Goal: Task Accomplishment & Management: Manage account settings

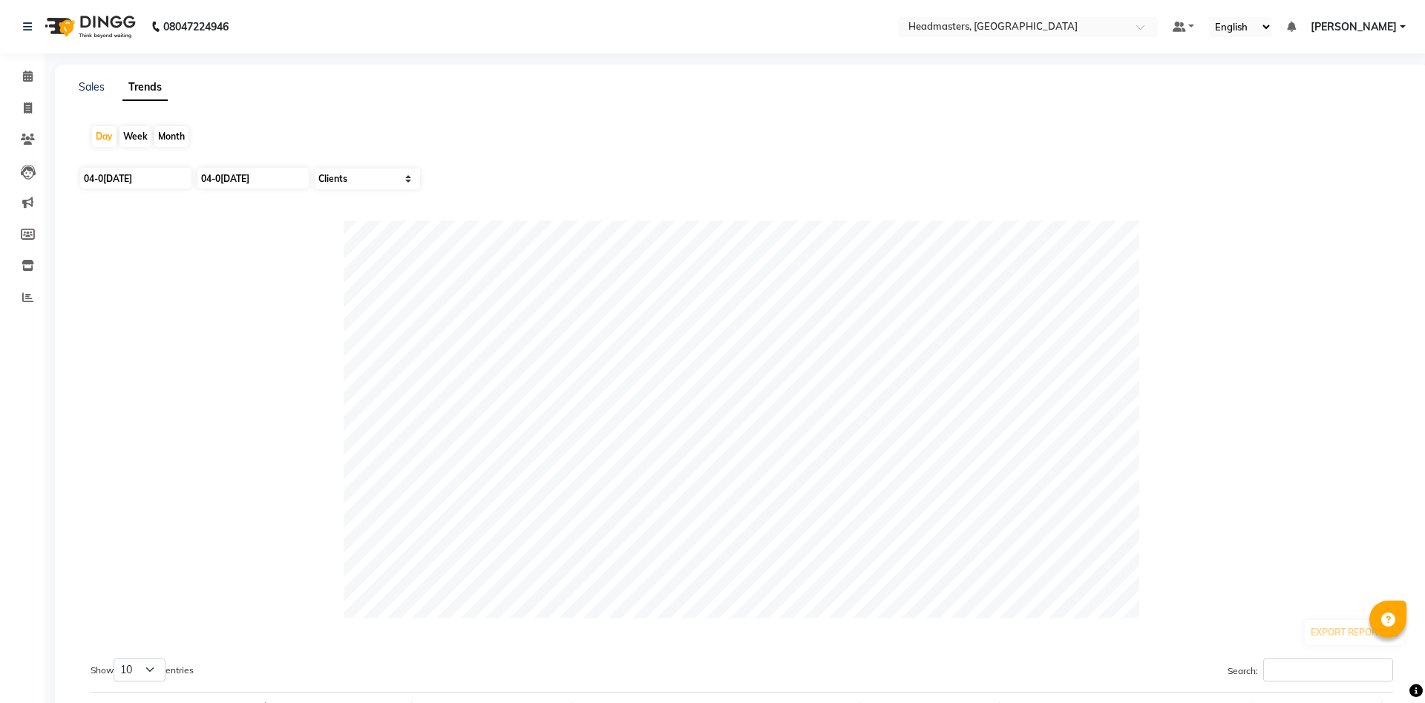
select select "by_client"
click at [22, 74] on span at bounding box center [28, 76] width 26 height 17
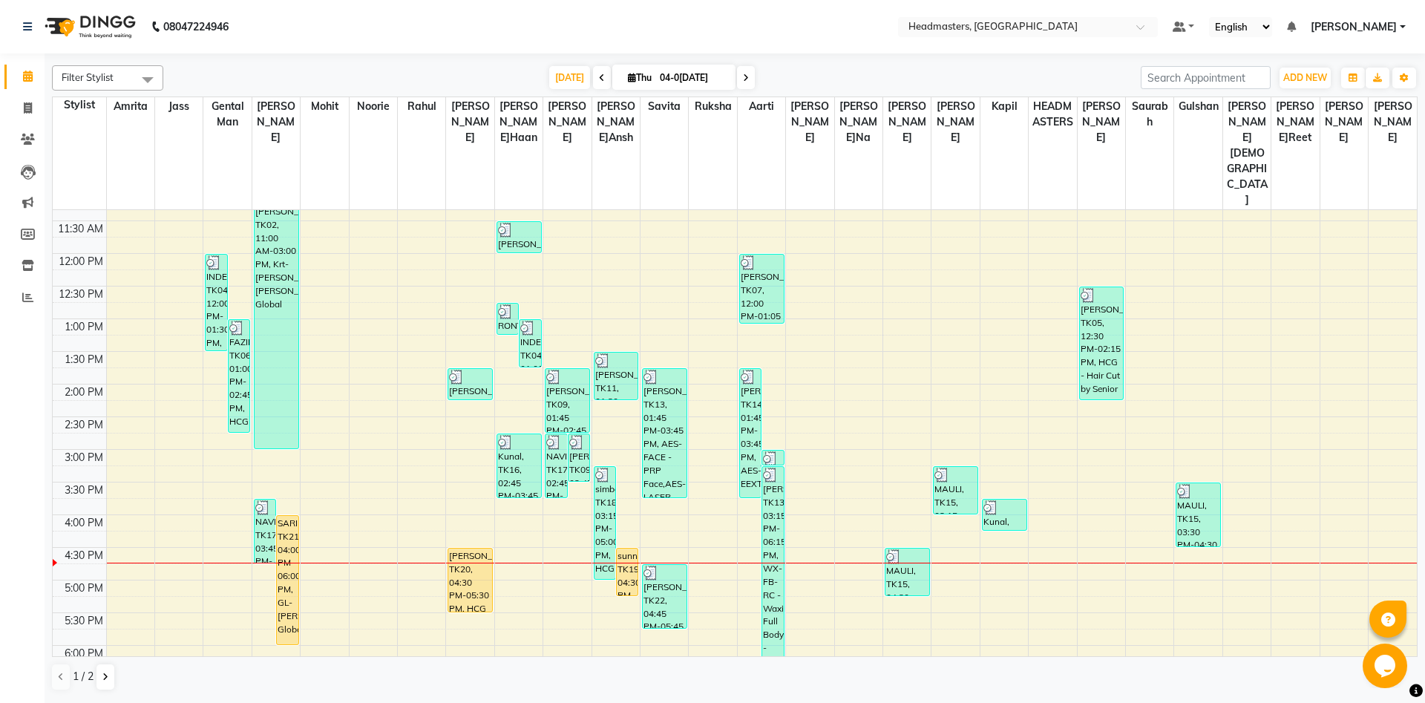
scroll to position [241, 0]
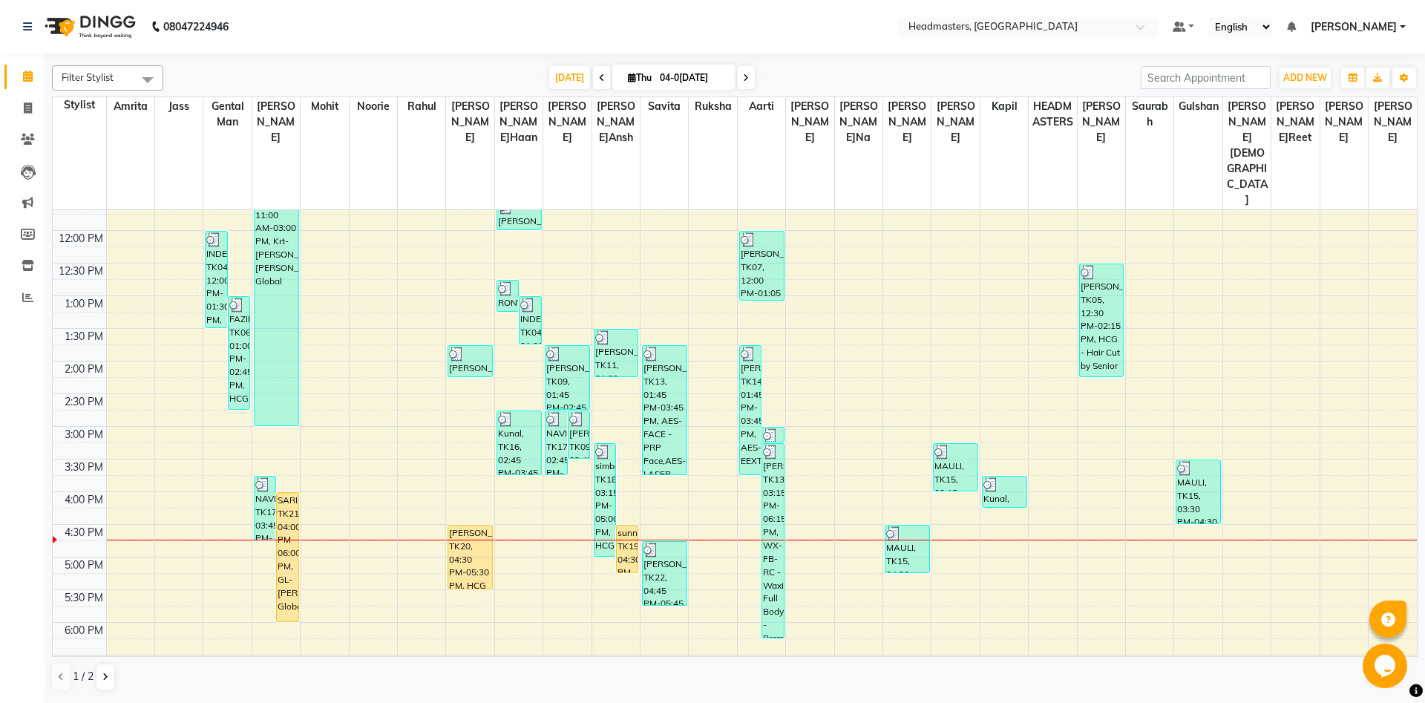
click at [666, 457] on div "8:00 AM 8:30 AM 9:00 AM 9:30 AM 10:00 AM 10:30 AM 11:00 AM 11:30 AM 12:00 PM 12…" at bounding box center [735, 427] width 1365 height 914
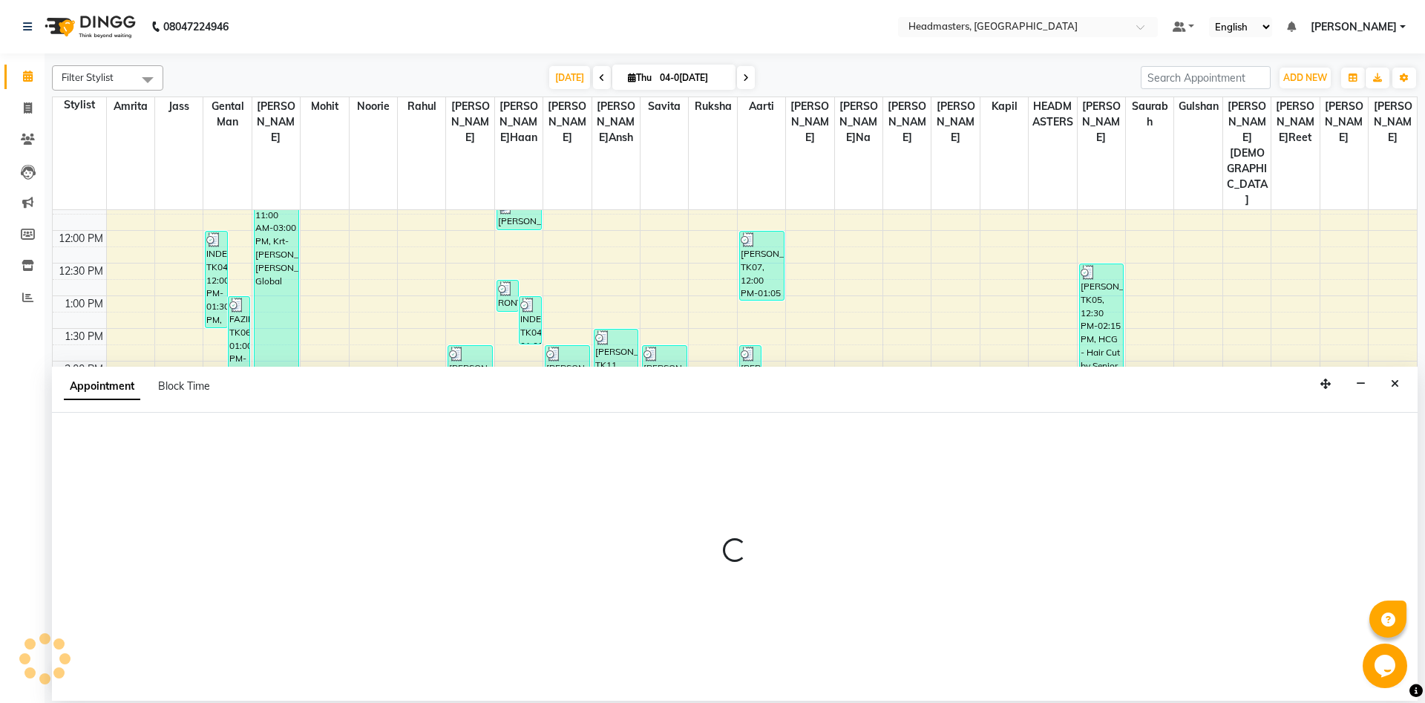
select select "60732"
select select "960"
select select "tentative"
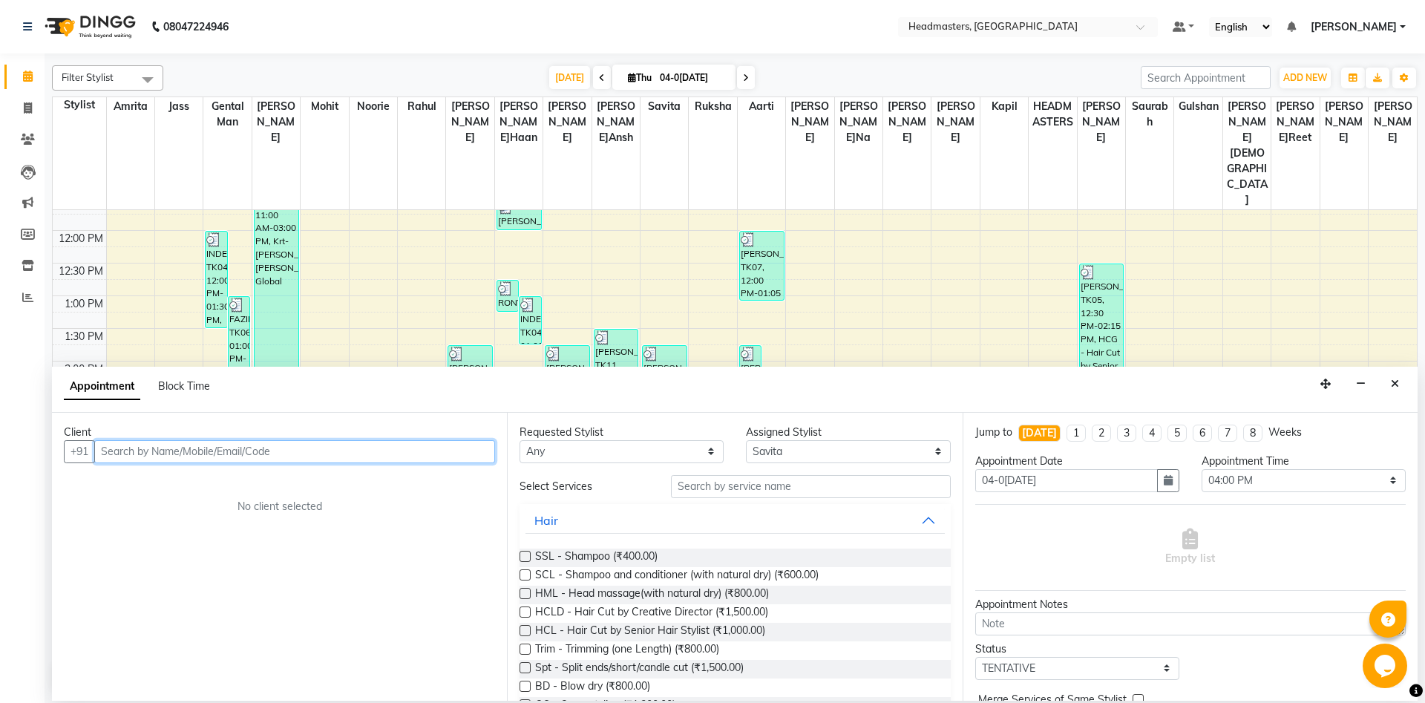
click at [281, 452] on input "text" at bounding box center [294, 451] width 401 height 23
click at [283, 454] on input "text" at bounding box center [294, 451] width 401 height 23
click at [304, 448] on input "text" at bounding box center [294, 451] width 401 height 23
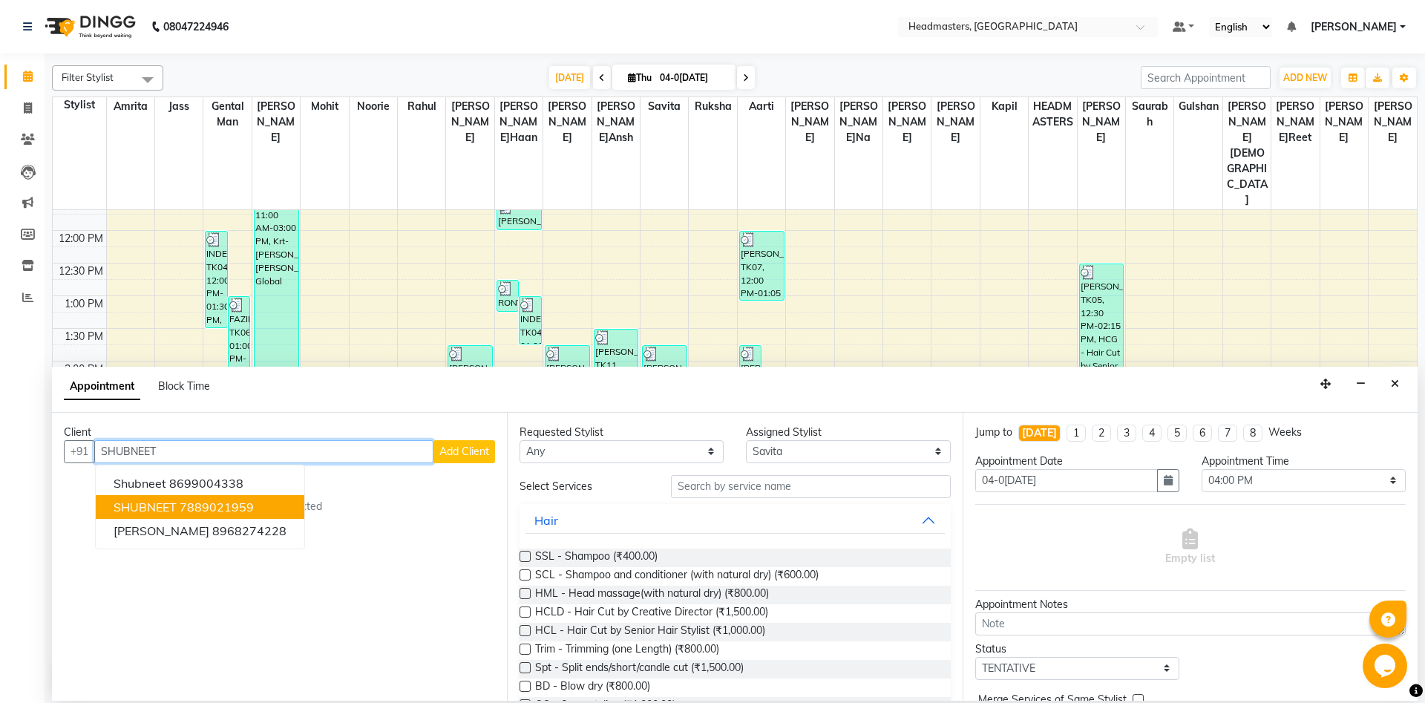
click at [220, 509] on ngb-highlight "7889021959" at bounding box center [217, 507] width 74 height 15
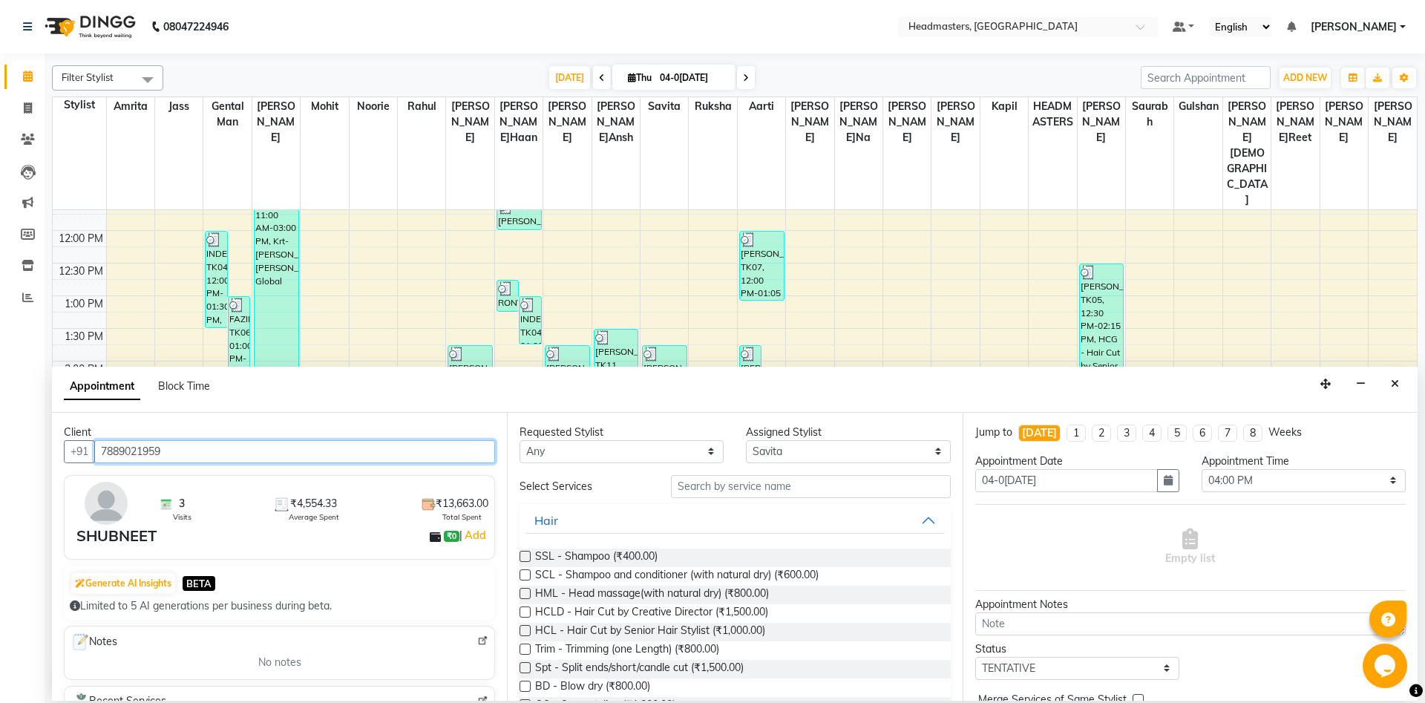
type input "7889021959"
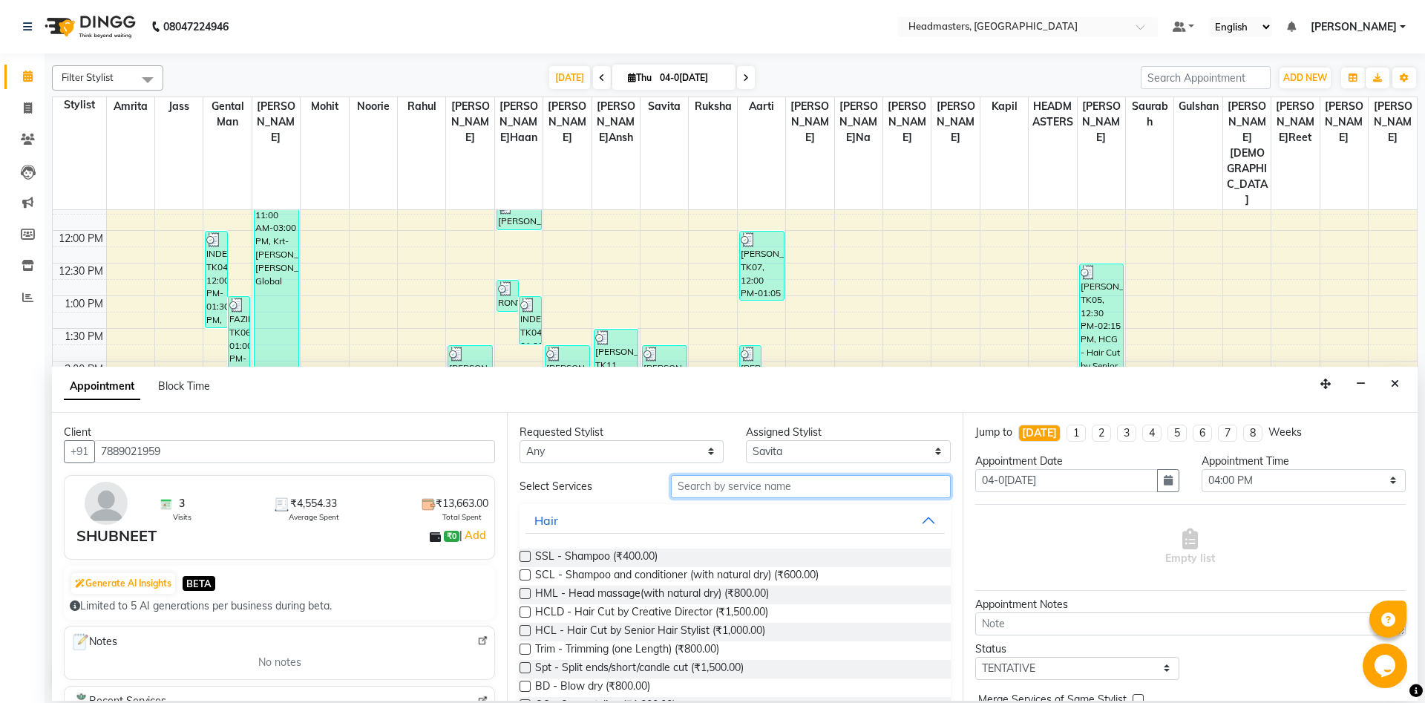
click at [796, 493] on input "text" at bounding box center [811, 486] width 280 height 23
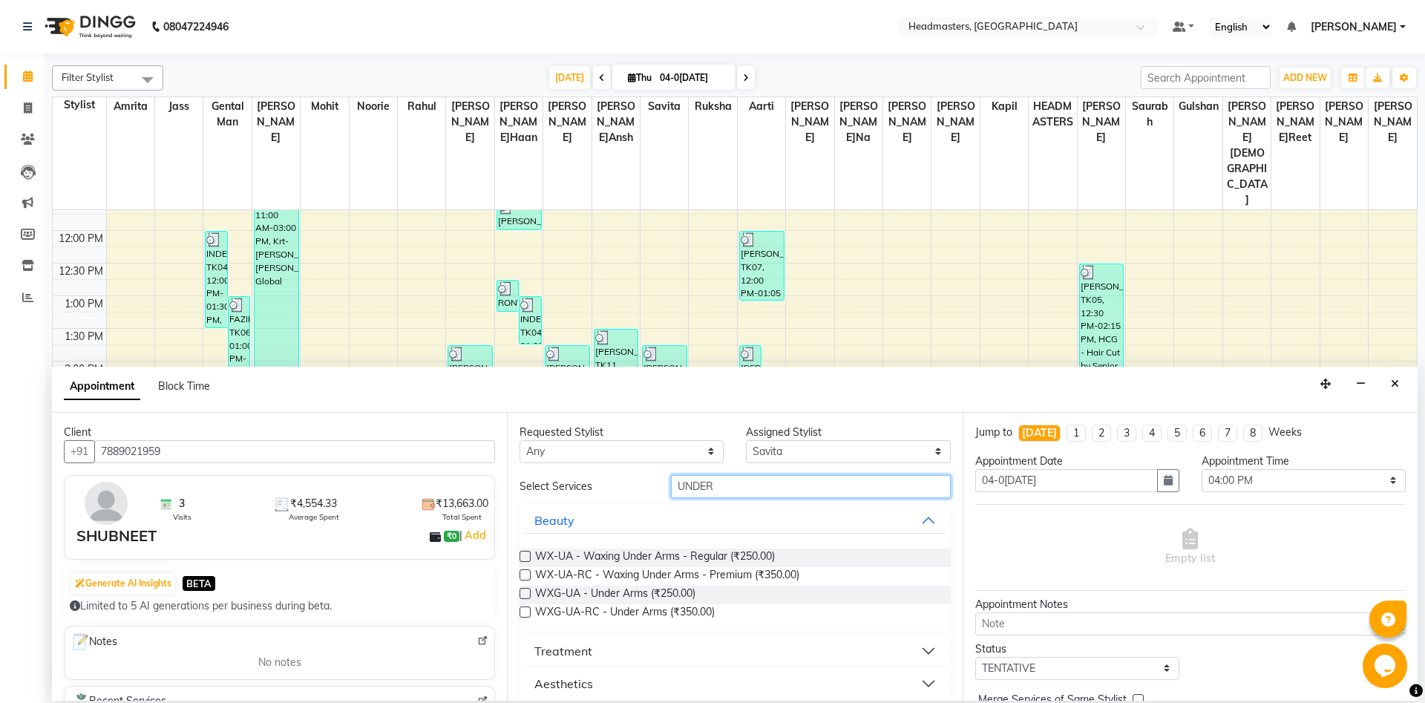
scroll to position [11, 0]
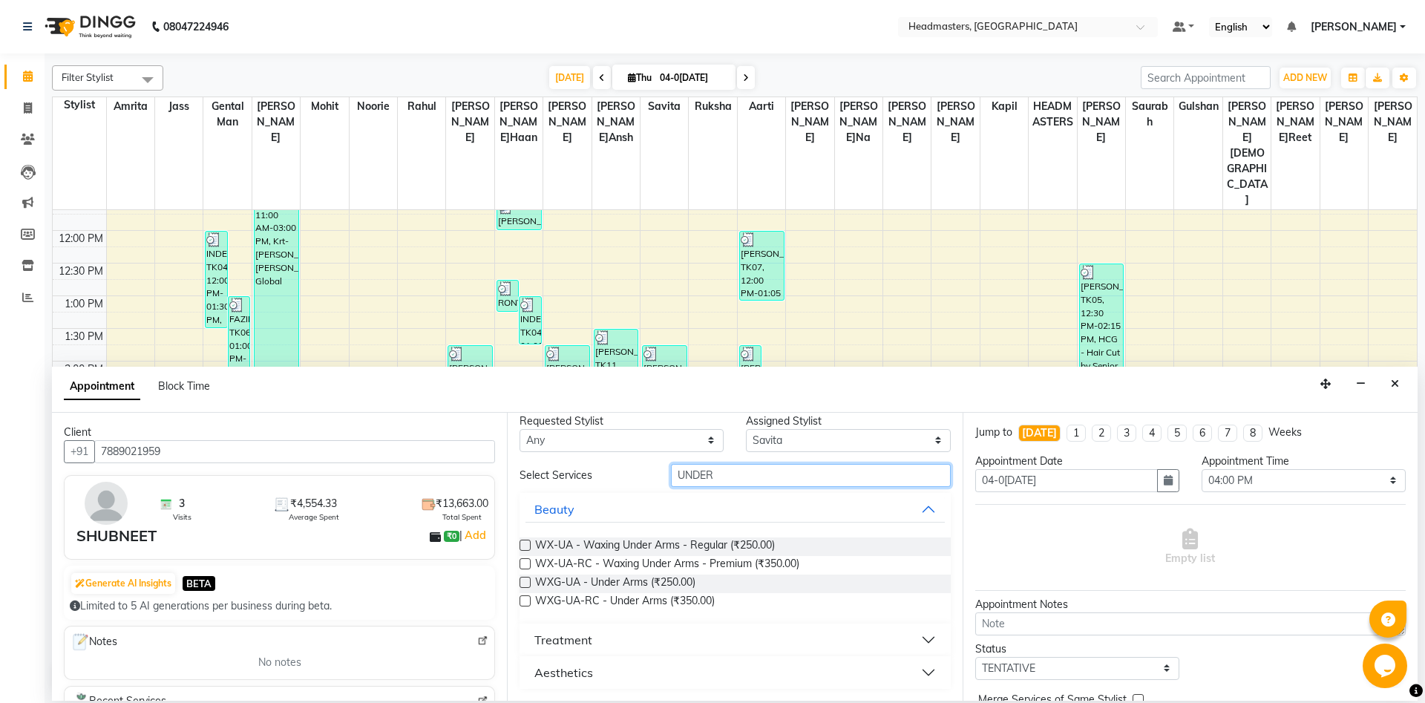
type input "UNDER"
click at [609, 665] on button "Aesthetics" at bounding box center [735, 672] width 419 height 27
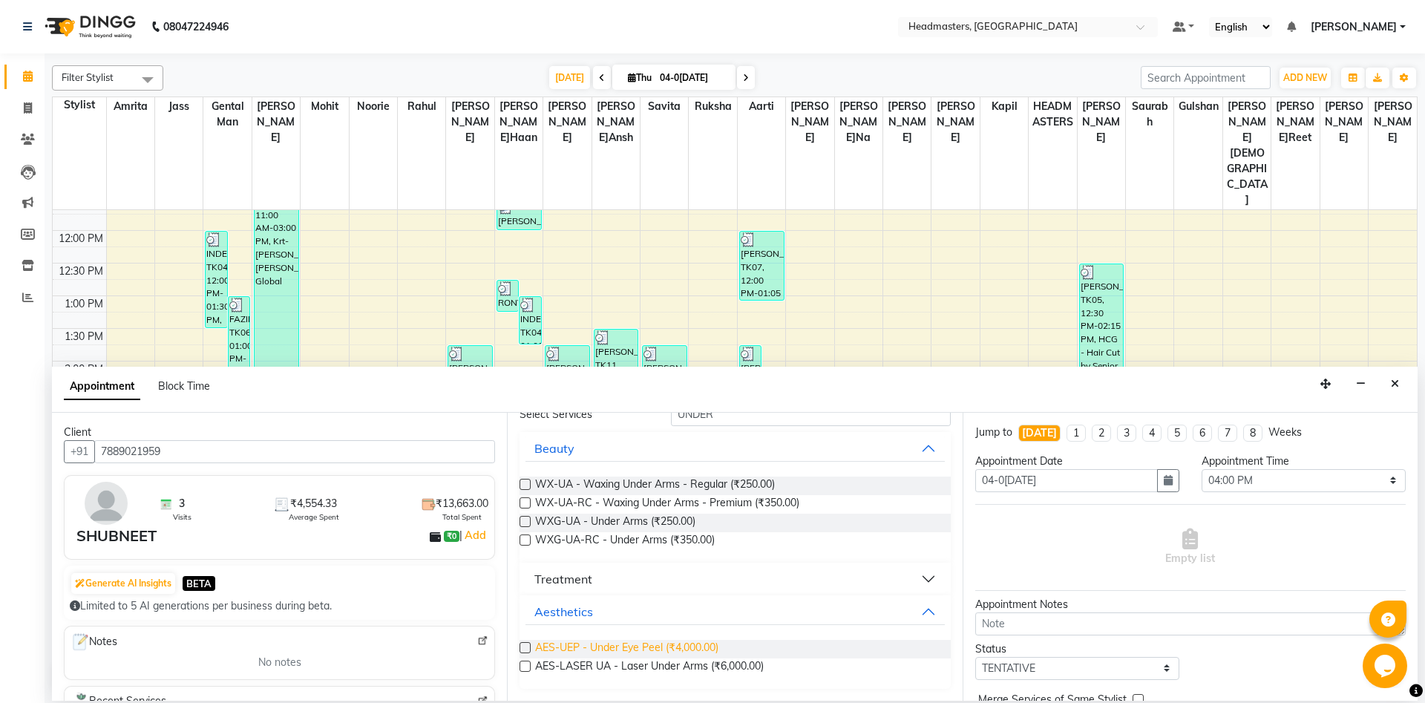
click at [636, 651] on span "AES-UEP - Under Eye Peel (₹4,000.00)" at bounding box center [626, 649] width 183 height 19
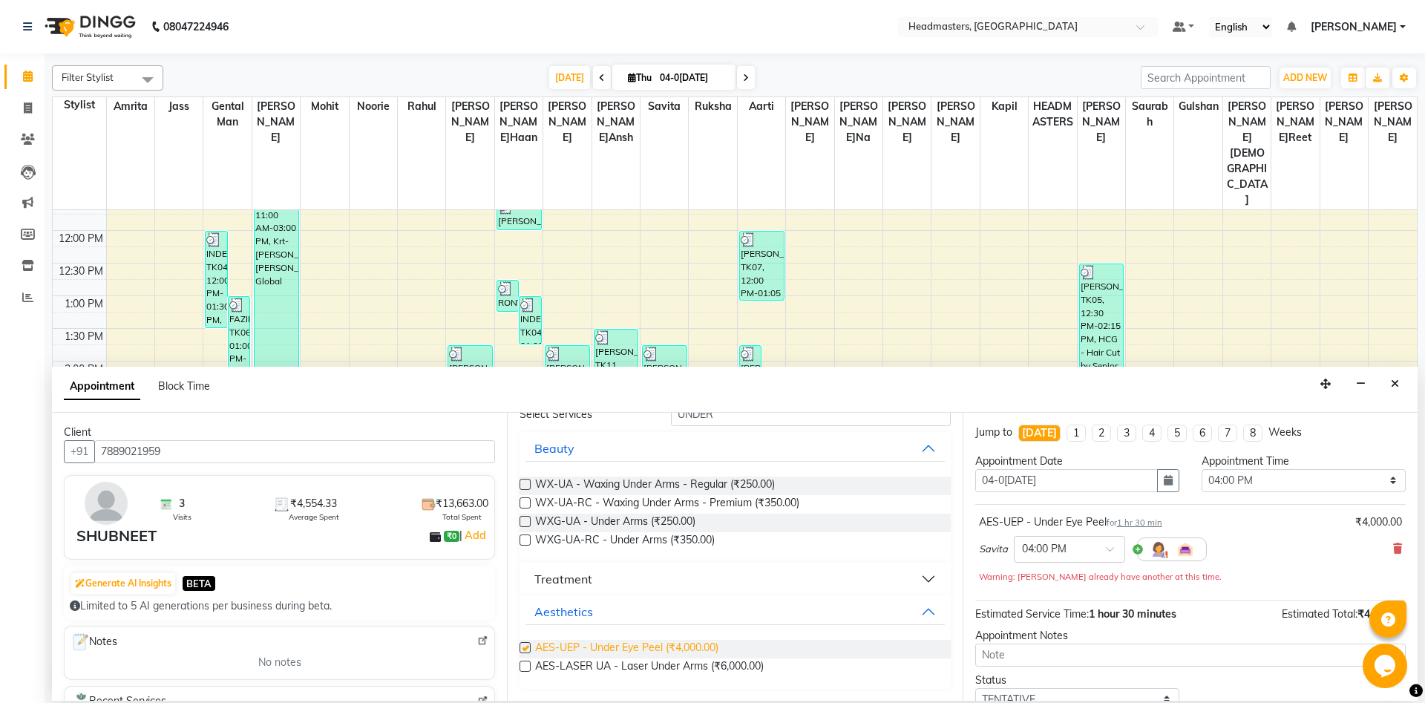
checkbox input "false"
click at [640, 666] on span "AES-LASER UA - Laser Under Arms (₹6,000.00)" at bounding box center [649, 668] width 229 height 19
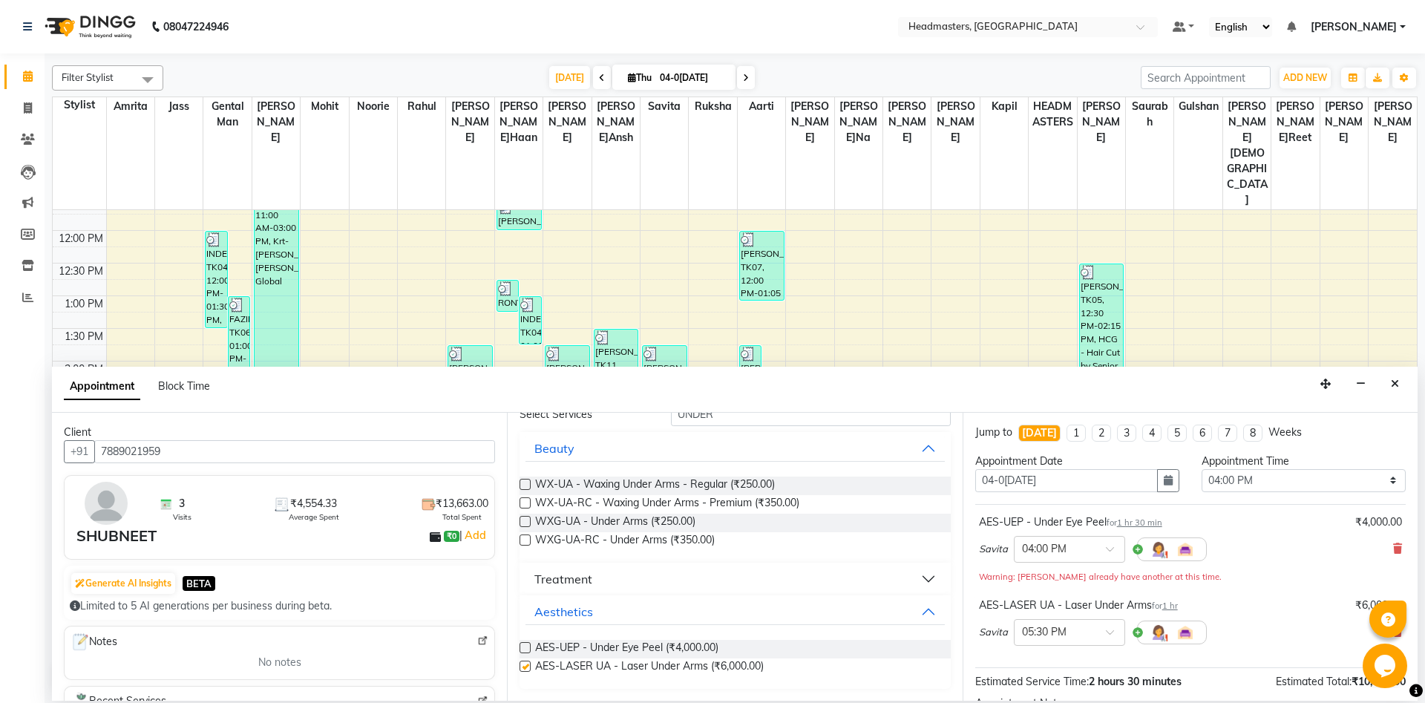
checkbox input "false"
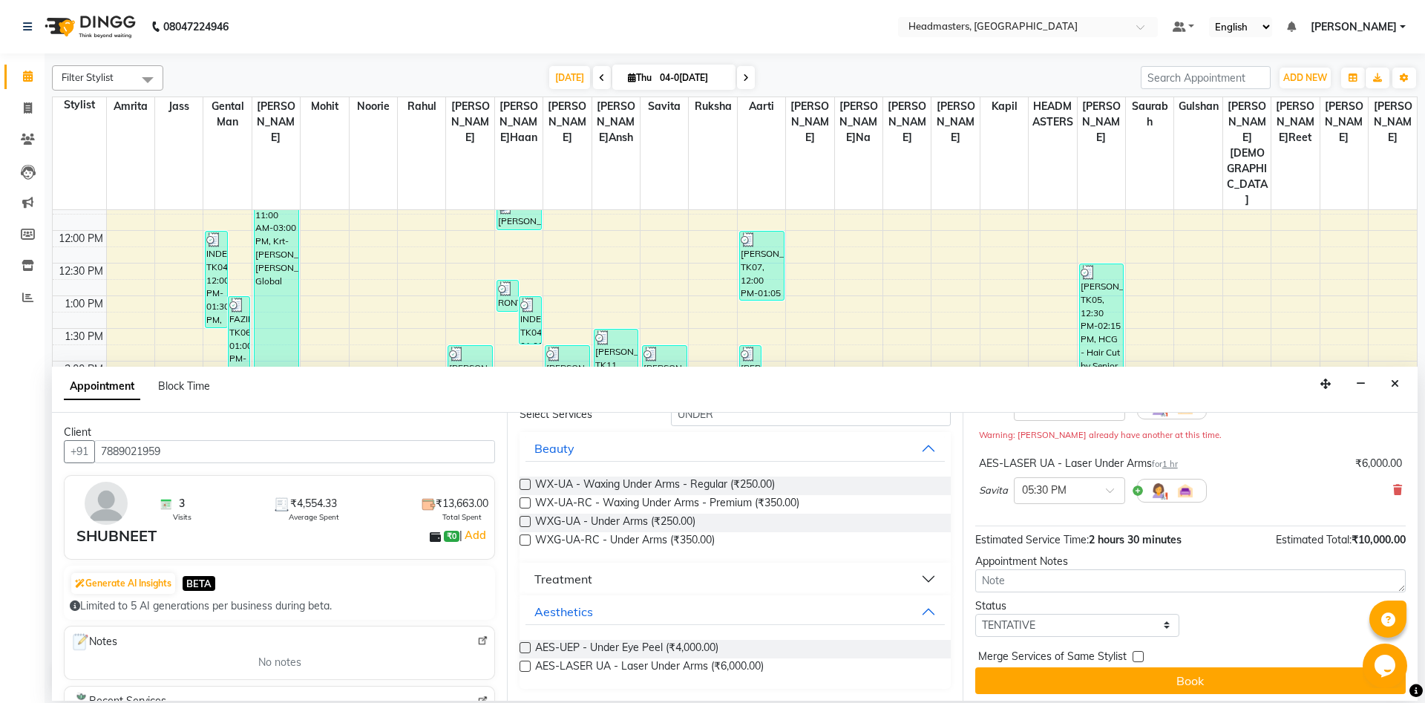
scroll to position [147, 0]
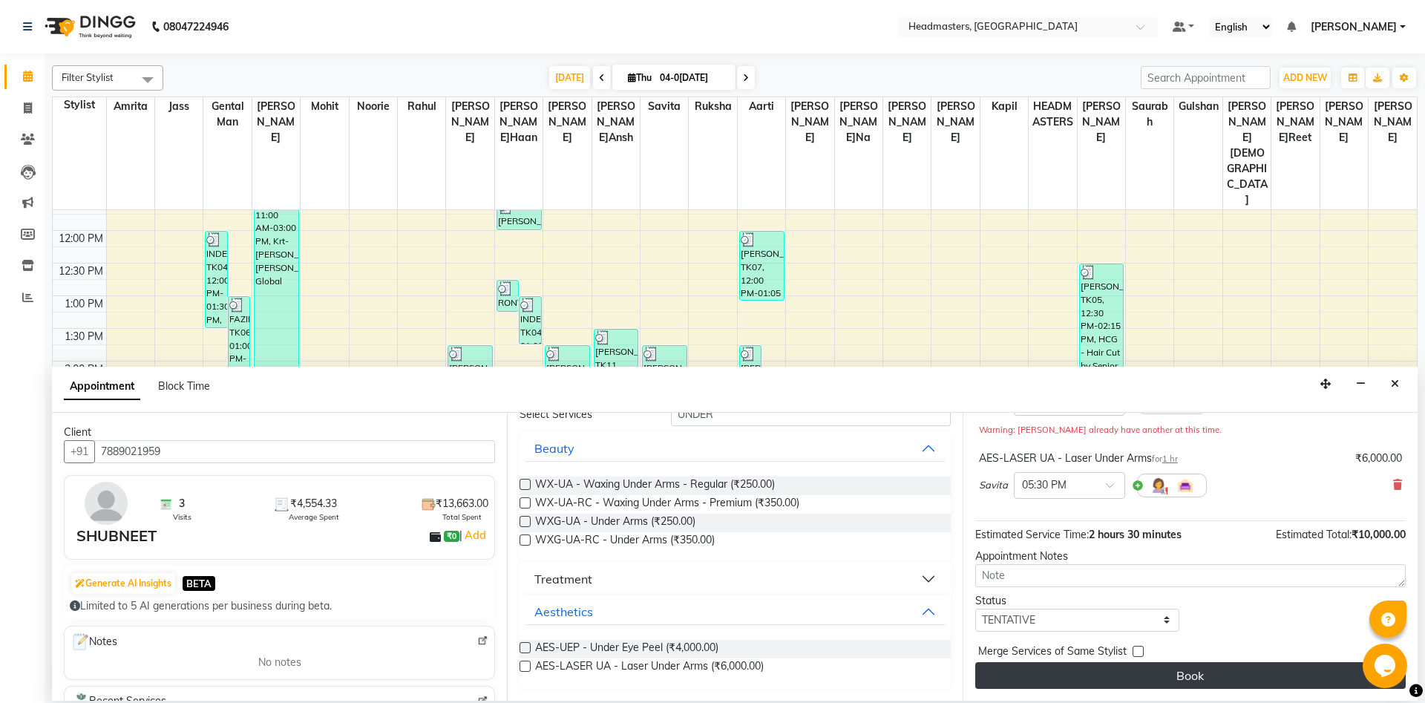
click at [1163, 680] on button "Book" at bounding box center [1191, 675] width 431 height 27
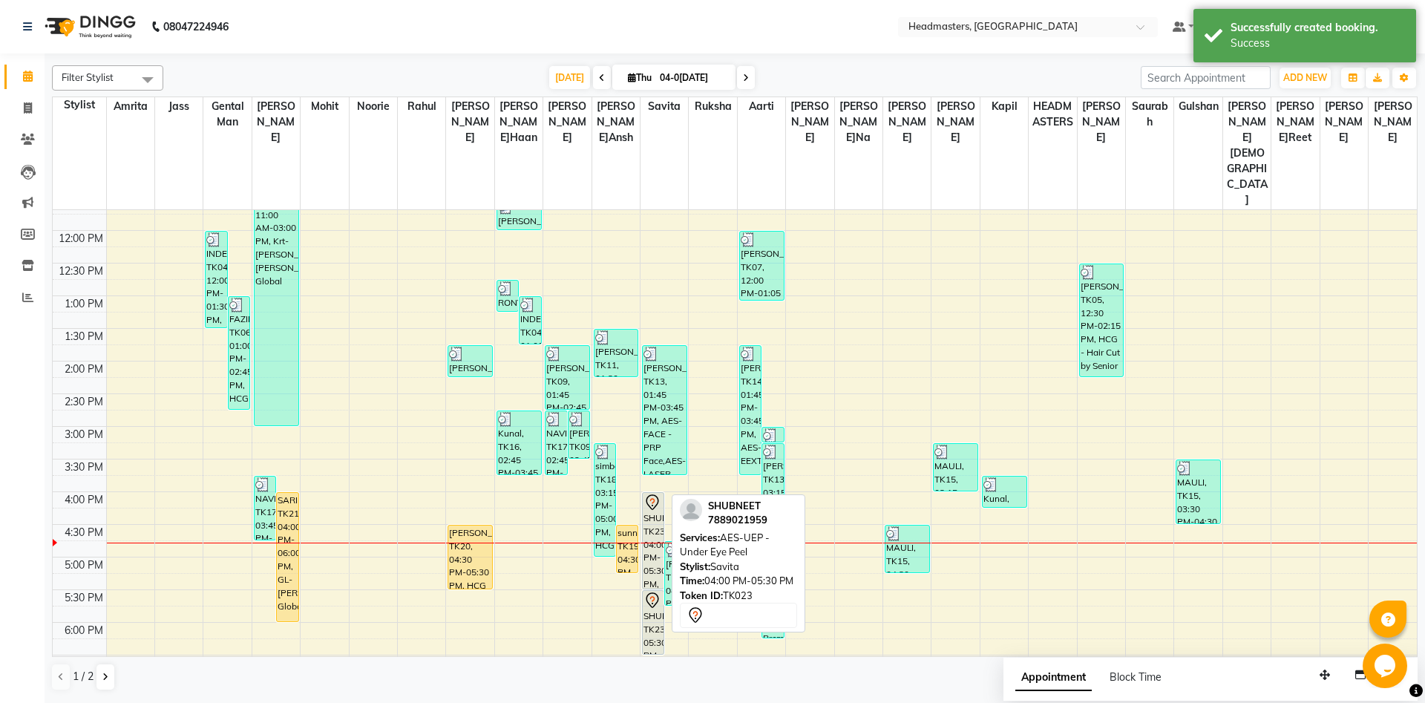
click at [660, 506] on div "SHUBNEET, TK23, 04:00 PM-05:30 PM, AES-UEP - Under Eye Peel" at bounding box center [653, 541] width 21 height 96
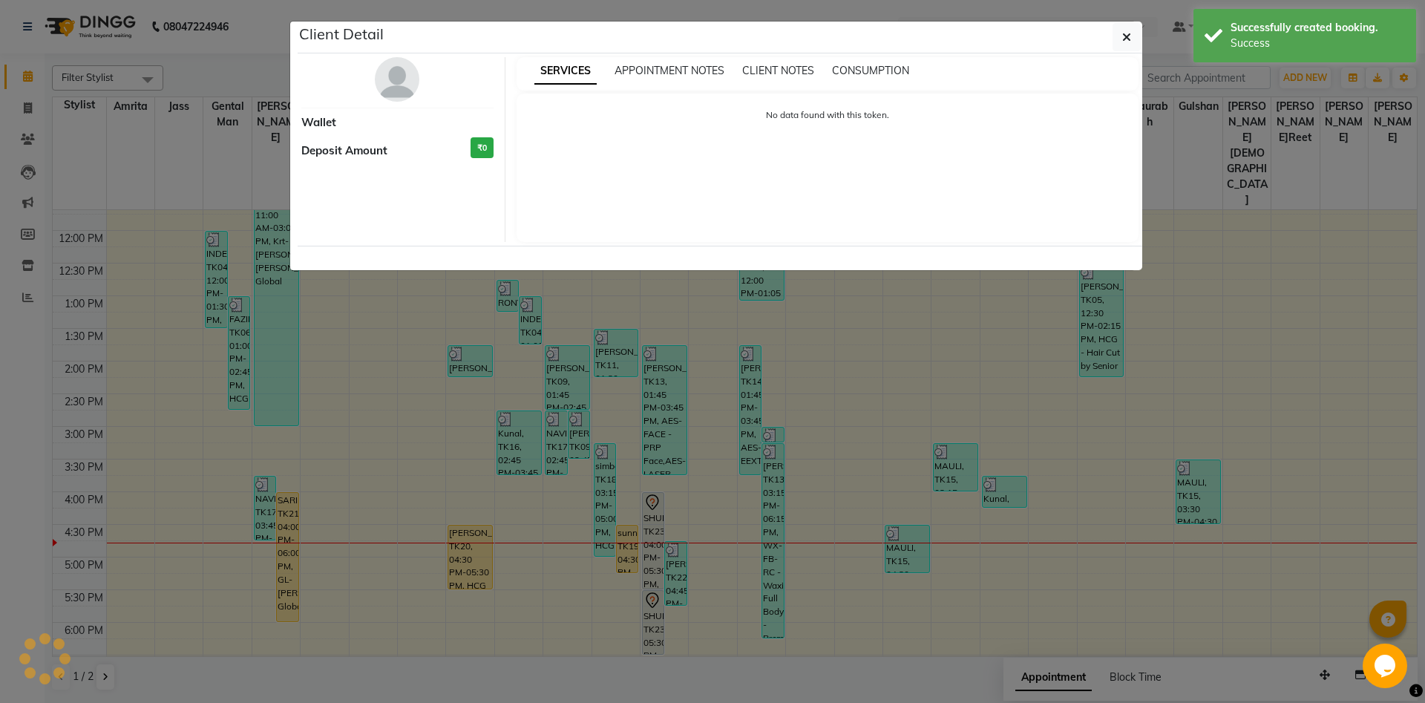
select select "7"
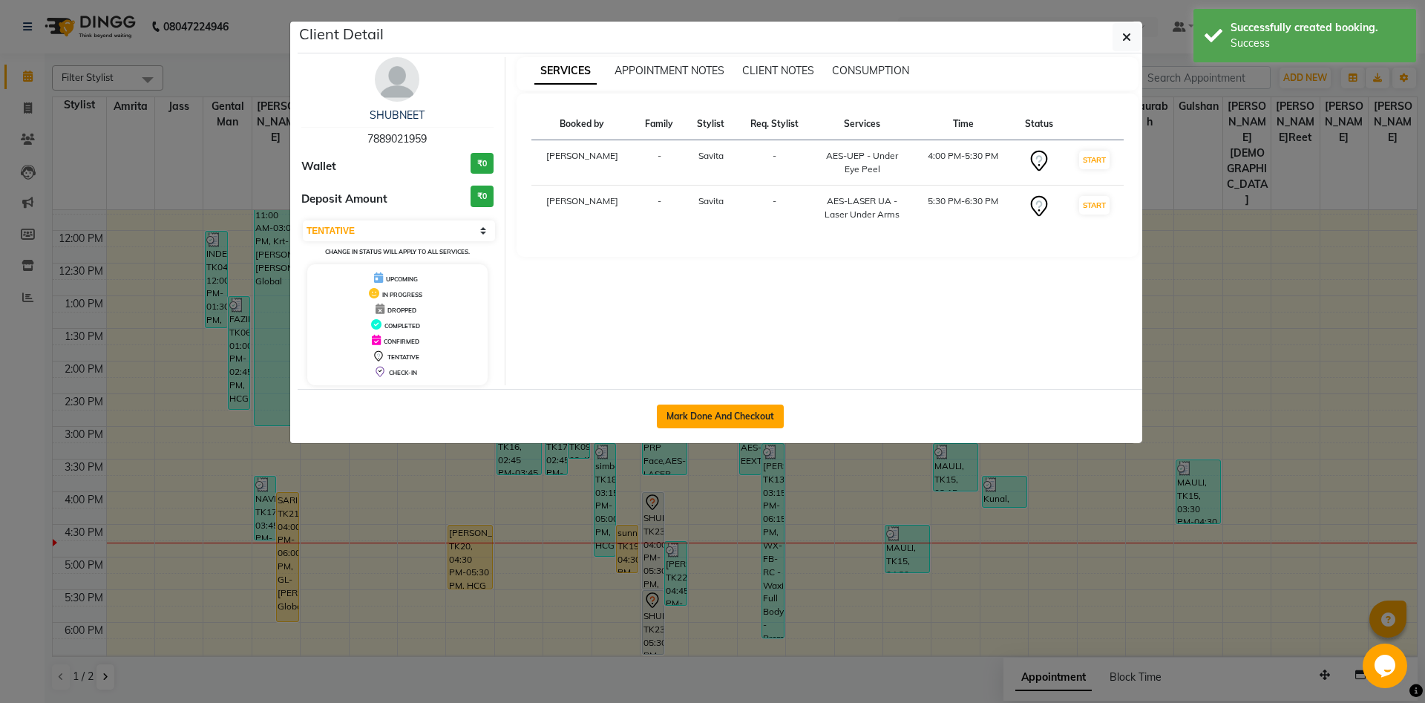
click at [729, 422] on button "Mark Done And Checkout" at bounding box center [720, 417] width 127 height 24
select select "service"
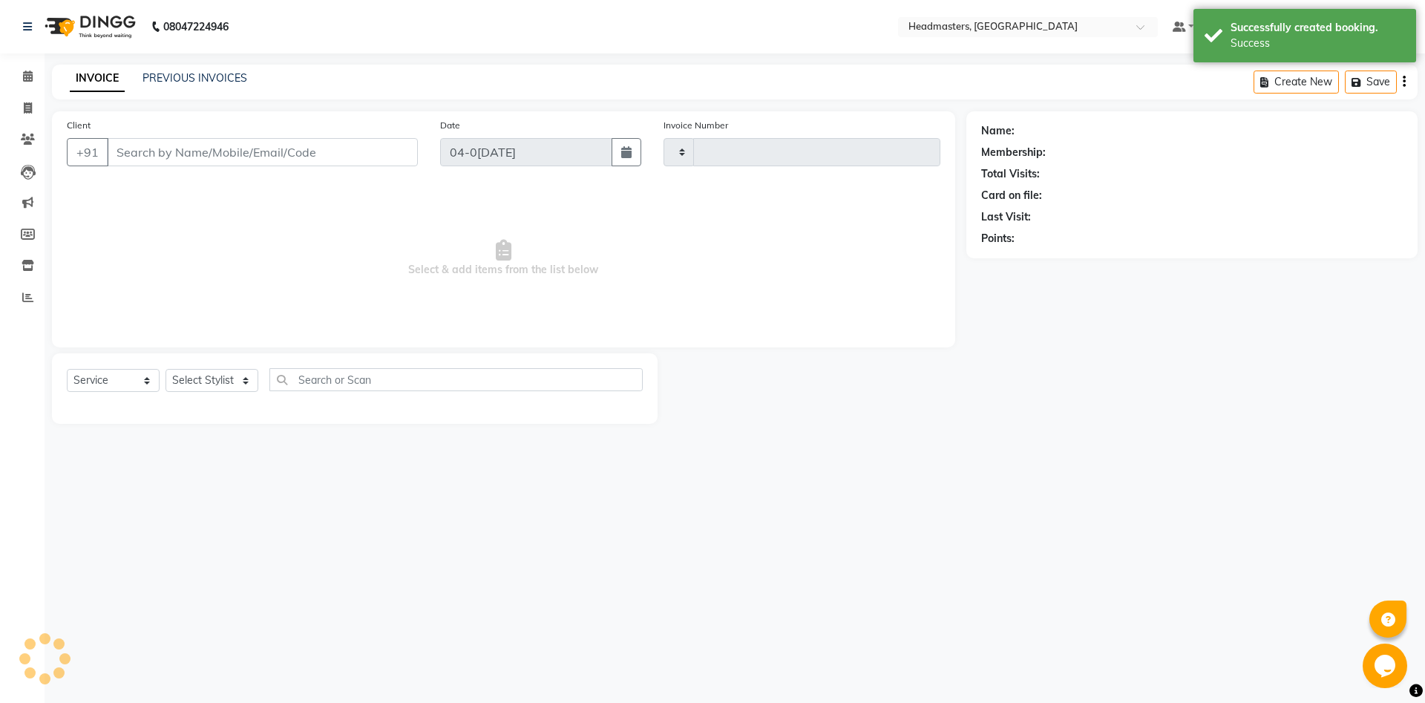
type input "5821"
select select "7130"
type input "7889021959"
select select "60732"
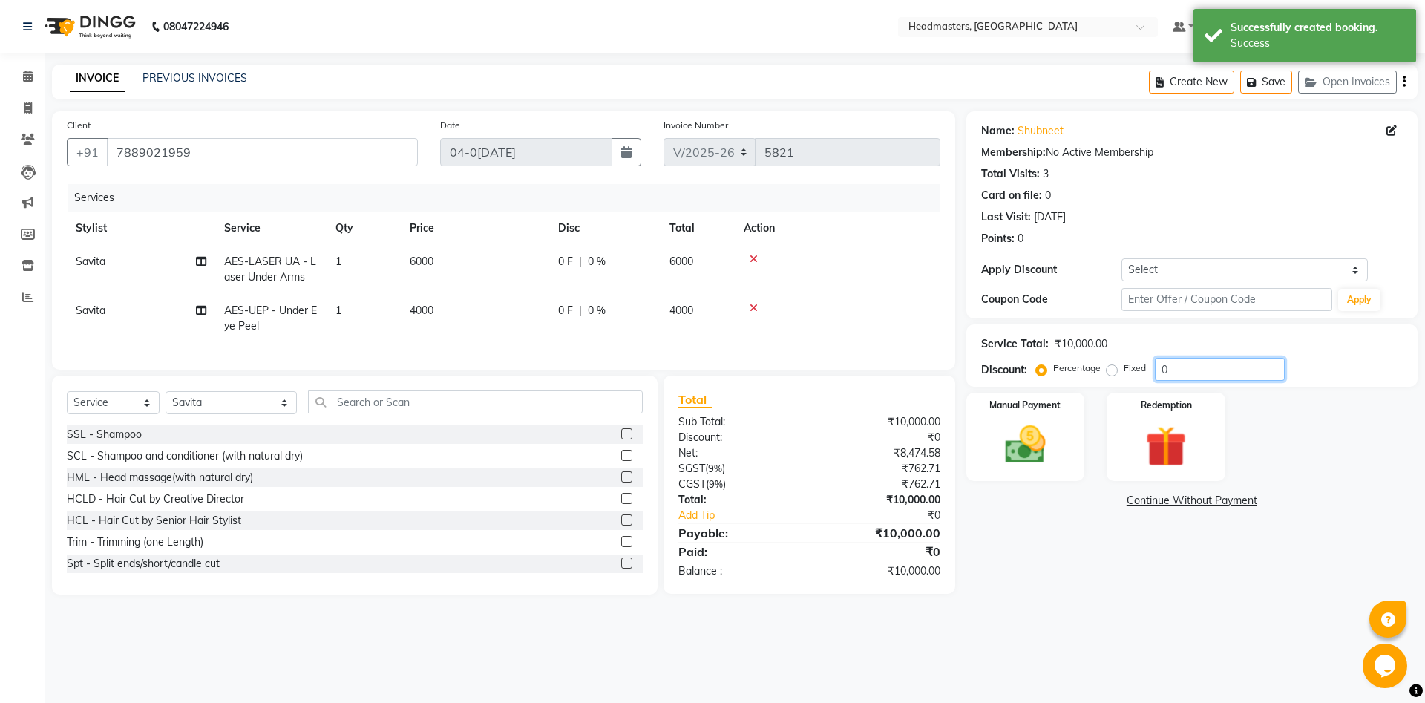
click at [1206, 374] on input "0" at bounding box center [1220, 369] width 130 height 23
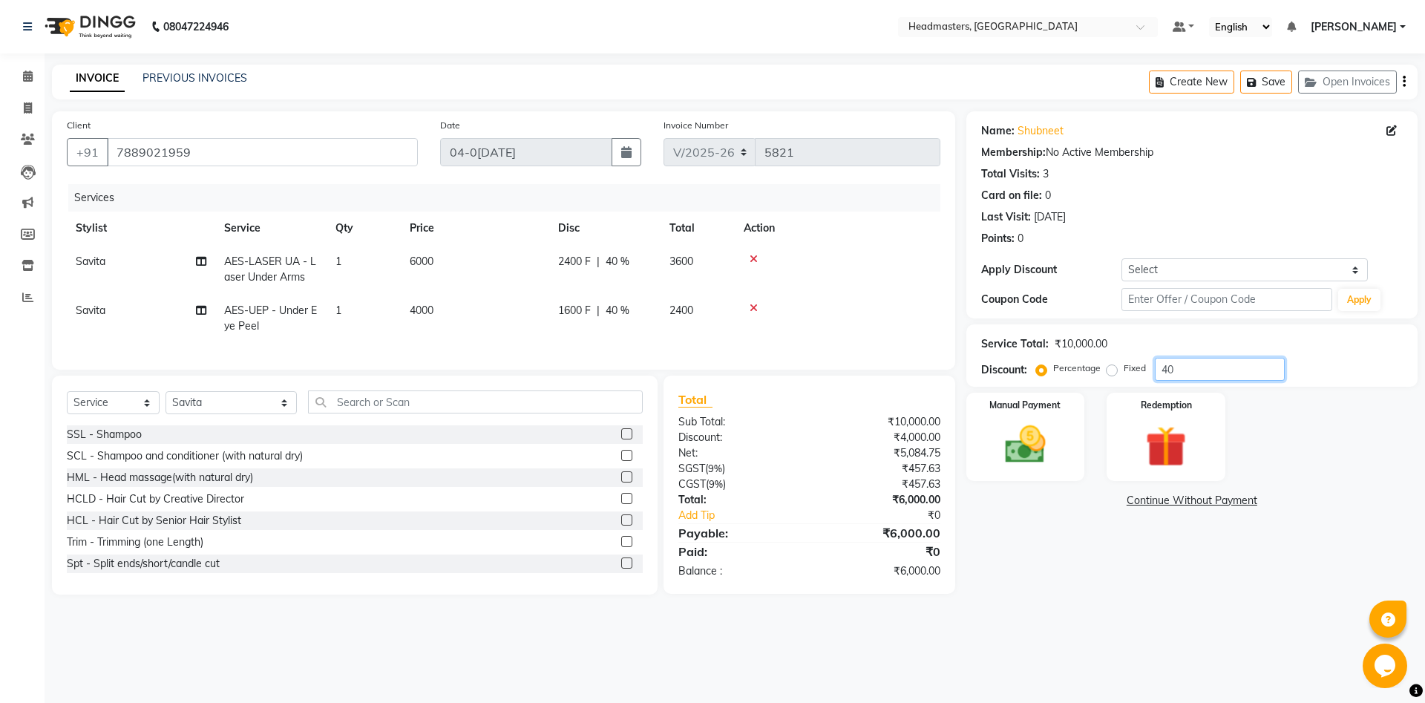
type input "40"
click at [1124, 372] on label "Fixed" at bounding box center [1135, 368] width 22 height 13
click at [1110, 372] on input "Fixed" at bounding box center [1115, 368] width 10 height 10
radio input "true"
click at [1180, 373] on input "40" at bounding box center [1220, 369] width 130 height 23
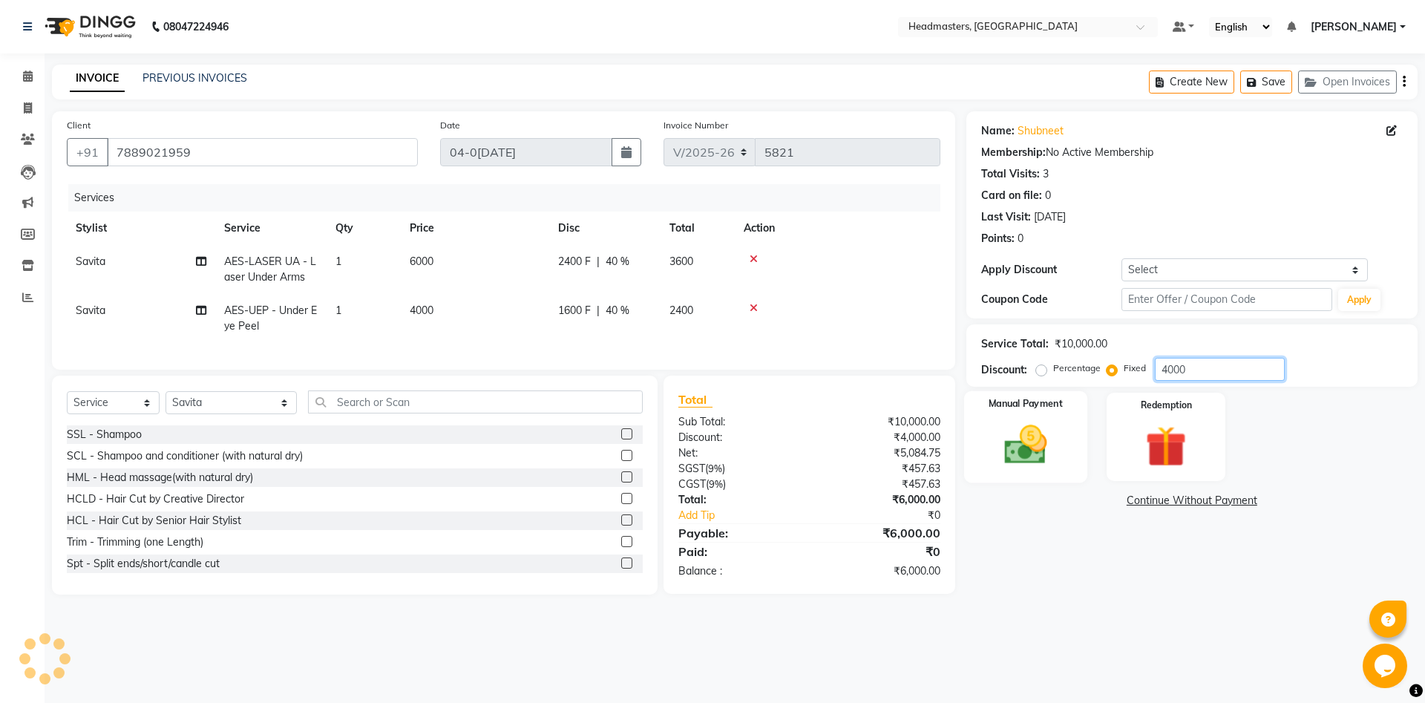
type input "4000"
click at [1033, 457] on img at bounding box center [1025, 444] width 69 height 49
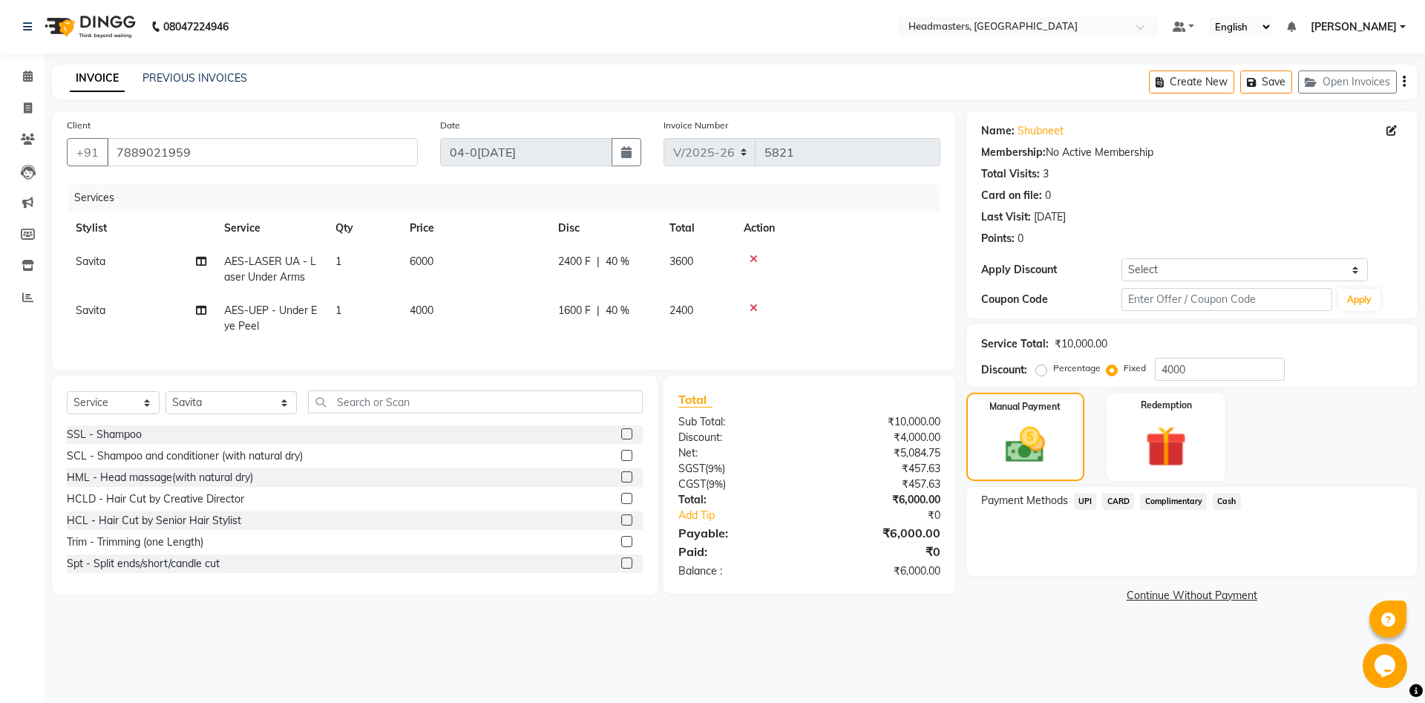
click at [1232, 499] on span "Cash" at bounding box center [1227, 501] width 28 height 17
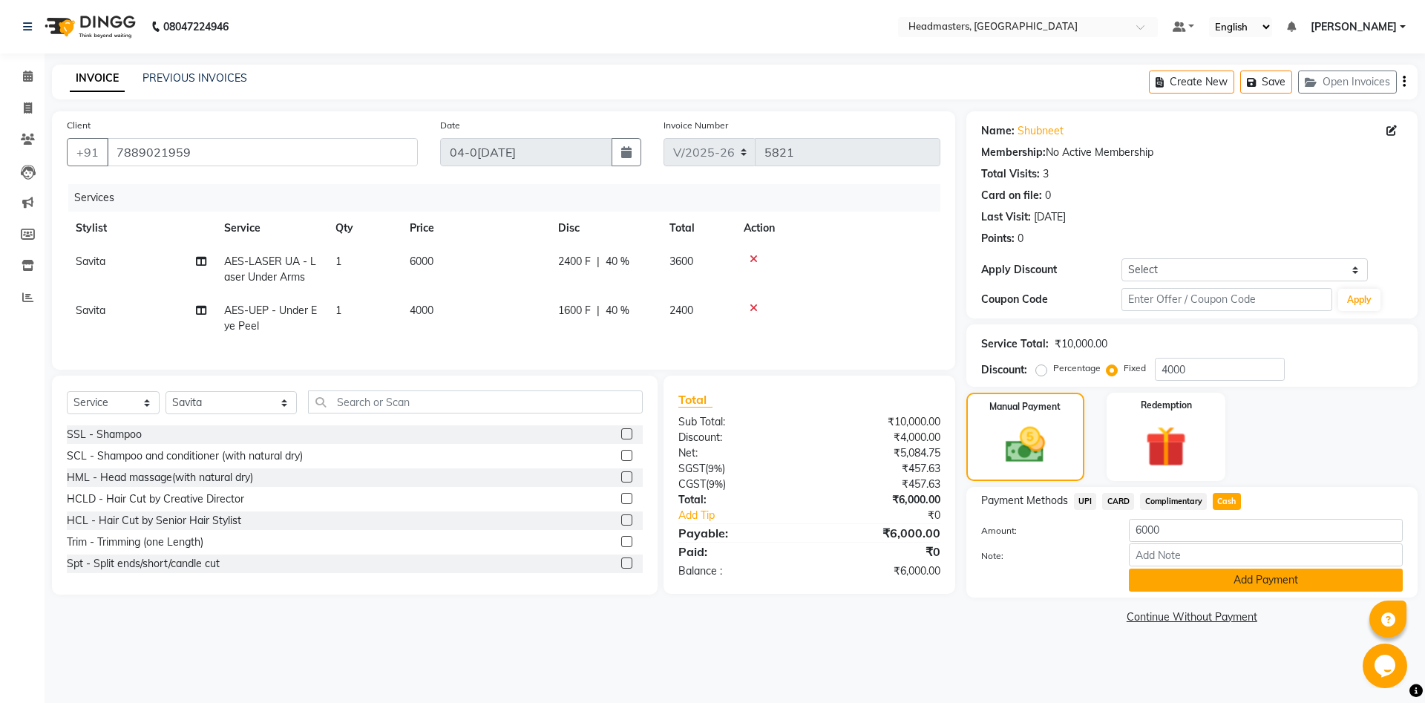
click at [1244, 578] on button "Add Payment" at bounding box center [1266, 580] width 274 height 23
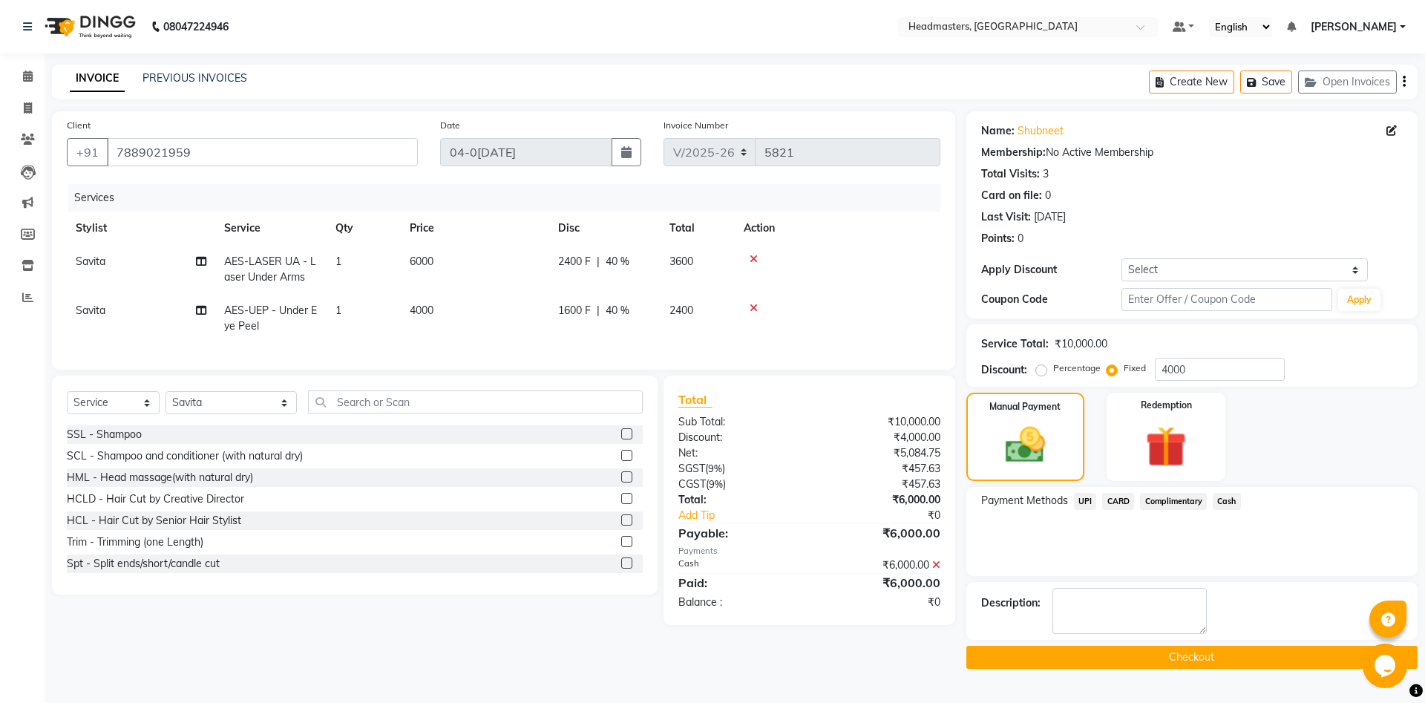
click at [1235, 661] on button "Checkout" at bounding box center [1192, 657] width 451 height 23
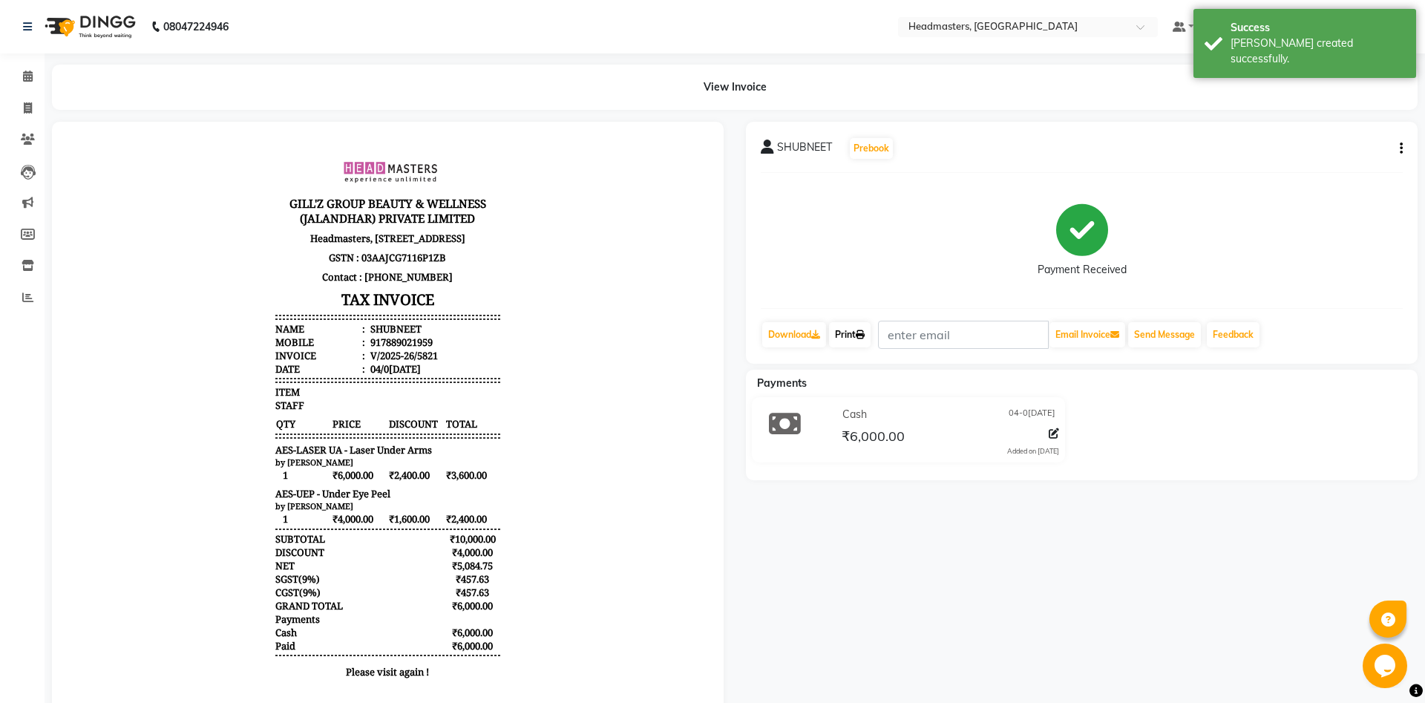
click at [843, 342] on link "Print" at bounding box center [850, 334] width 42 height 25
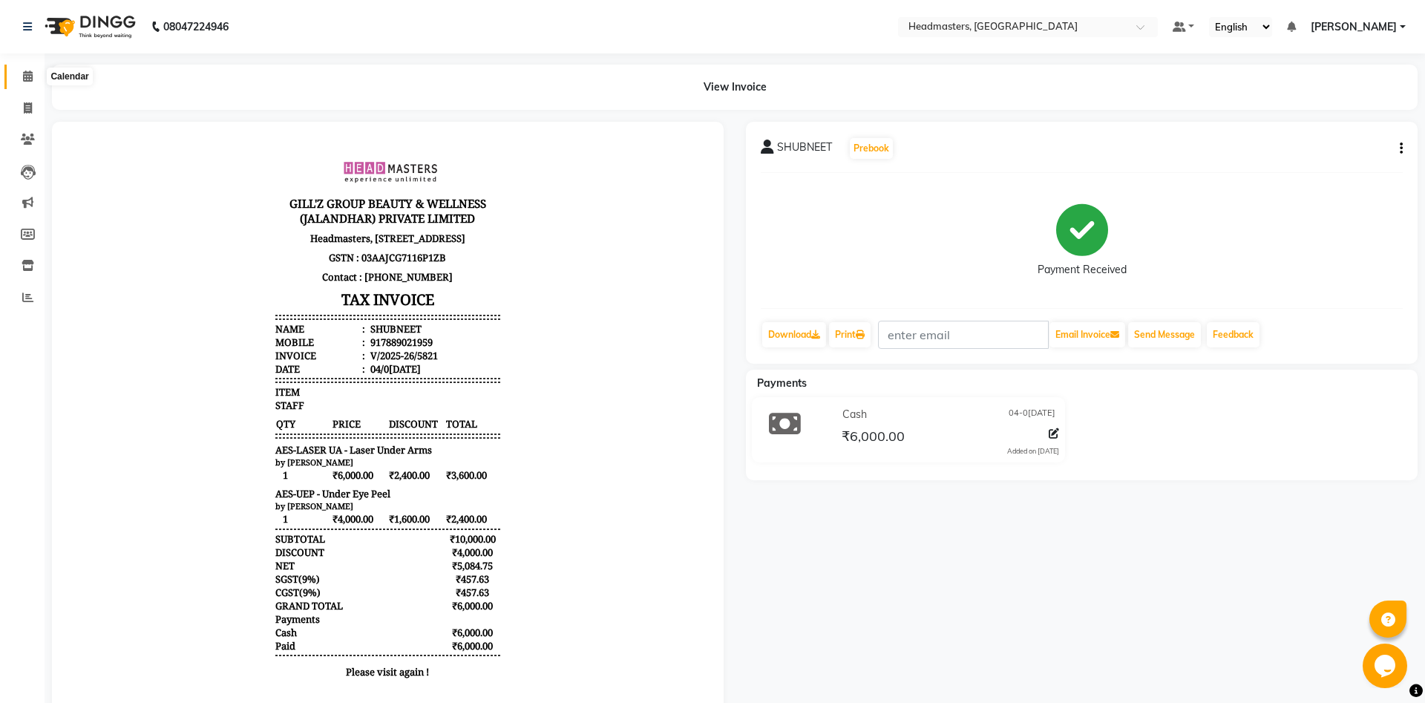
click at [39, 76] on span at bounding box center [28, 76] width 26 height 17
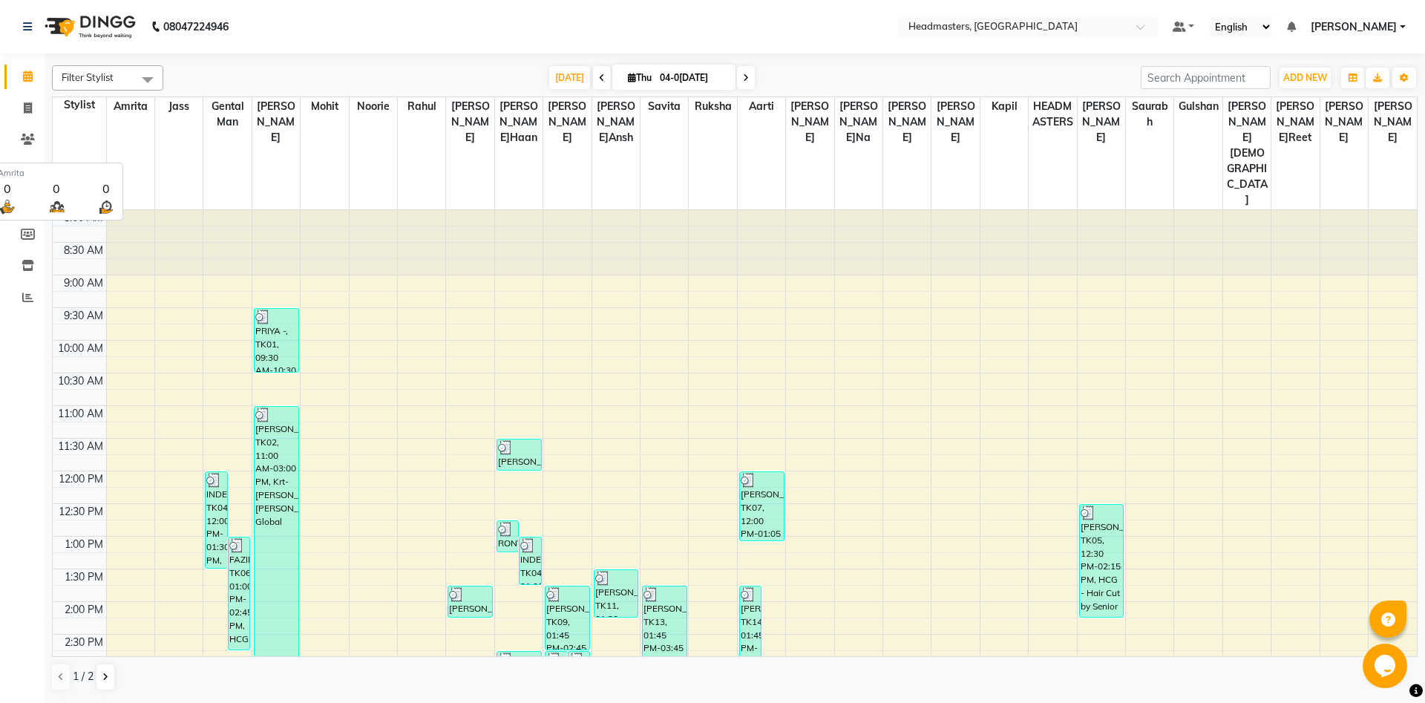
drag, startPoint x: 146, startPoint y: 154, endPoint x: 145, endPoint y: 166, distance: 12.6
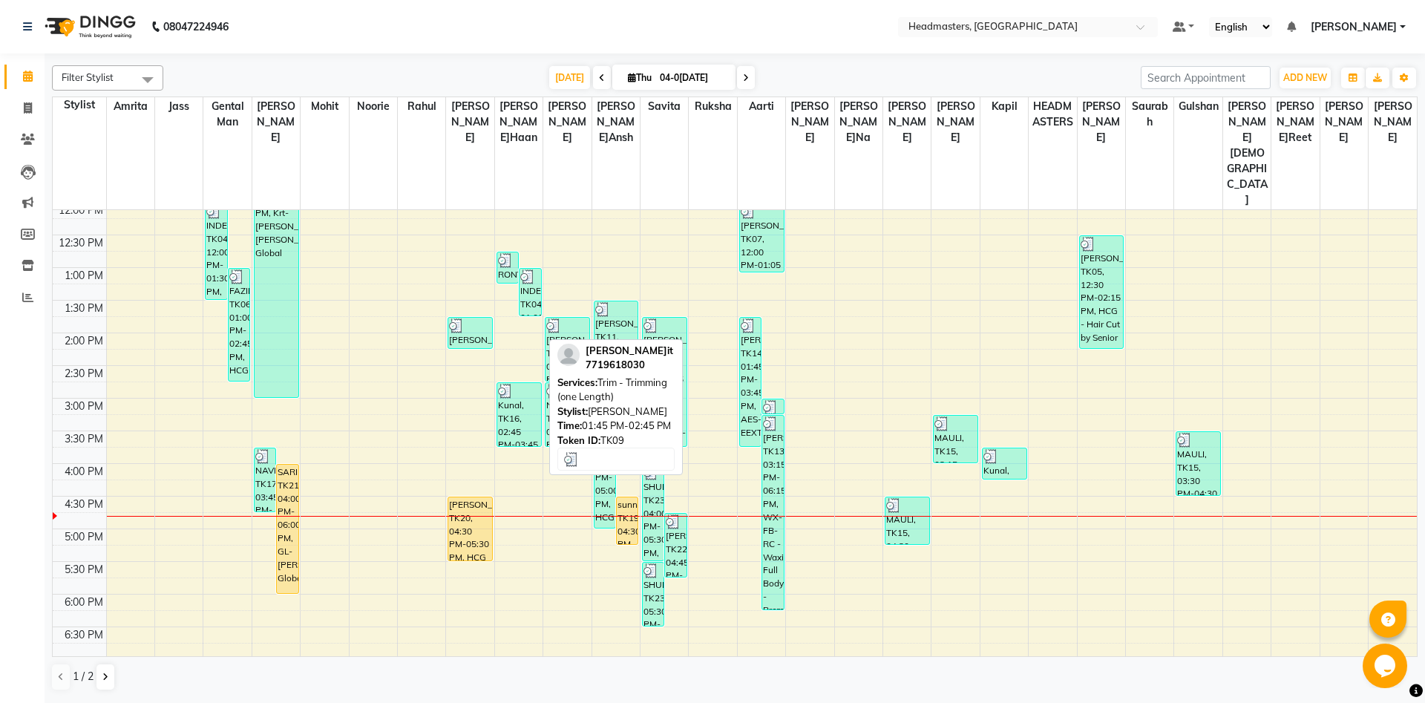
scroll to position [261, 0]
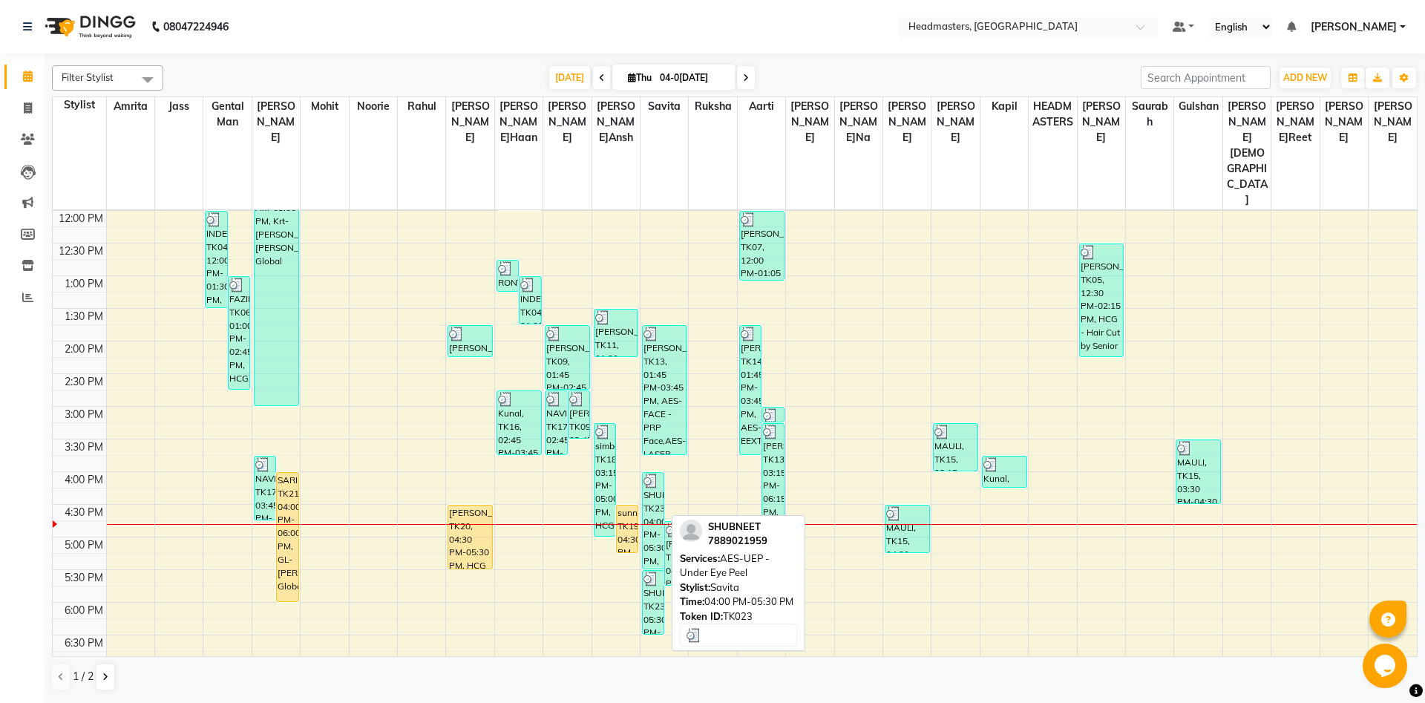
click at [646, 473] on div "SHUBNEET, TK23, 04:00 PM-05:30 PM, AES-UEP - Under Eye Peel" at bounding box center [653, 521] width 21 height 96
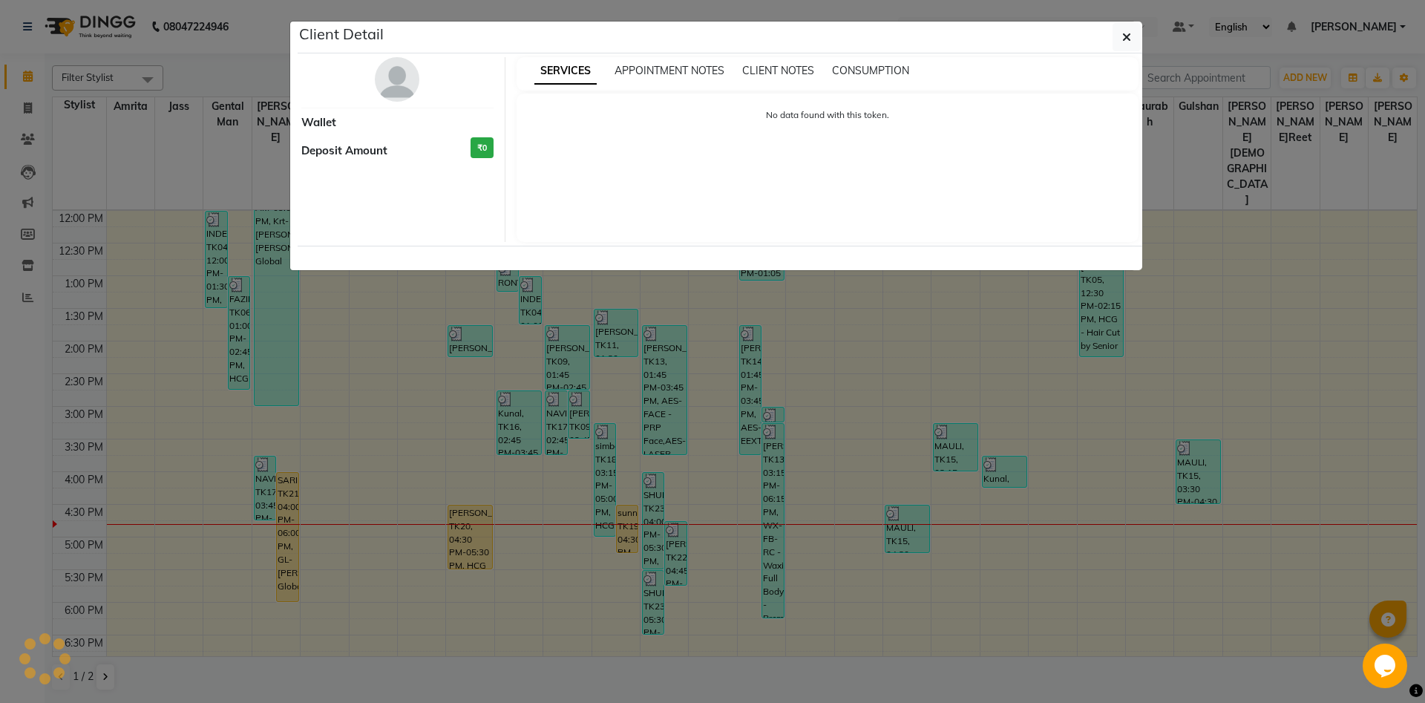
select select "3"
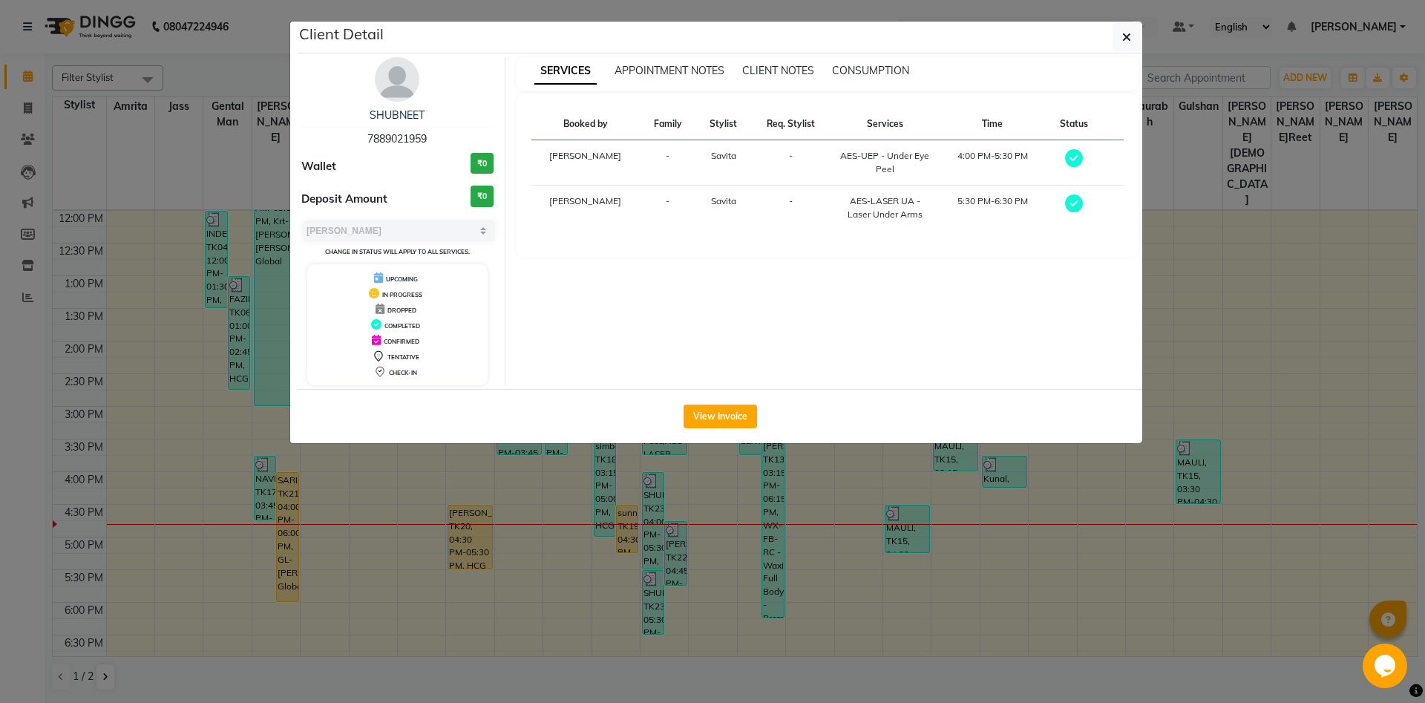
drag, startPoint x: 428, startPoint y: 142, endPoint x: 275, endPoint y: 142, distance: 152.9
click at [275, 142] on ngb-modal-window "Client Detail SHUBNEET 7889021959 Wallet ₹0 Deposit Amount ₹0 Selec[PERSON_NAME…" at bounding box center [712, 351] width 1425 height 703
copy span "7889021959"
click at [1133, 36] on button "button" at bounding box center [1127, 37] width 28 height 28
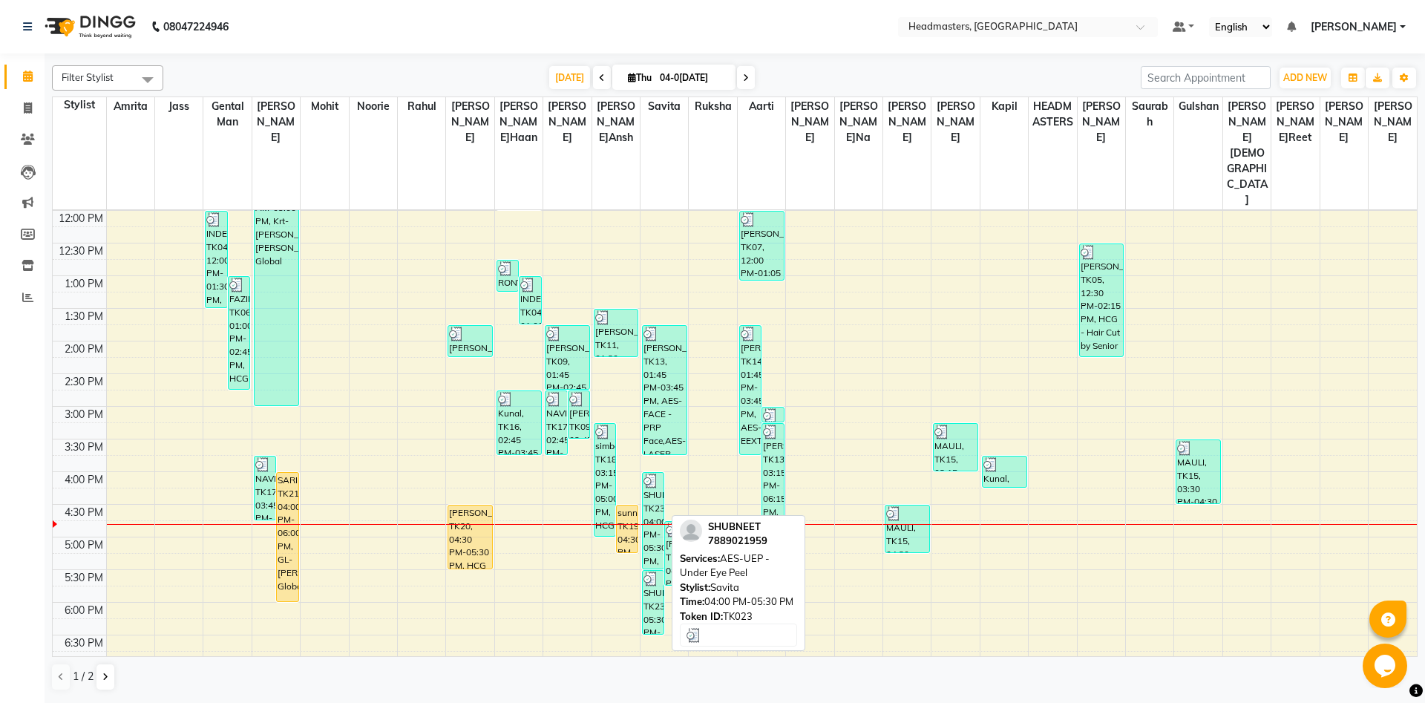
click at [653, 473] on div "SHUBNEET, TK23, 04:00 PM-05:30 PM, AES-UEP - Under Eye Peel" at bounding box center [653, 521] width 21 height 96
select select "3"
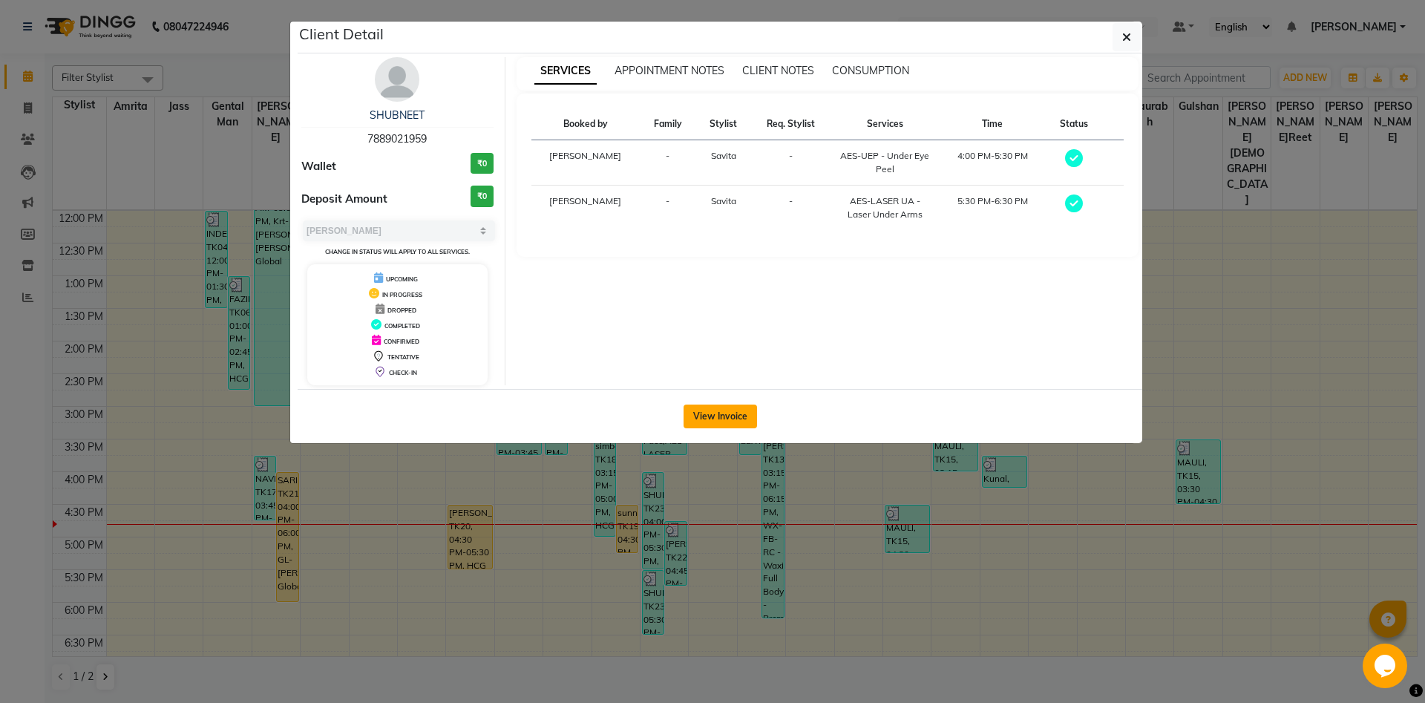
click at [723, 411] on button "View Invoice" at bounding box center [721, 417] width 74 height 24
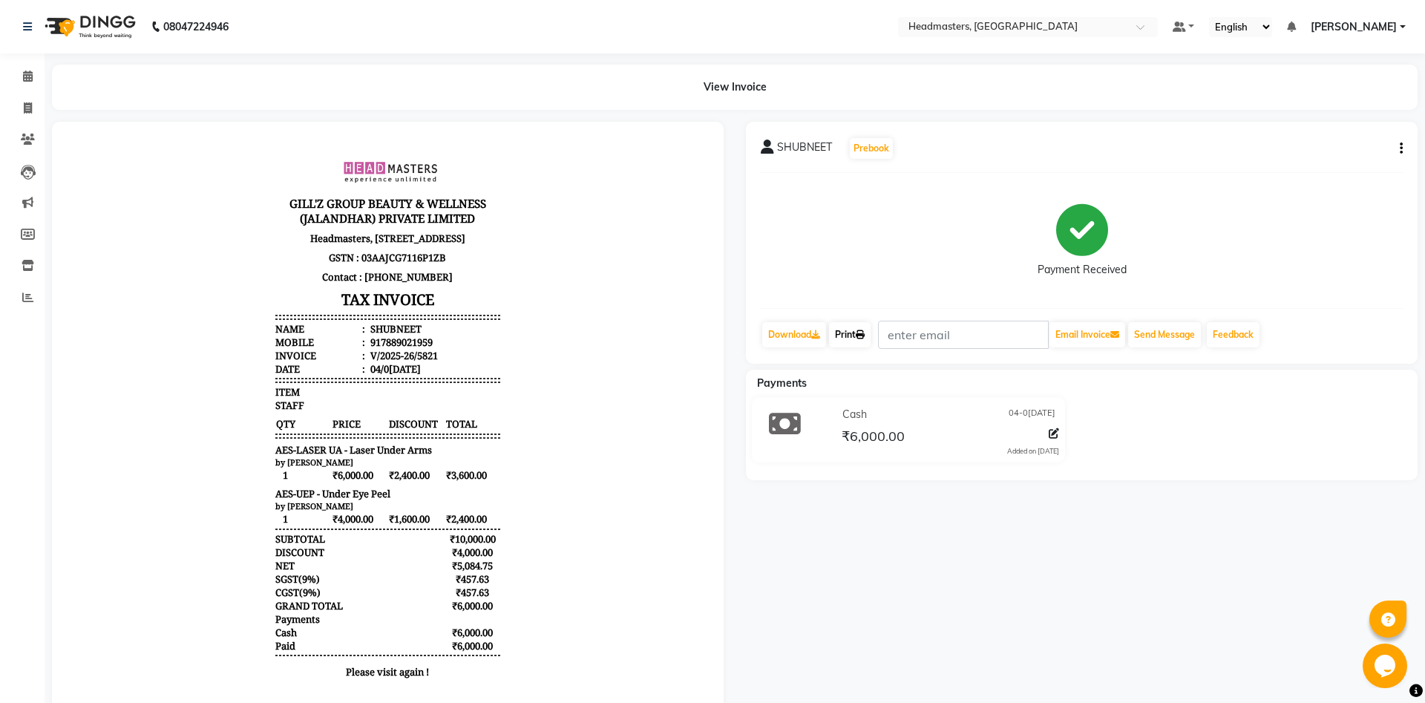
click at [858, 331] on link "Print" at bounding box center [850, 334] width 42 height 25
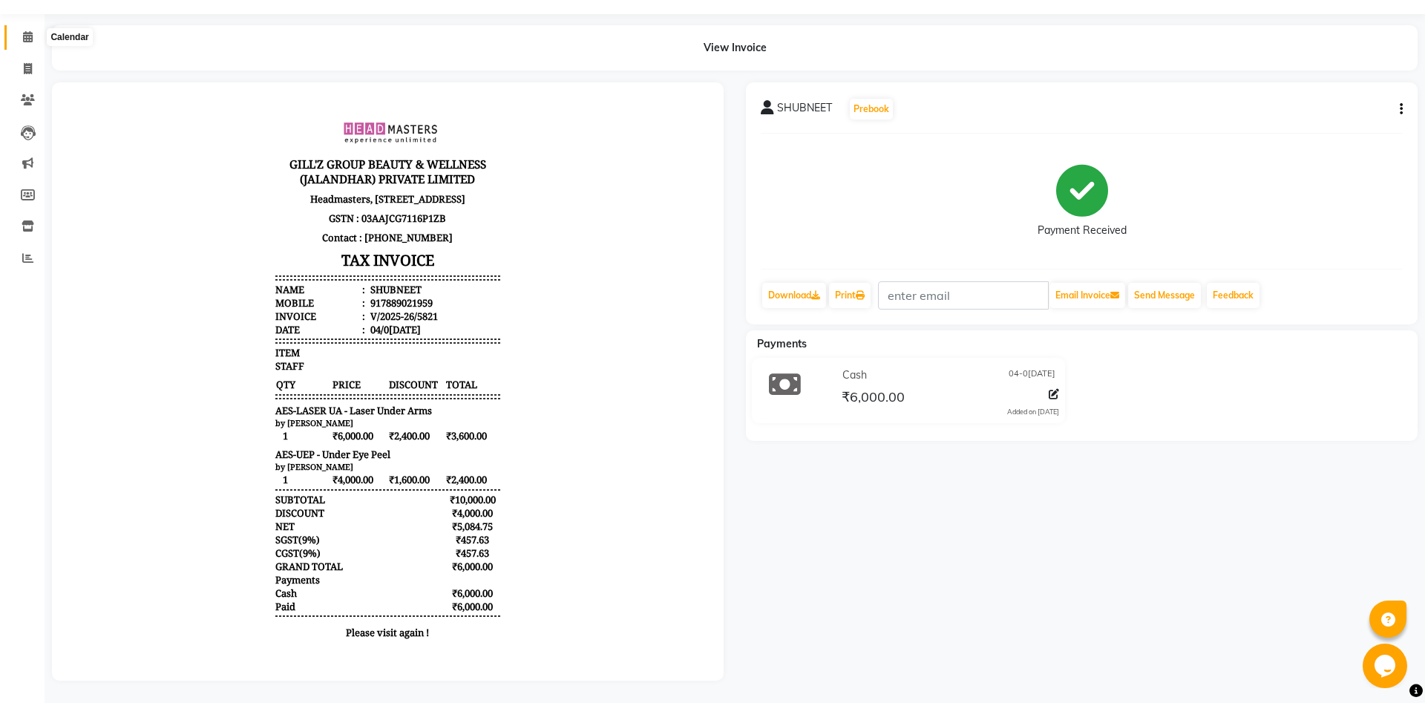
click at [25, 40] on icon at bounding box center [28, 36] width 10 height 11
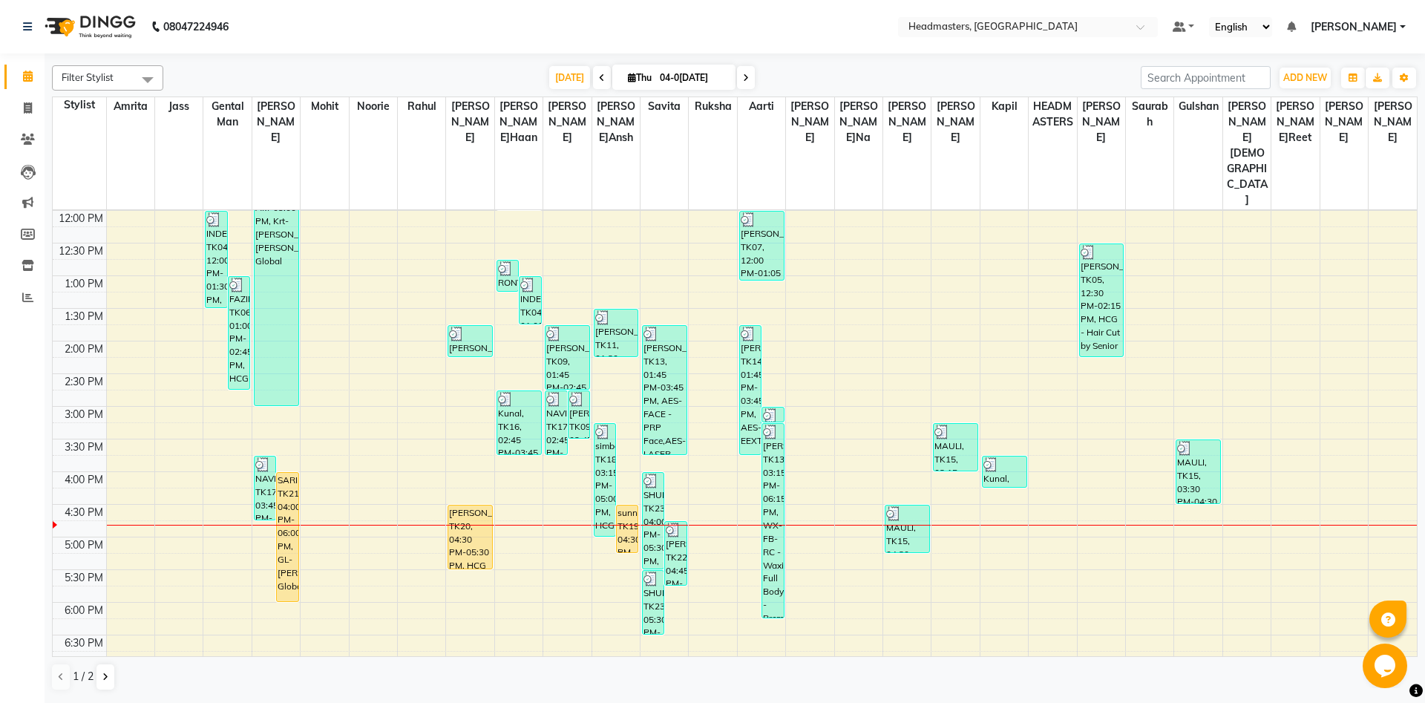
scroll to position [180, 0]
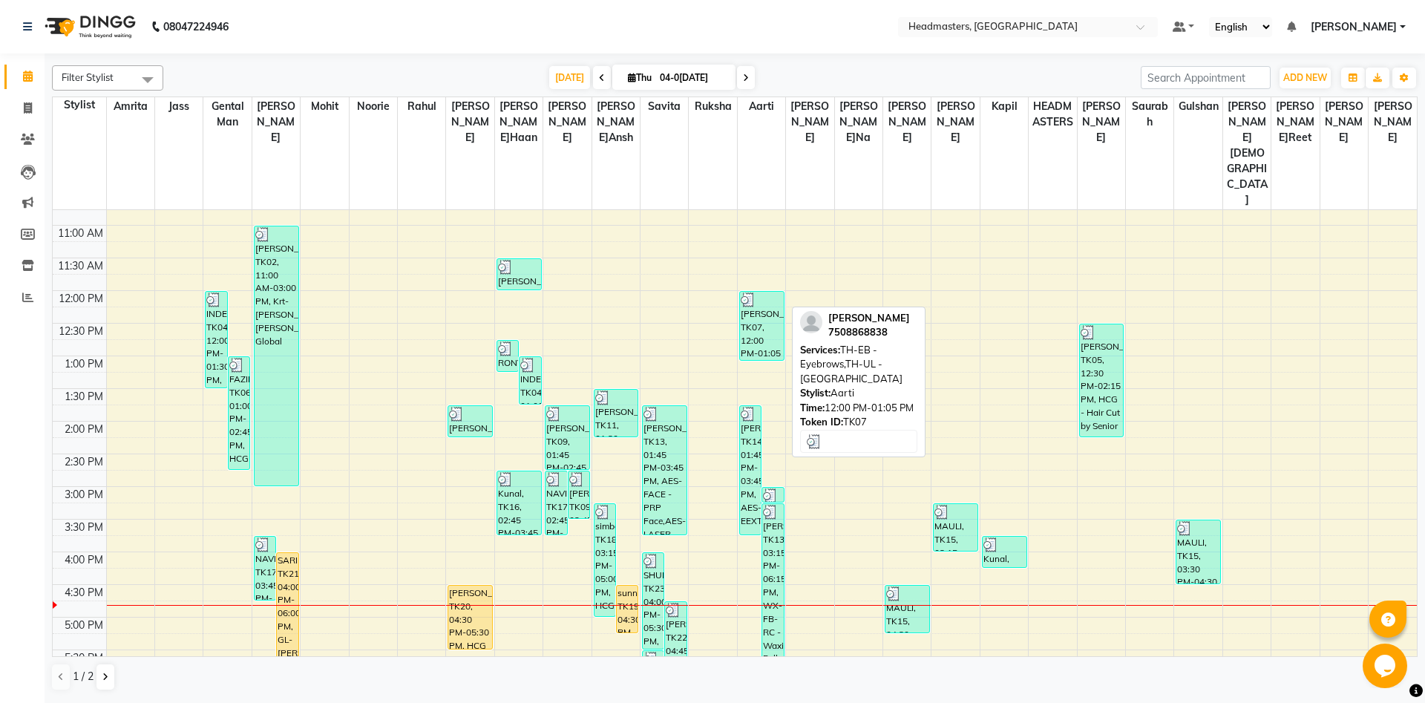
click at [762, 292] on div "[PERSON_NAME], TK07, 12:00 PM-01:05 PM, TH-EB - Eyebrows,TH-UL - [GEOGRAPHIC_DA…" at bounding box center [762, 326] width 44 height 68
select select "3"
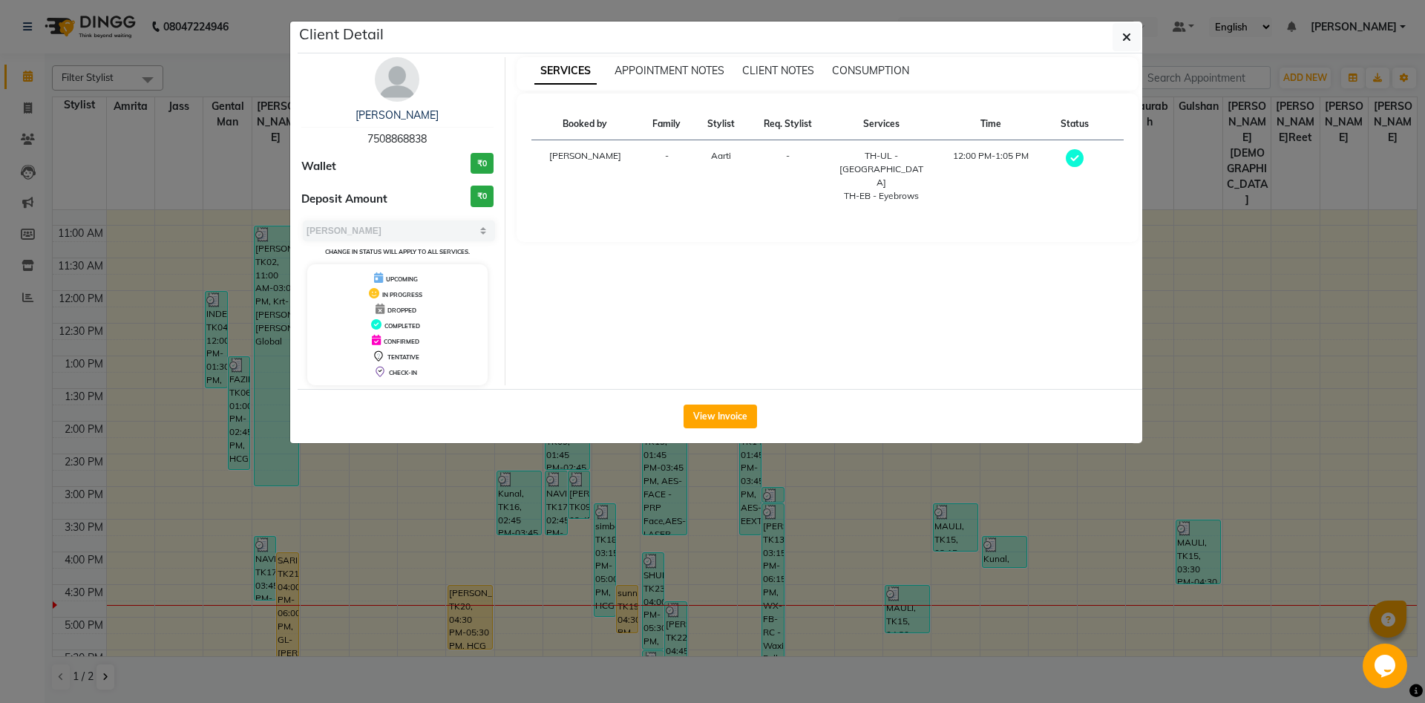
click at [783, 537] on ngb-modal-window "Client Detail [PERSON_NAME] 7508868838 Wallet ₹0 Deposit Amount ₹0 Select MARK …" at bounding box center [712, 351] width 1425 height 703
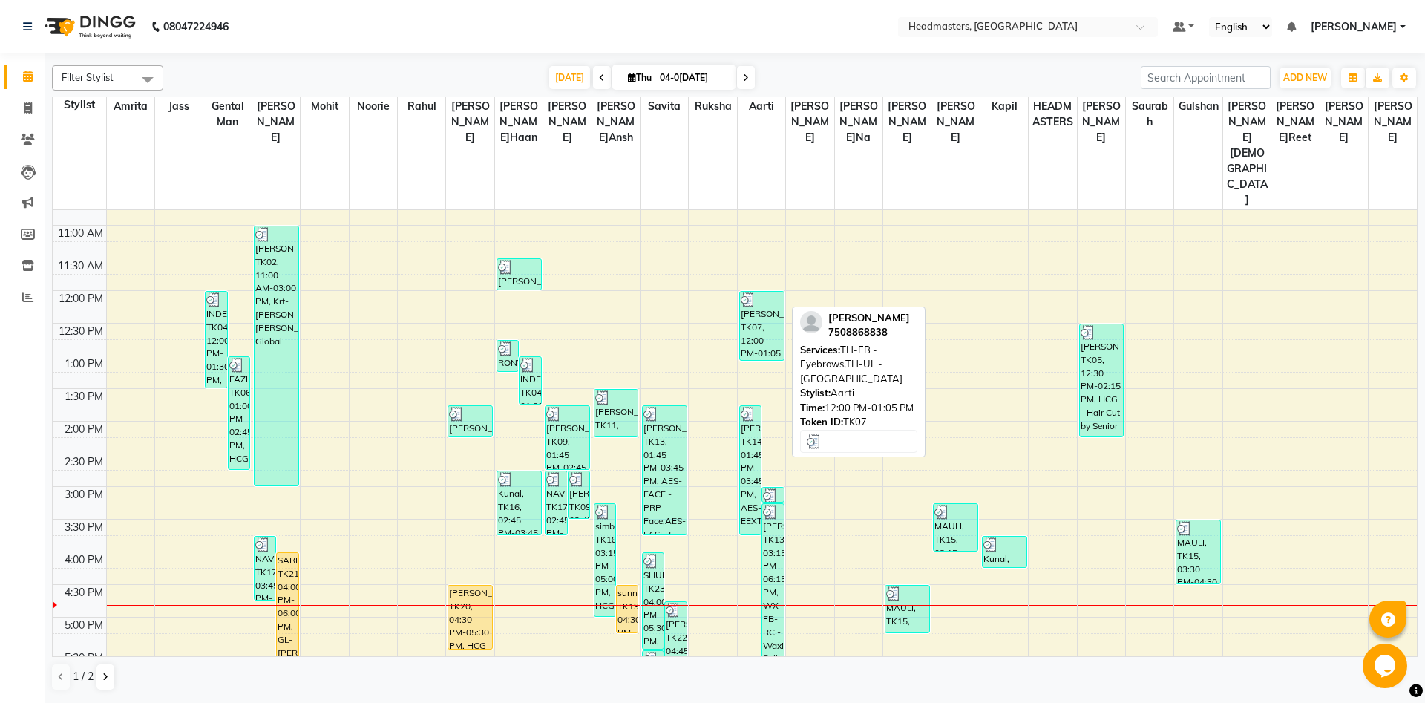
scroll to position [20, 0]
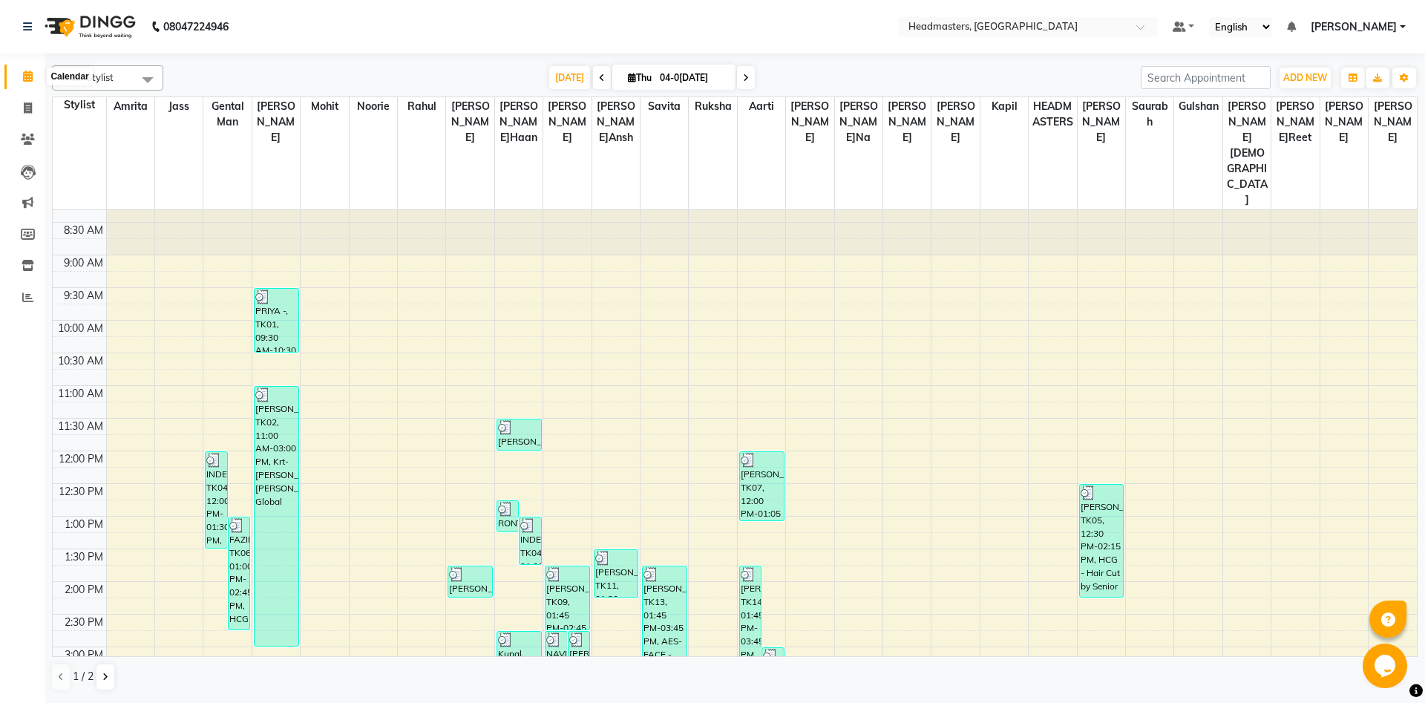
click at [29, 80] on icon at bounding box center [28, 76] width 10 height 11
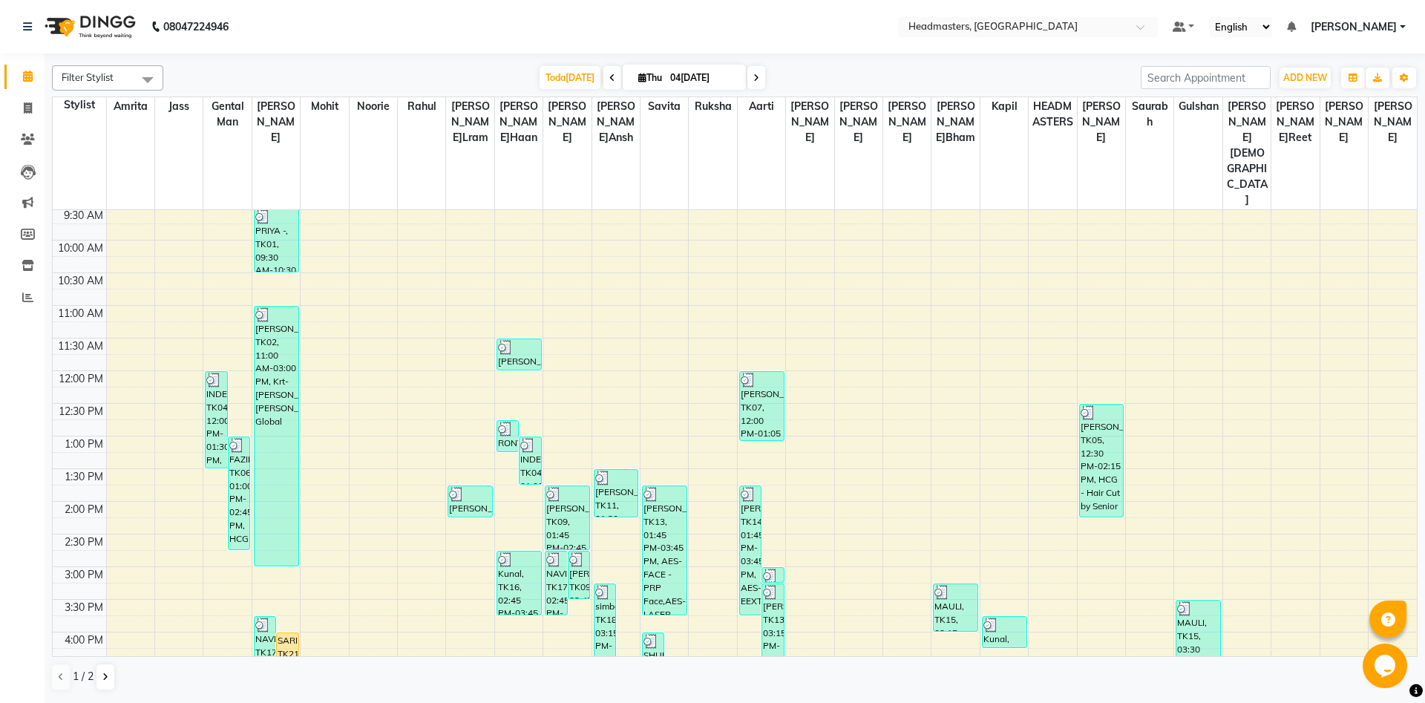
scroll to position [180, 0]
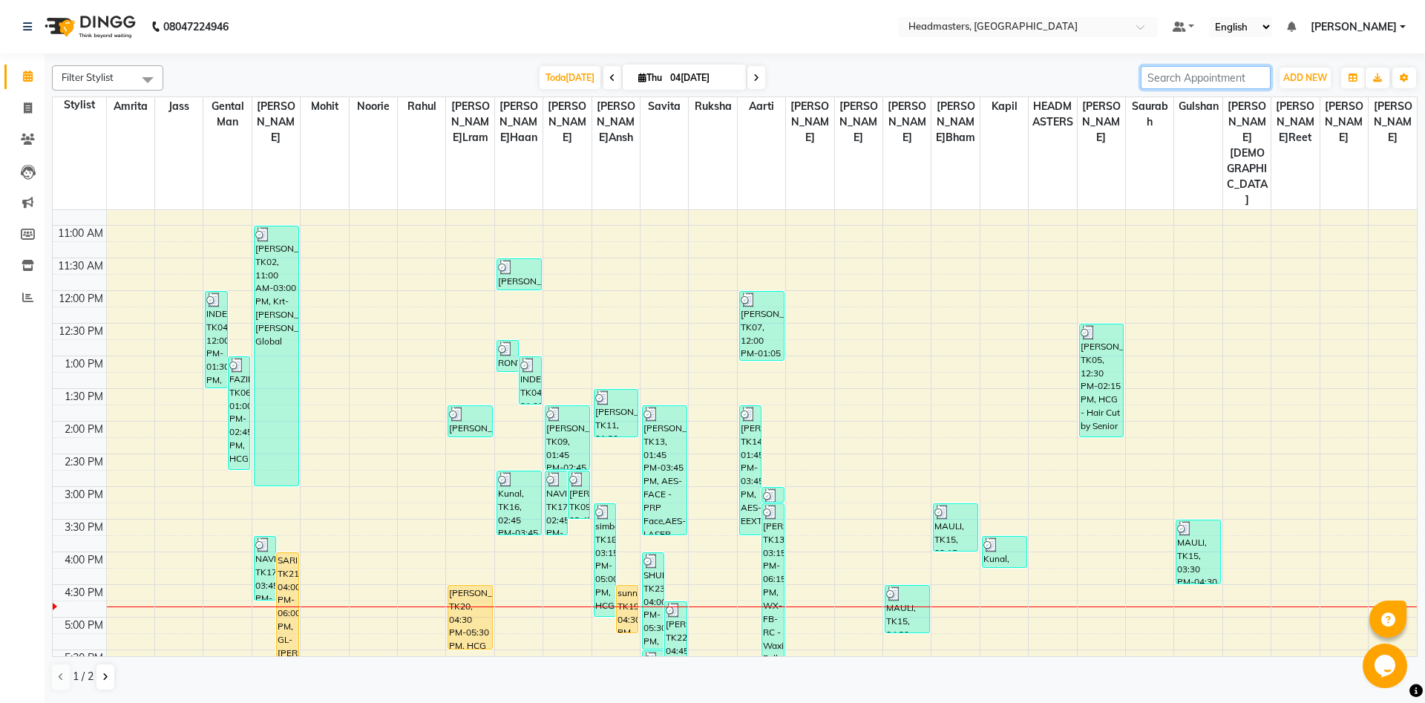
click at [1179, 76] on input "search" at bounding box center [1206, 77] width 130 height 23
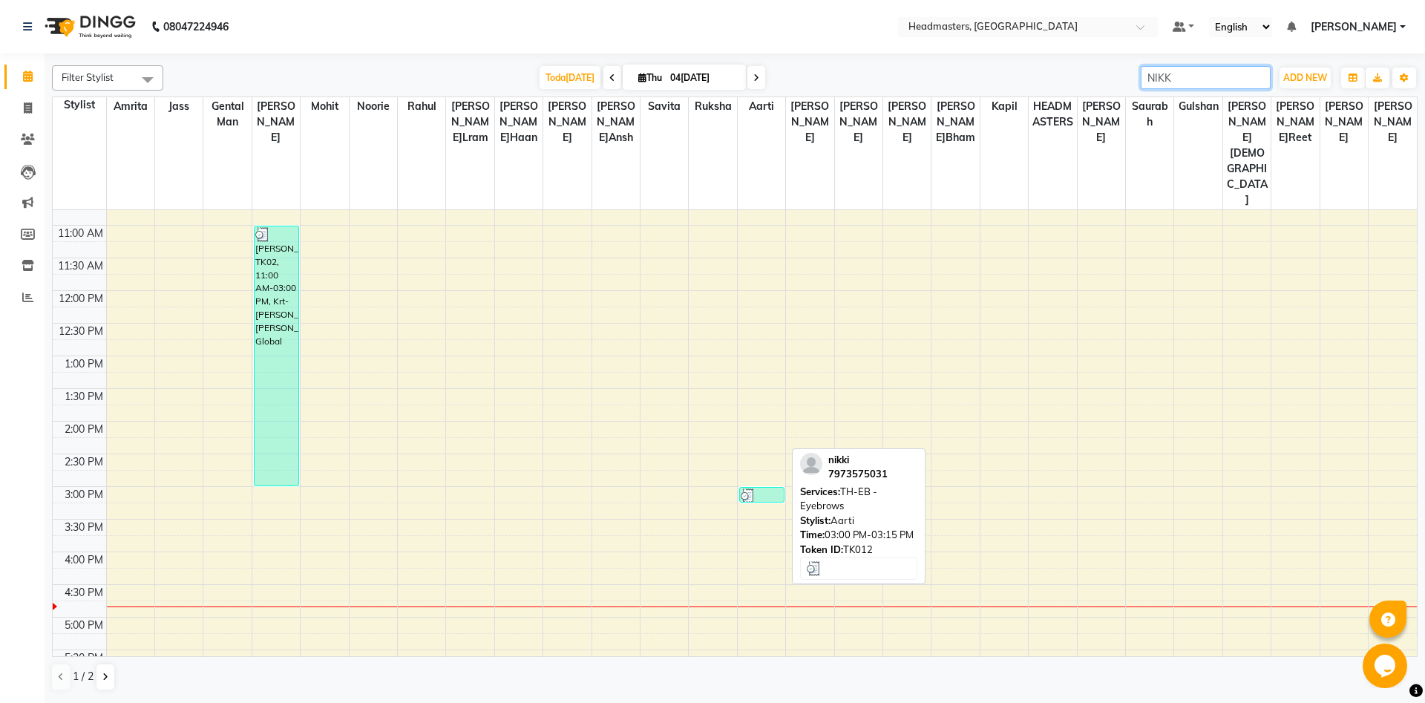
click at [759, 488] on div "nikki, TK12, 03:00 PM-03:15 PM, TH-EB - Eyebrows" at bounding box center [762, 495] width 44 height 14
type input "NIKK"
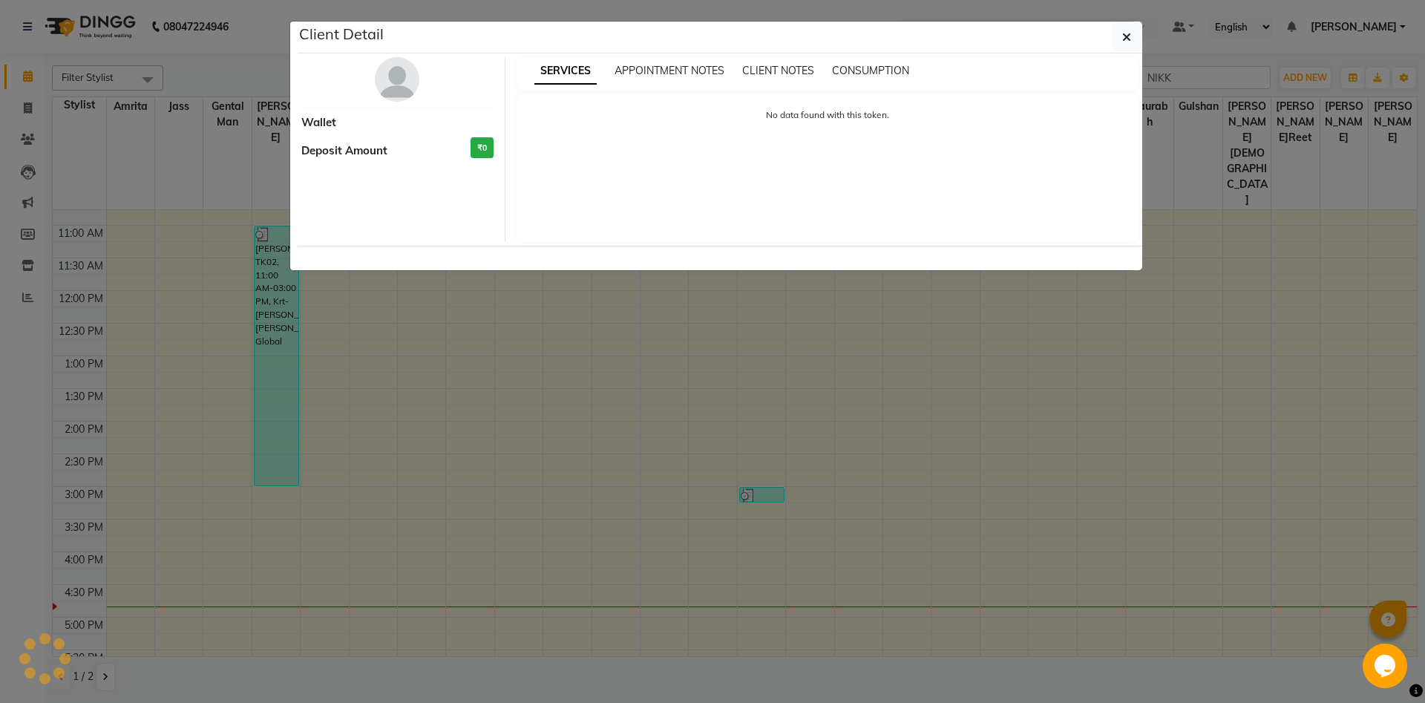
select select "3"
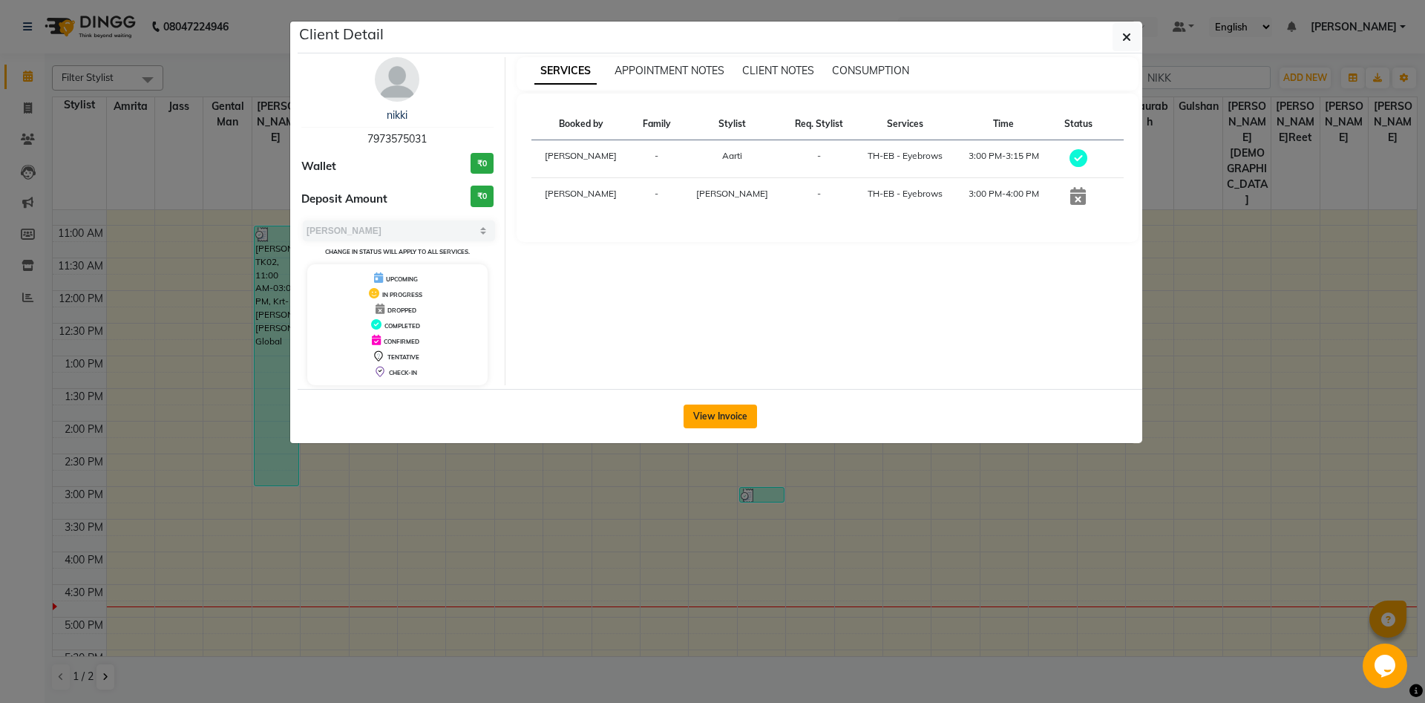
click at [714, 409] on button "View Invoice" at bounding box center [721, 417] width 74 height 24
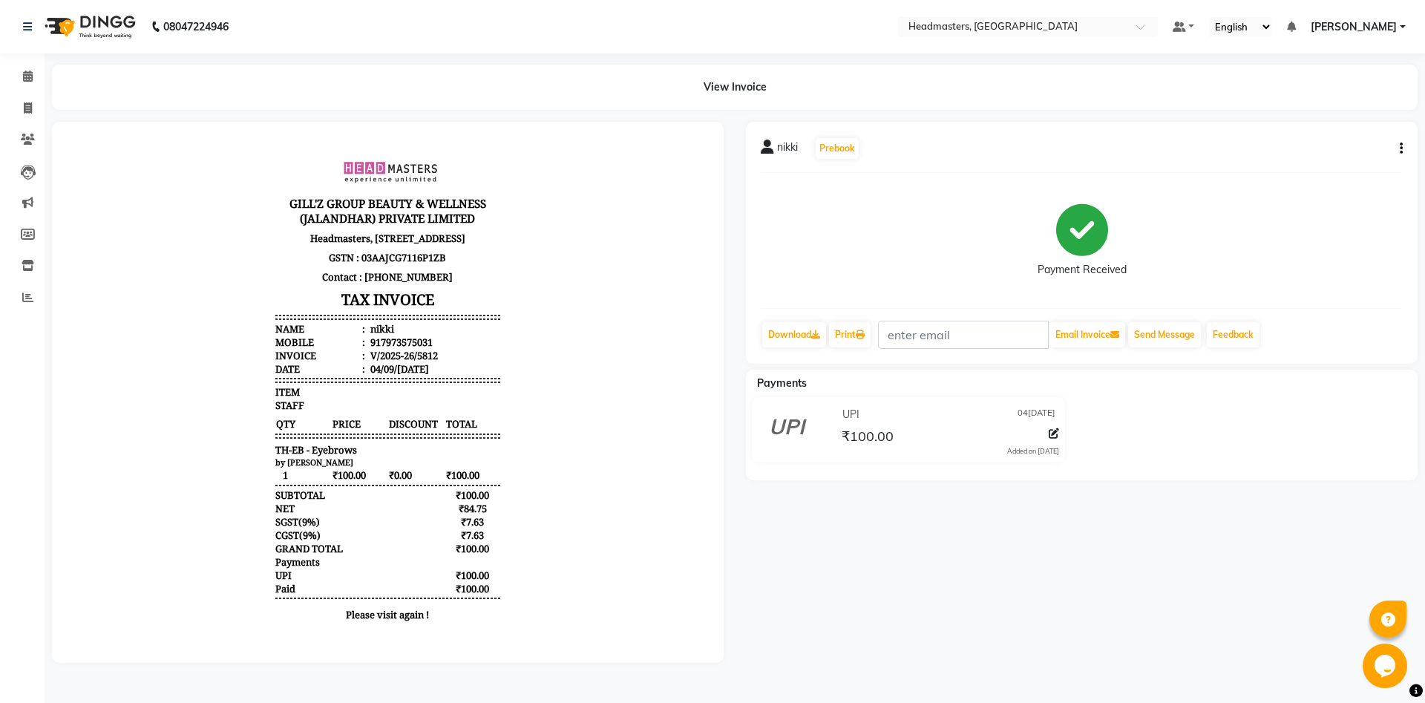
click at [1404, 146] on div "nikki Prebook Payment Received Download Print Email Invoice Send Message Feedba…" at bounding box center [1082, 243] width 672 height 242
click at [1400, 148] on icon "button" at bounding box center [1401, 148] width 3 height 1
click at [1321, 163] on div "Edit Item Staff" at bounding box center [1328, 157] width 102 height 19
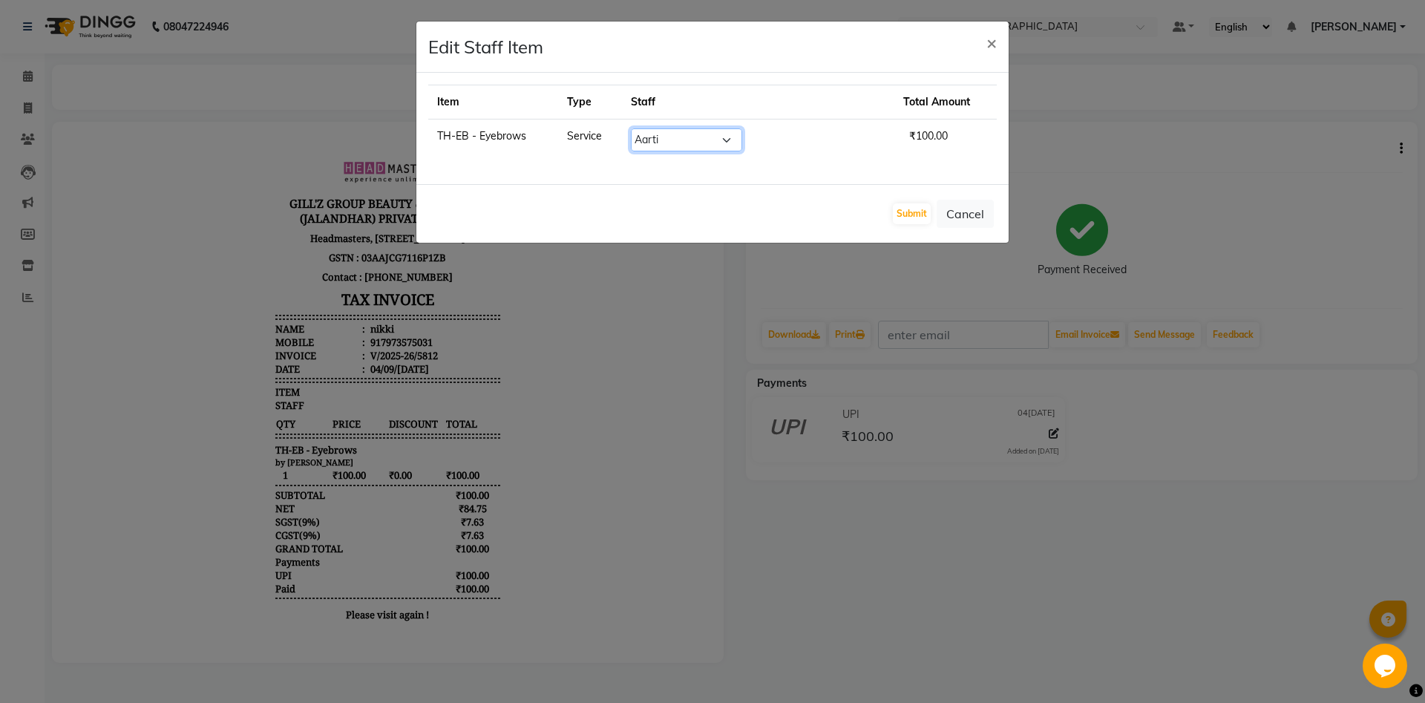
click at [631, 128] on select "Select Aarti Ali Amrita Amrita - Front Desk Balram Gental Man Gulshan HEADMASTE…" at bounding box center [686, 139] width 111 height 23
select select "60724"
click option "Noorie" at bounding box center [0, 0] width 0 height 0
click at [909, 207] on button "Submit" at bounding box center [912, 213] width 38 height 21
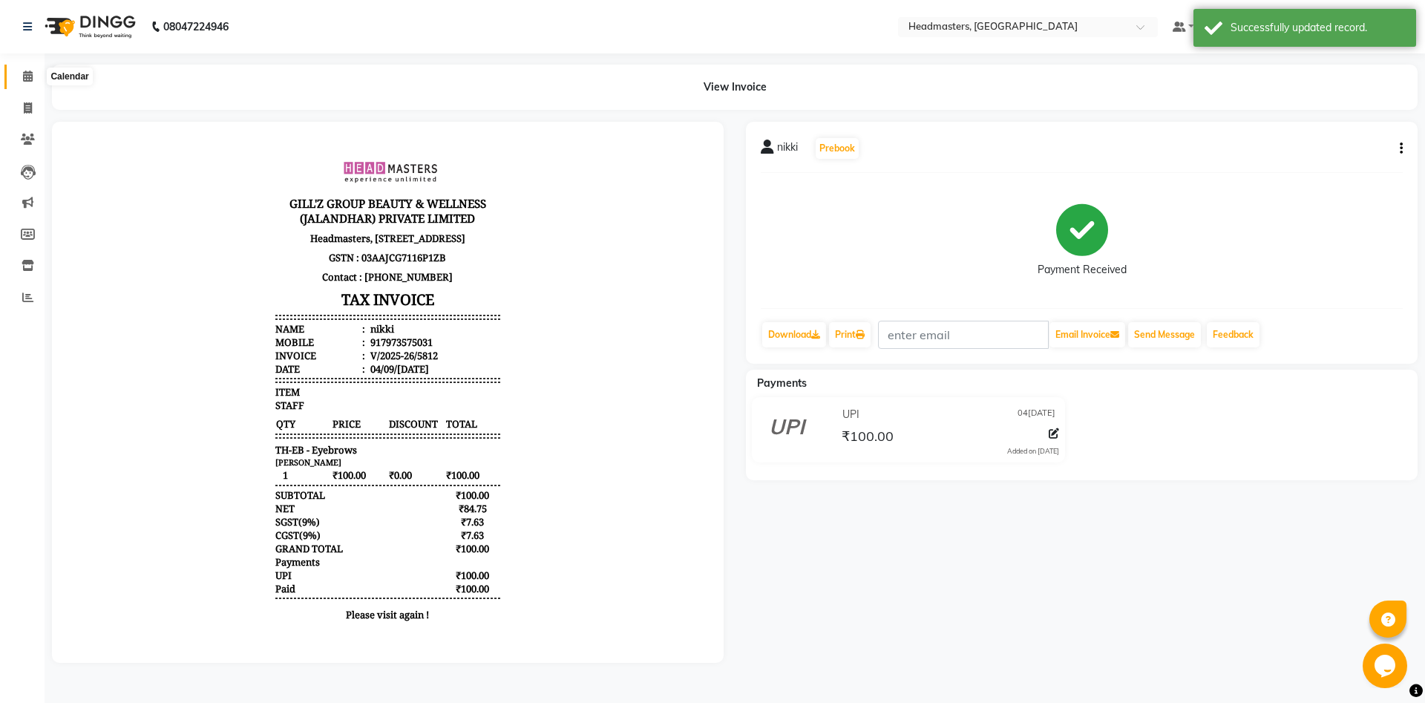
click at [21, 68] on span at bounding box center [28, 76] width 26 height 17
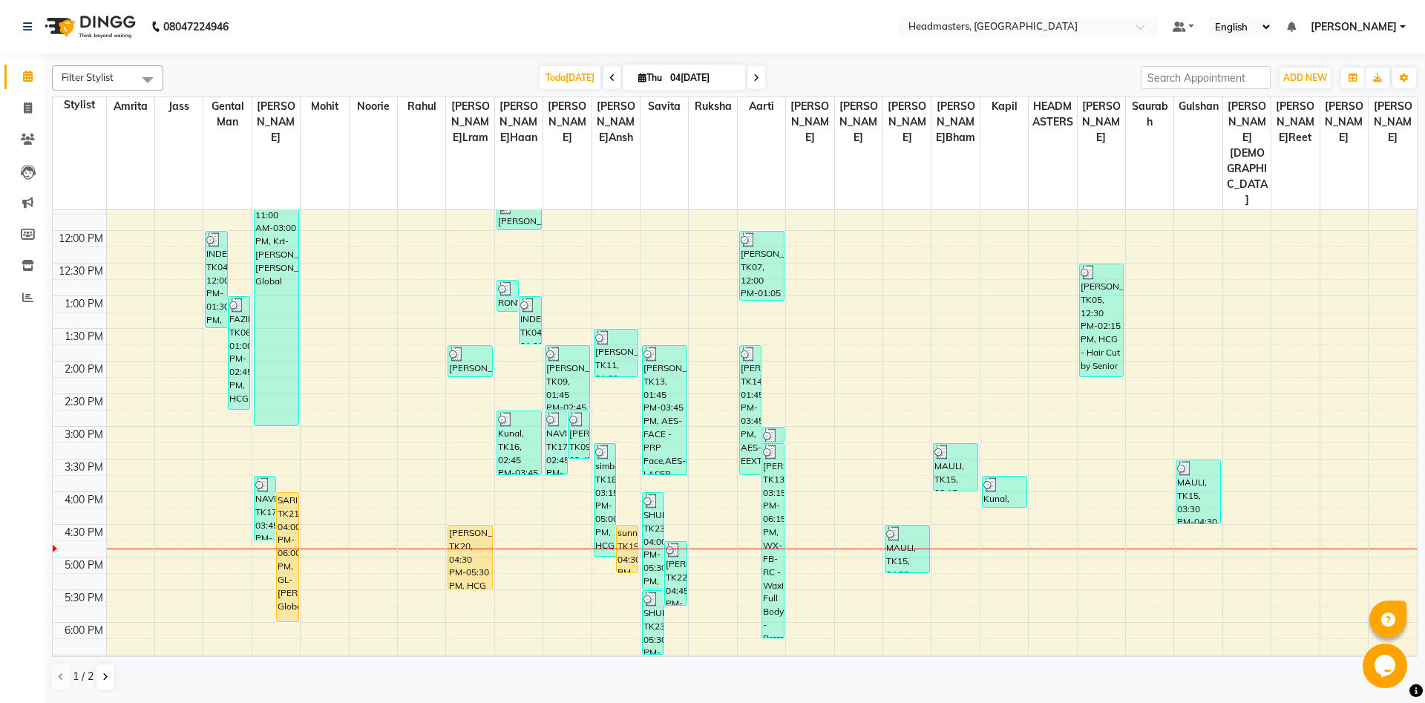
scroll to position [401, 0]
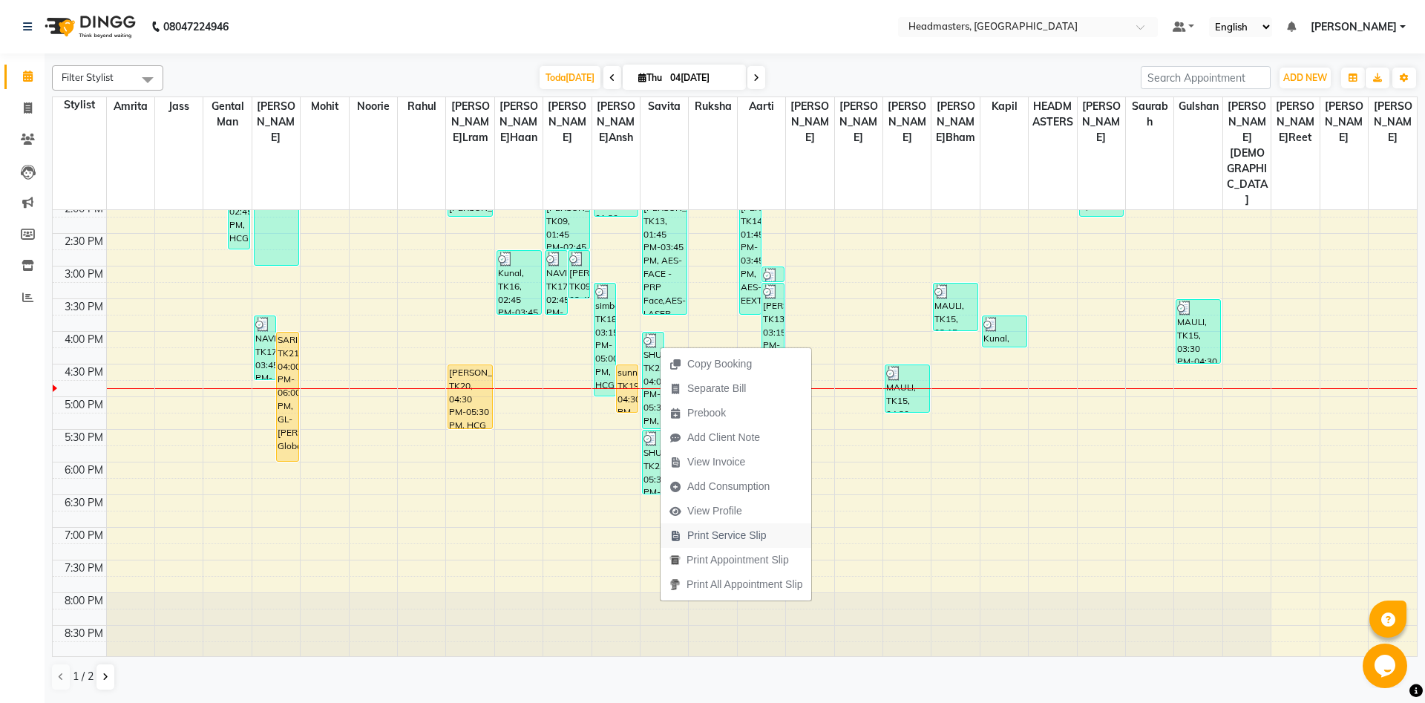
click at [700, 530] on span "Print Service Slip" at bounding box center [727, 536] width 79 height 16
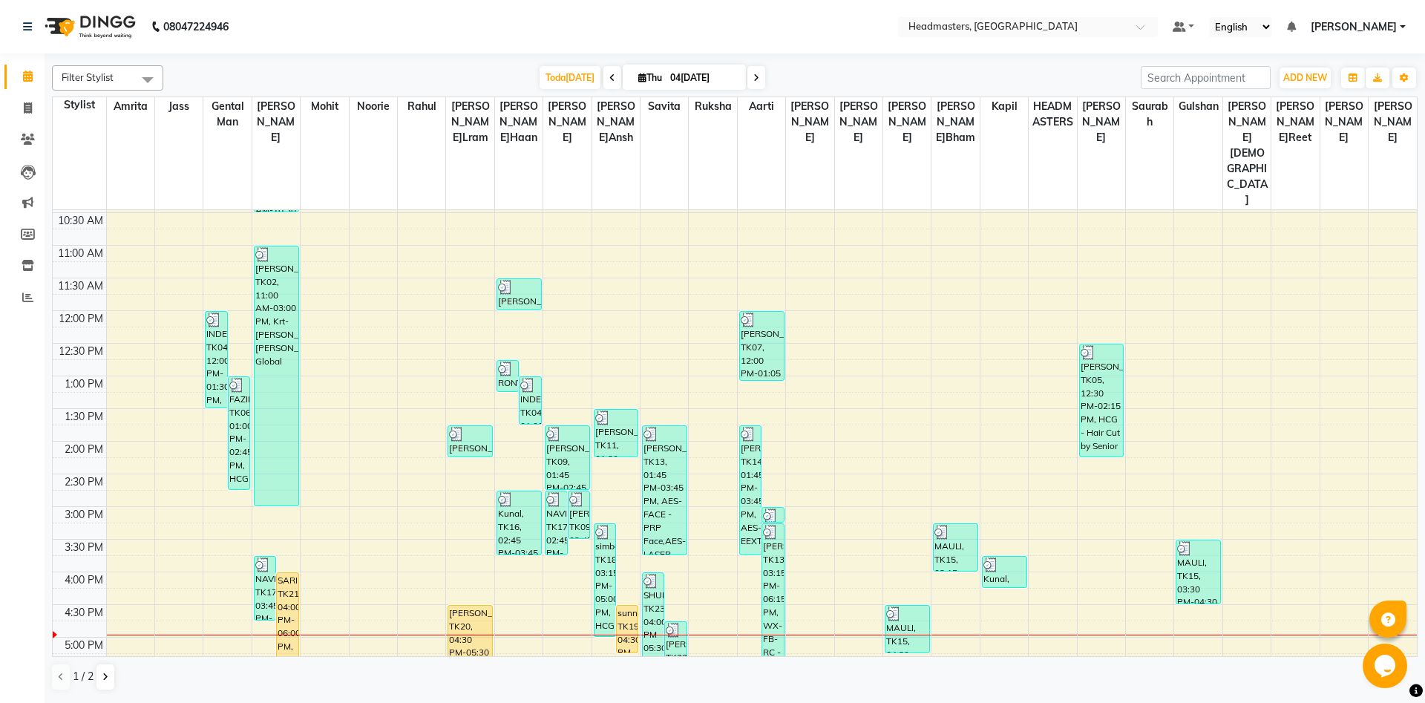
scroll to position [241, 0]
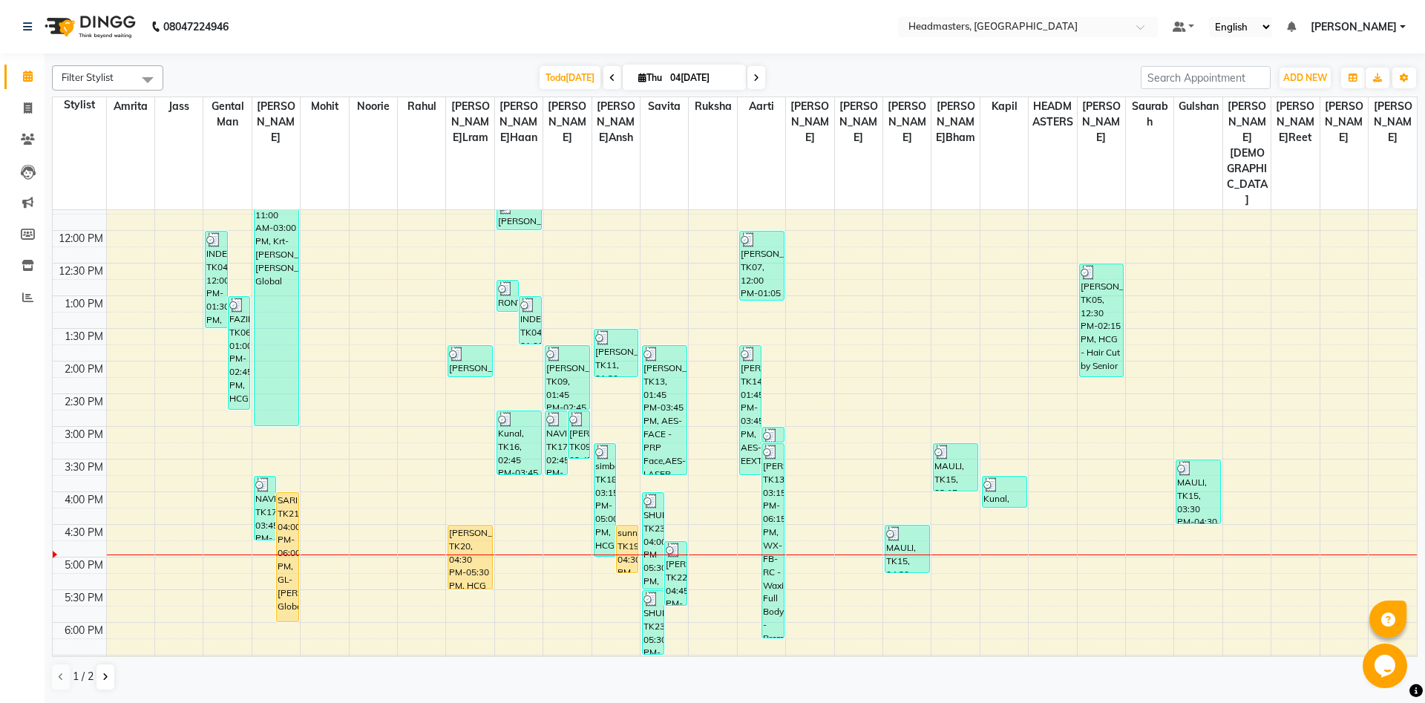
click at [274, 413] on div "8:00 AM 8:30 AM 9:00 AM 9:30 AM 10:00 AM 10:30 AM 11:00 AM 11:30 AM 12:00 PM 12…" at bounding box center [735, 427] width 1365 height 914
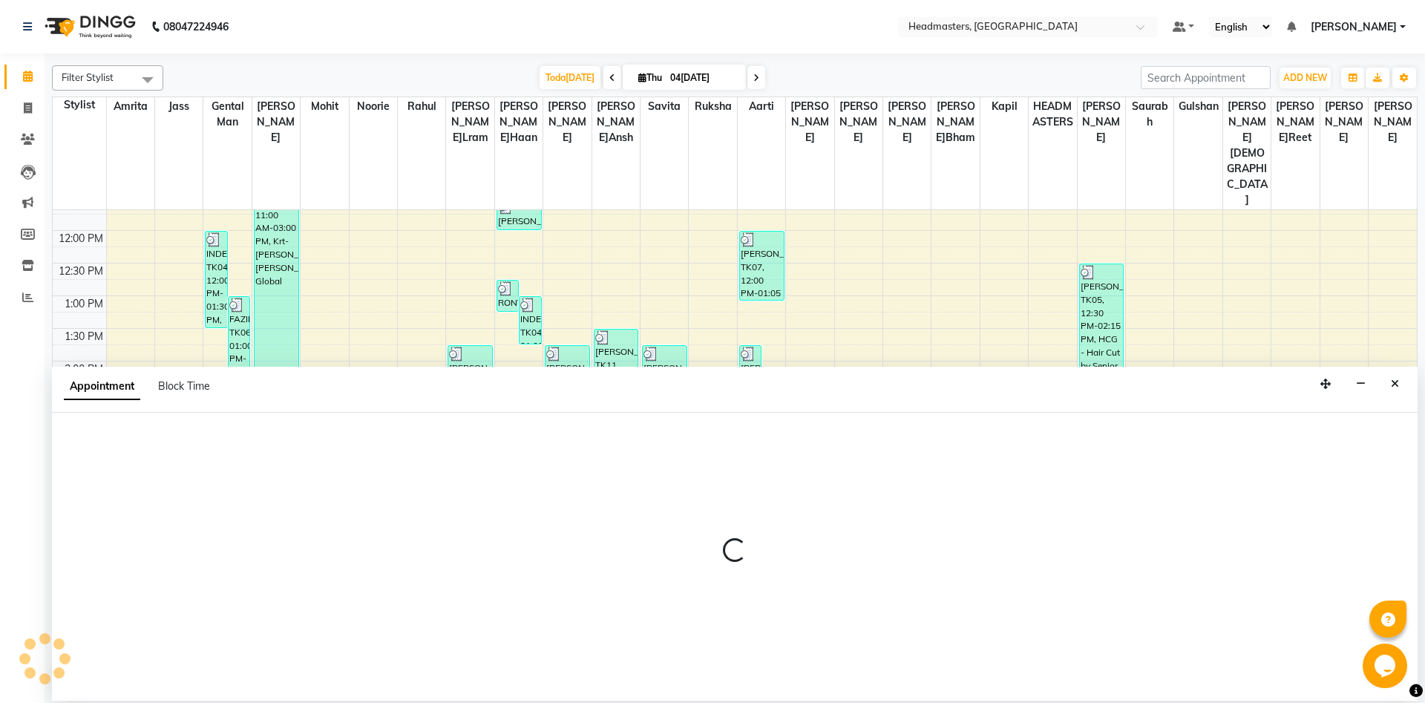
select select "60721"
select select "tentative"
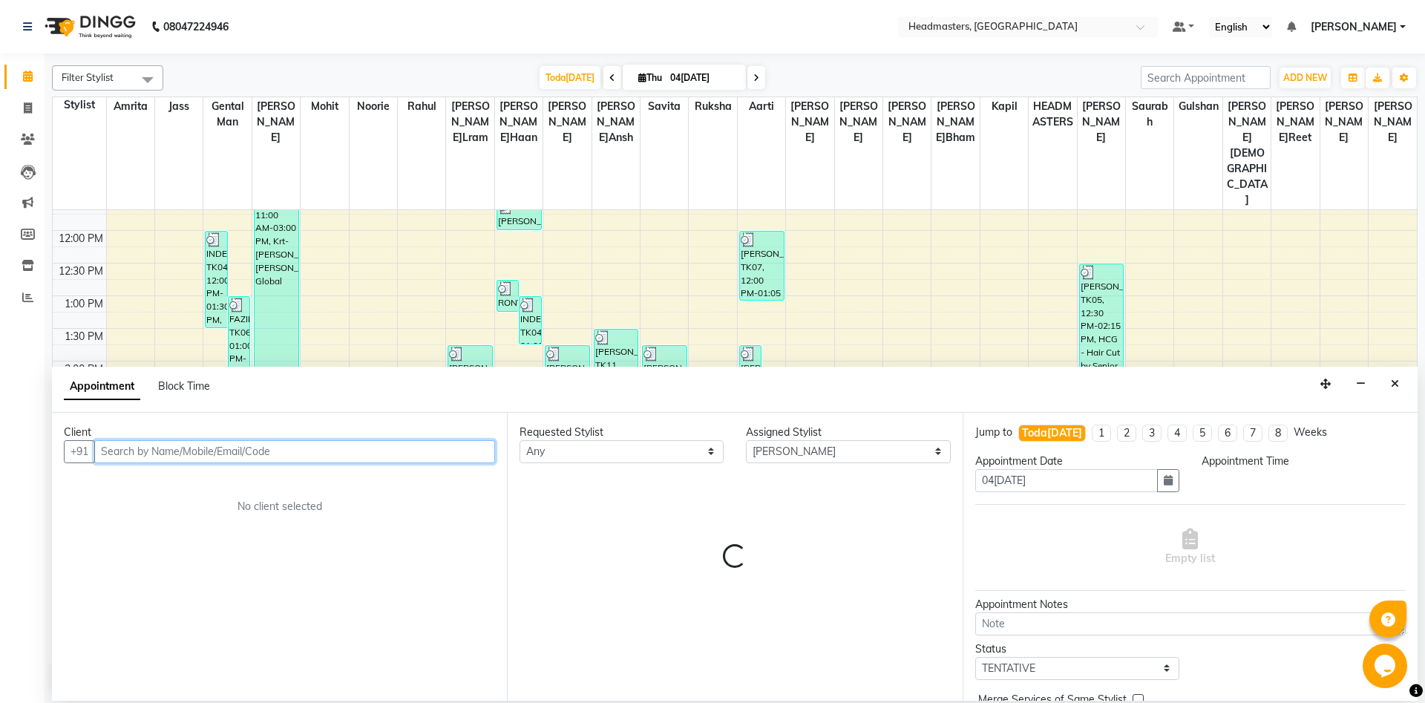
select select "930"
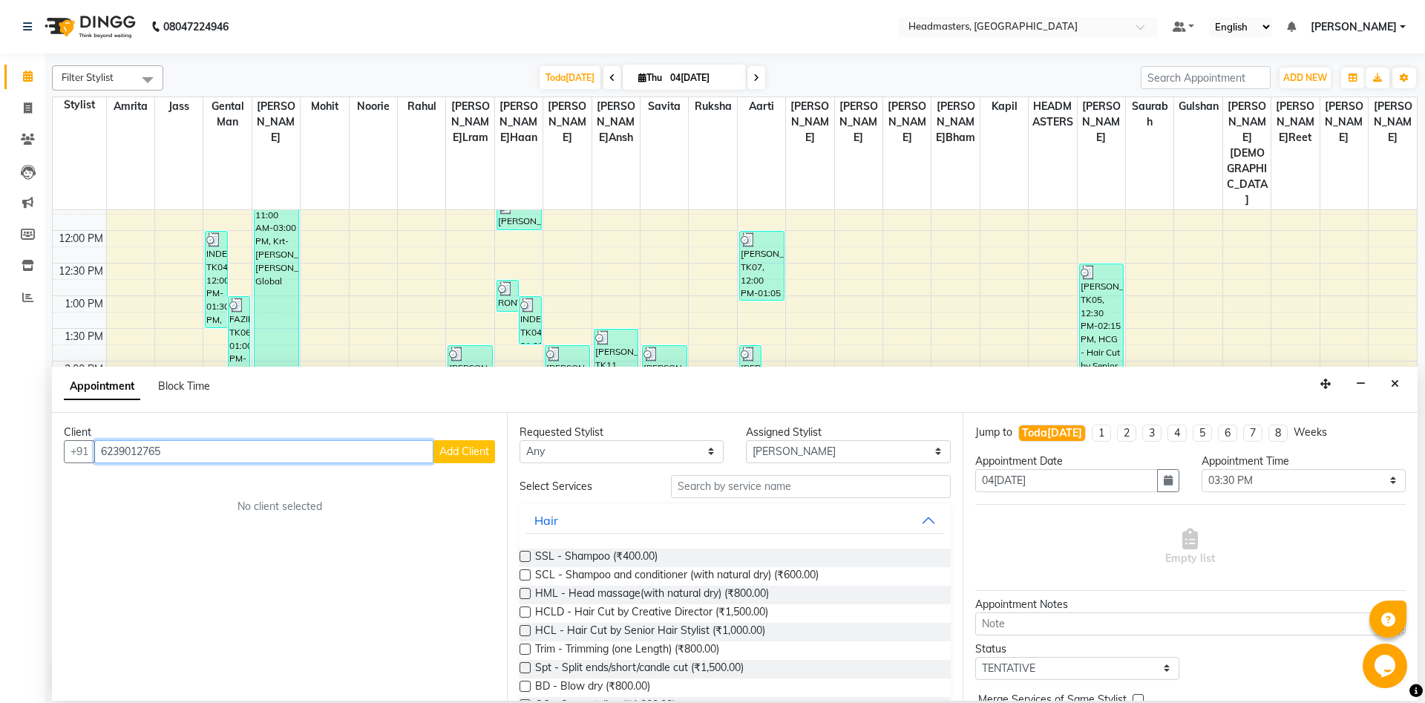
type input "6239012765"
click at [460, 446] on span "Add Client" at bounding box center [465, 451] width 50 height 13
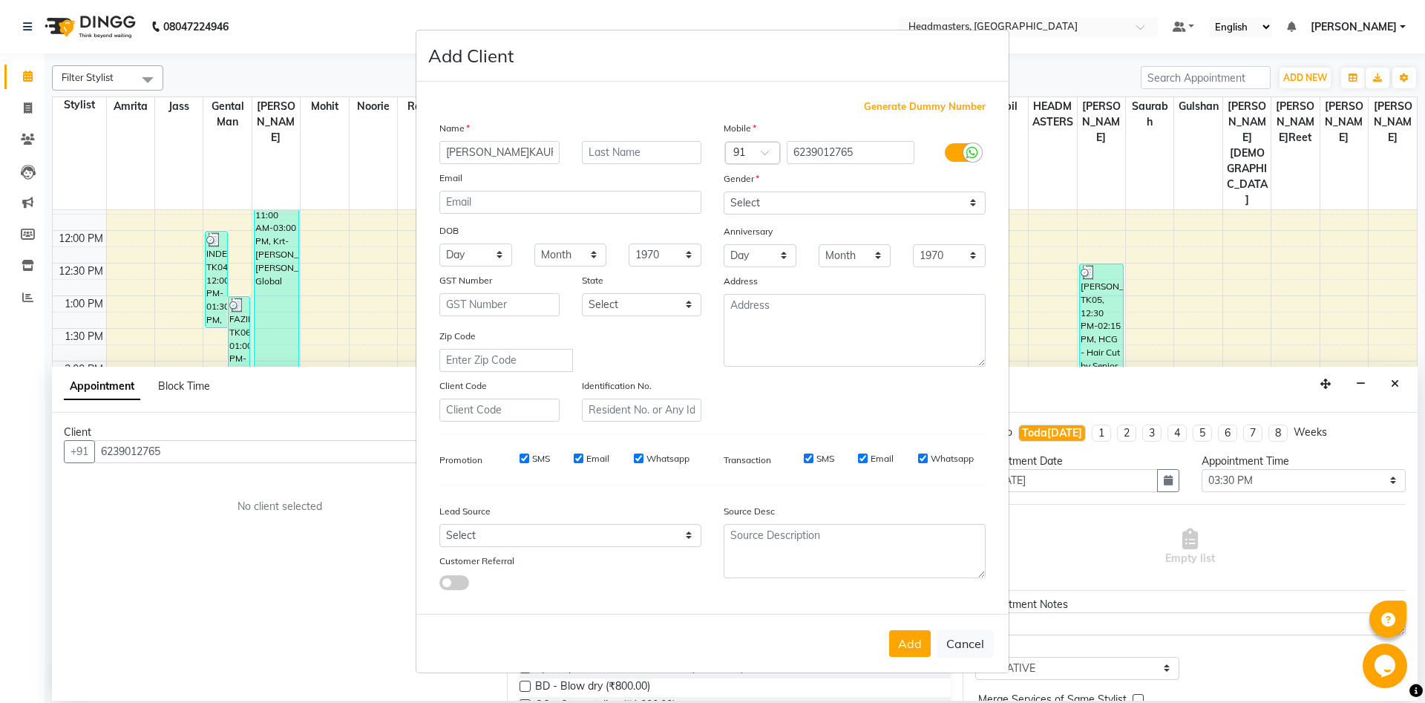
type input "MANPREET KAUR"
click at [724, 192] on select "Select Male Female Other Prefer Not To Say" at bounding box center [855, 203] width 262 height 23
select select "female"
click option "[DEMOGRAPHIC_DATA]" at bounding box center [0, 0] width 0 height 0
click at [909, 645] on button "Add" at bounding box center [910, 643] width 42 height 27
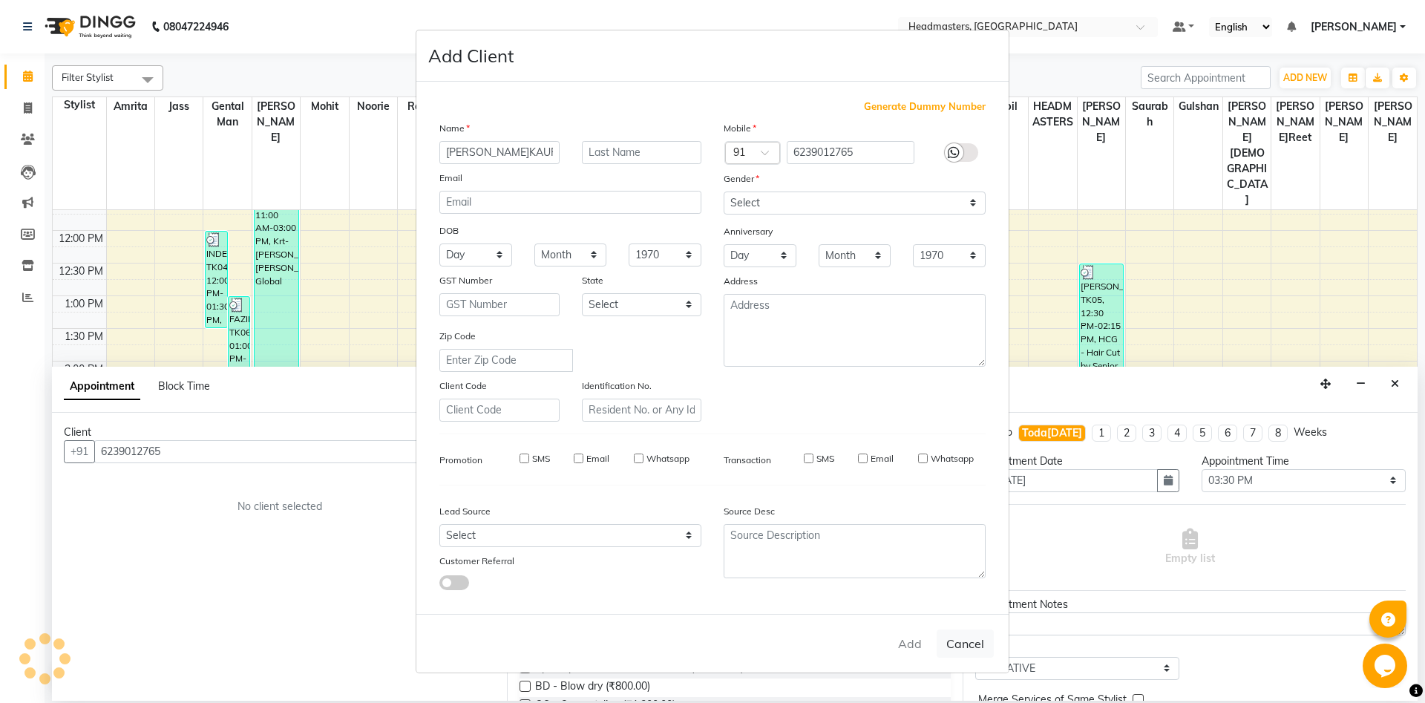
select select
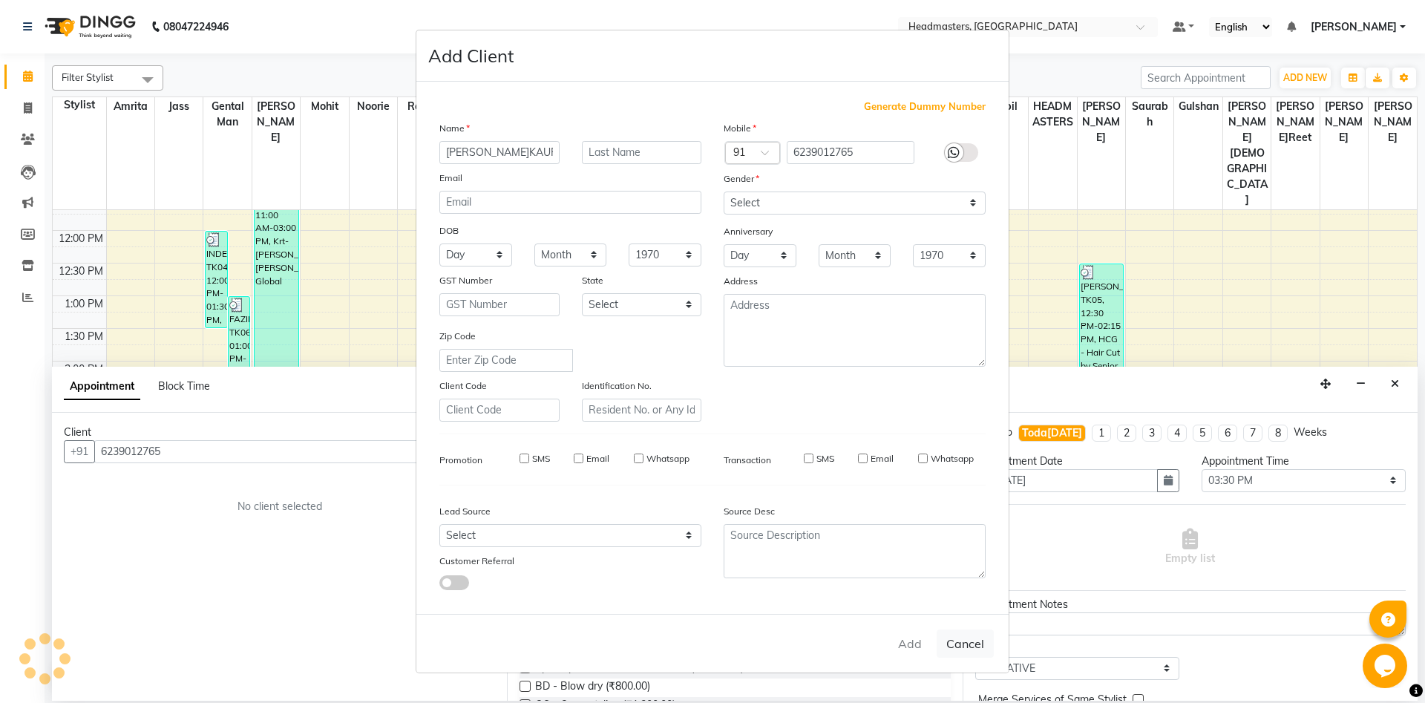
select select
checkbox input "false"
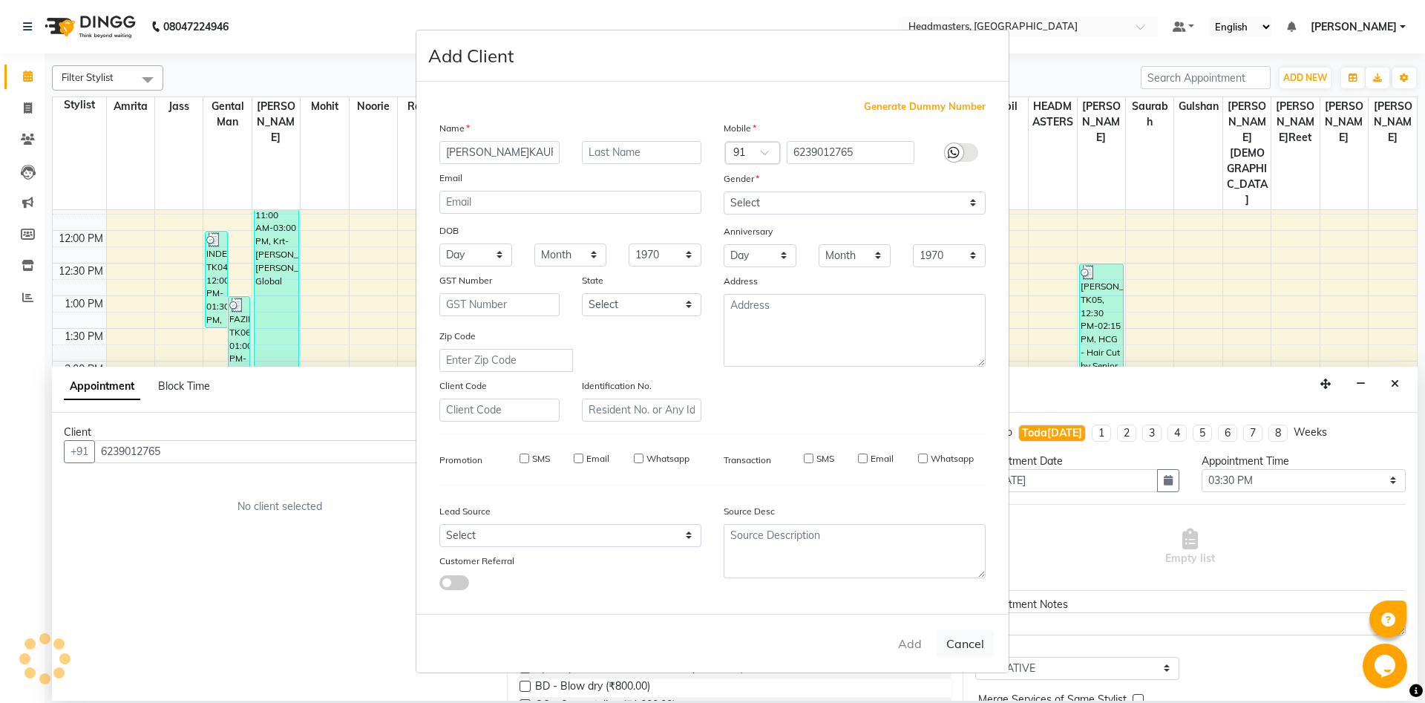
checkbox input "false"
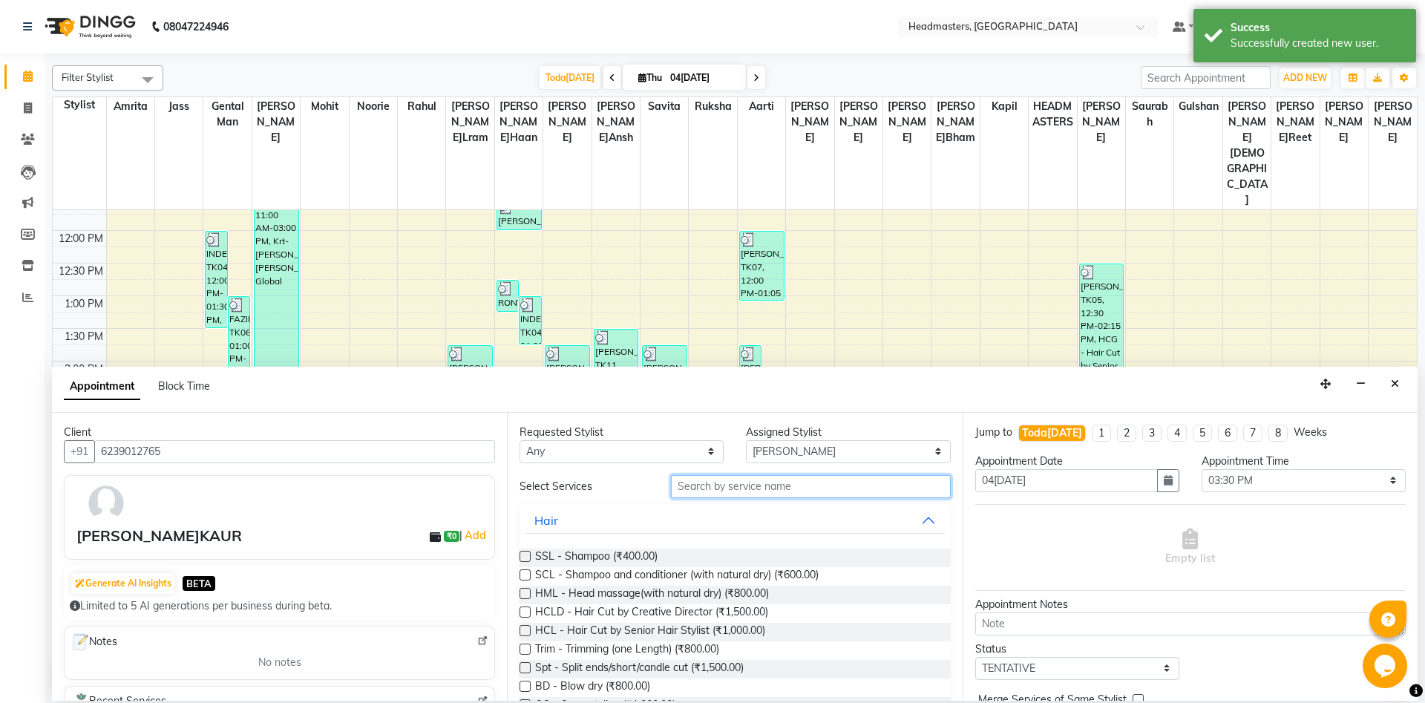
click at [734, 481] on input "text" at bounding box center [811, 486] width 280 height 23
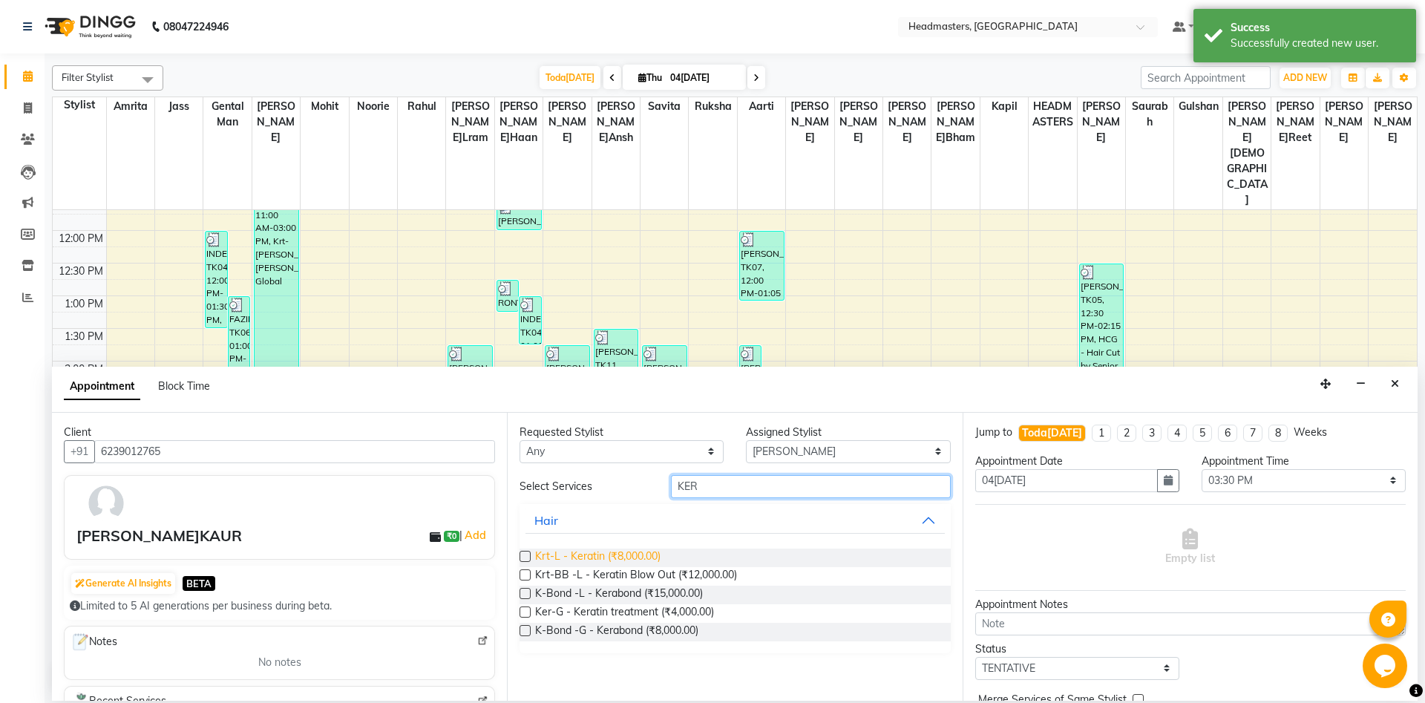
type input "KER"
click at [558, 563] on span "Krt-L - Keratin (₹8,000.00)" at bounding box center [597, 558] width 125 height 19
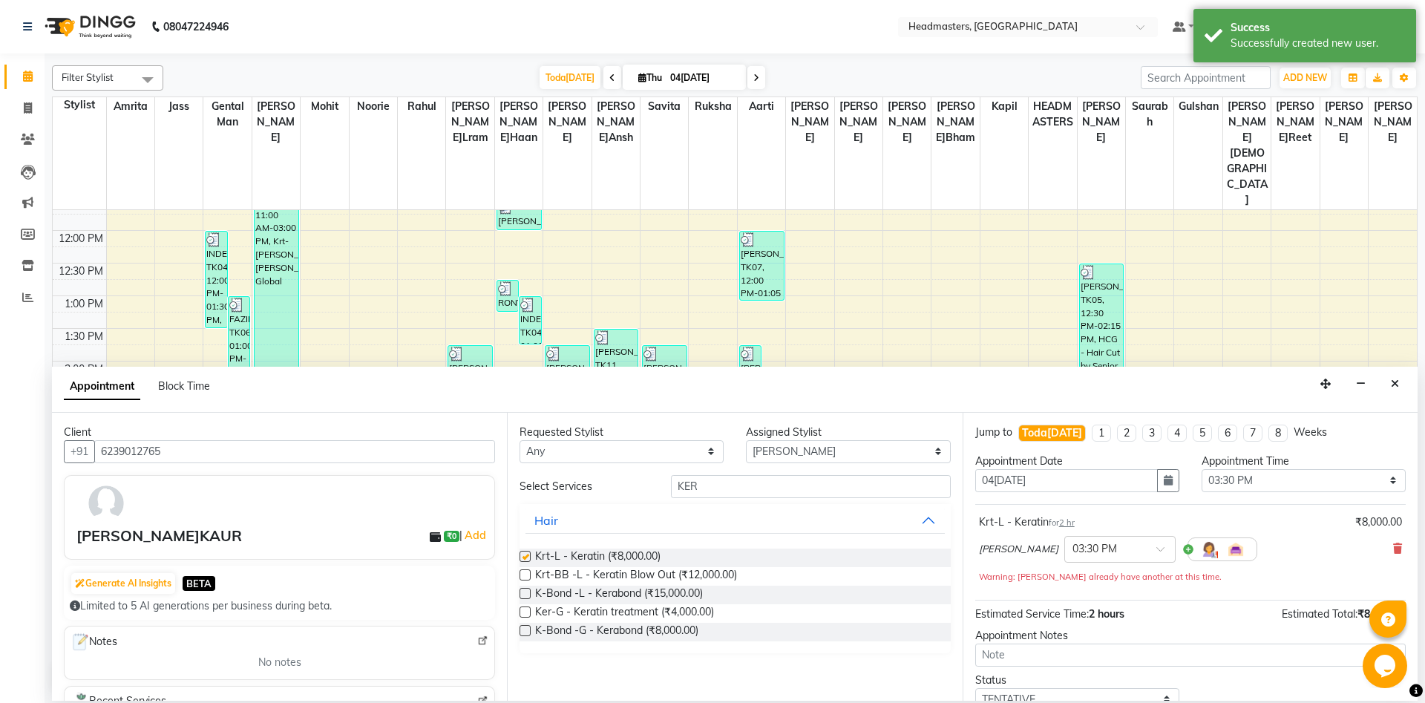
checkbox input "false"
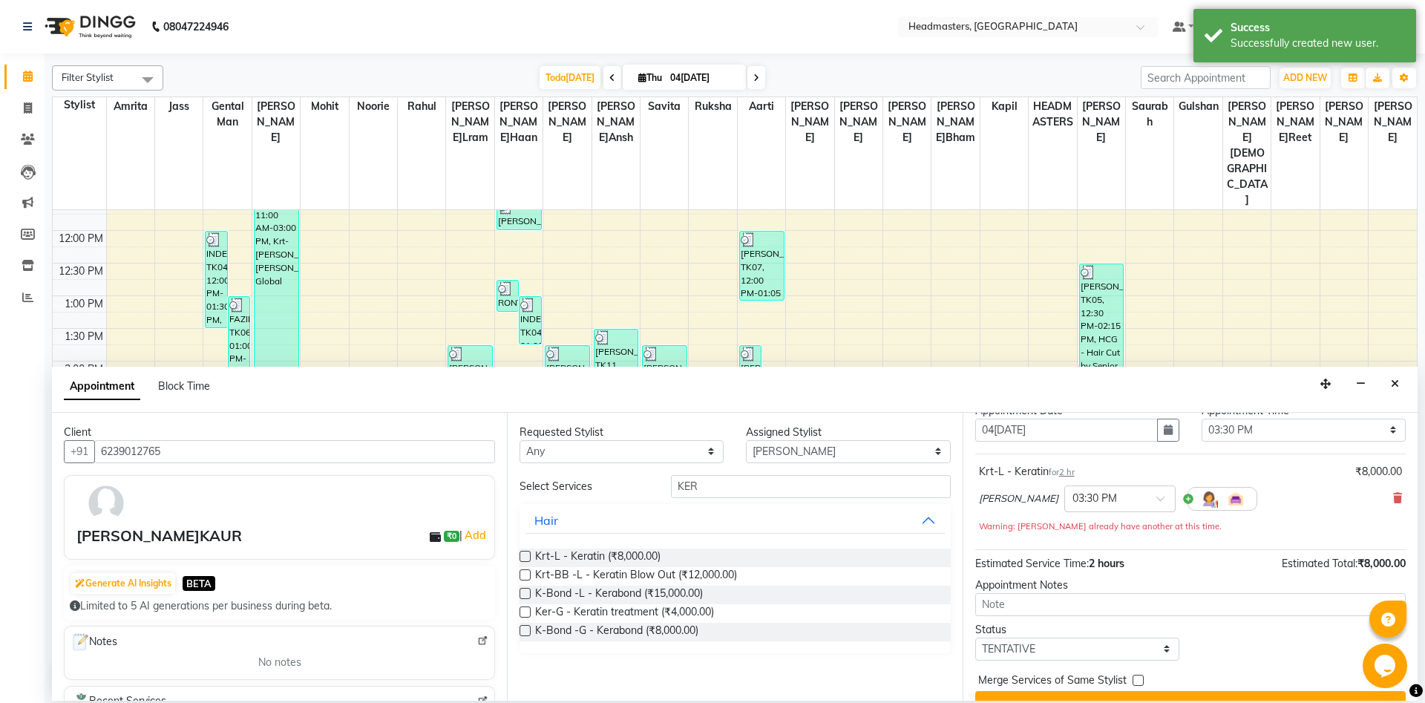
scroll to position [79, 0]
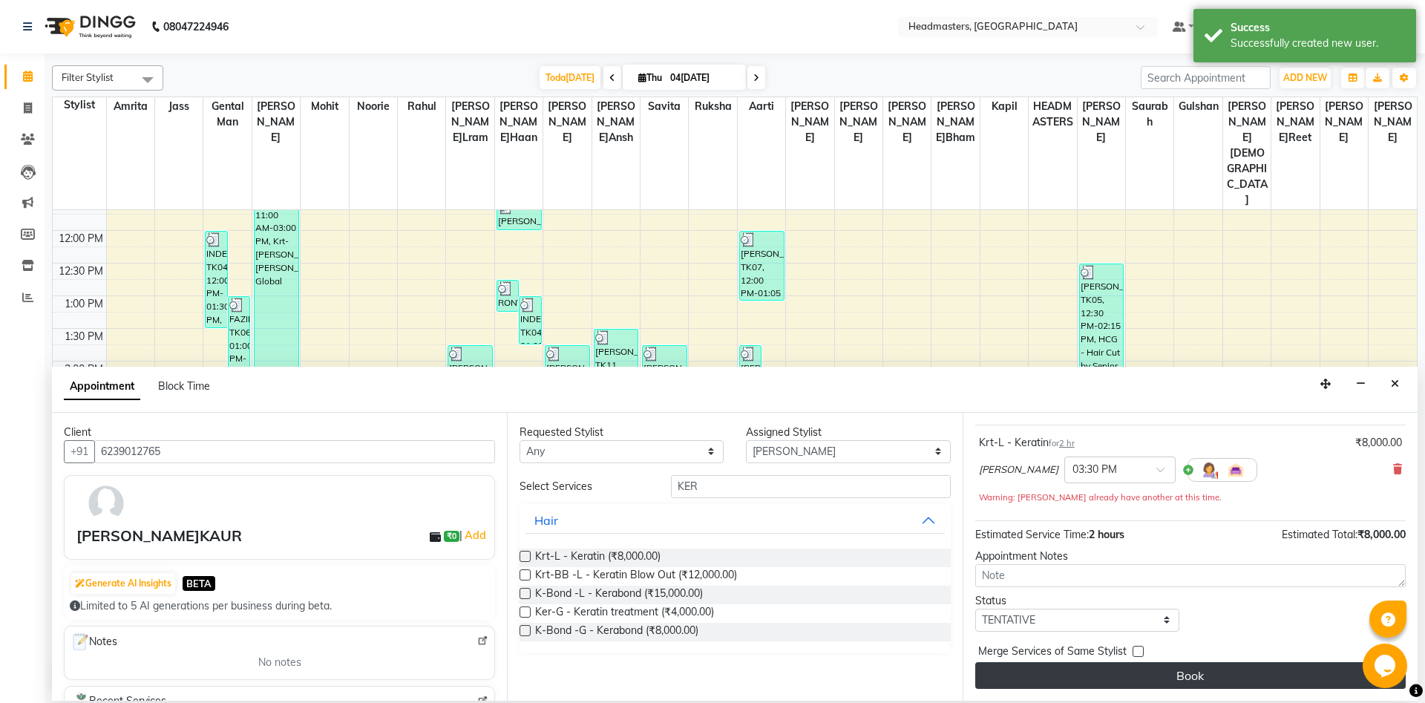
click at [1157, 684] on button "Book" at bounding box center [1191, 675] width 431 height 27
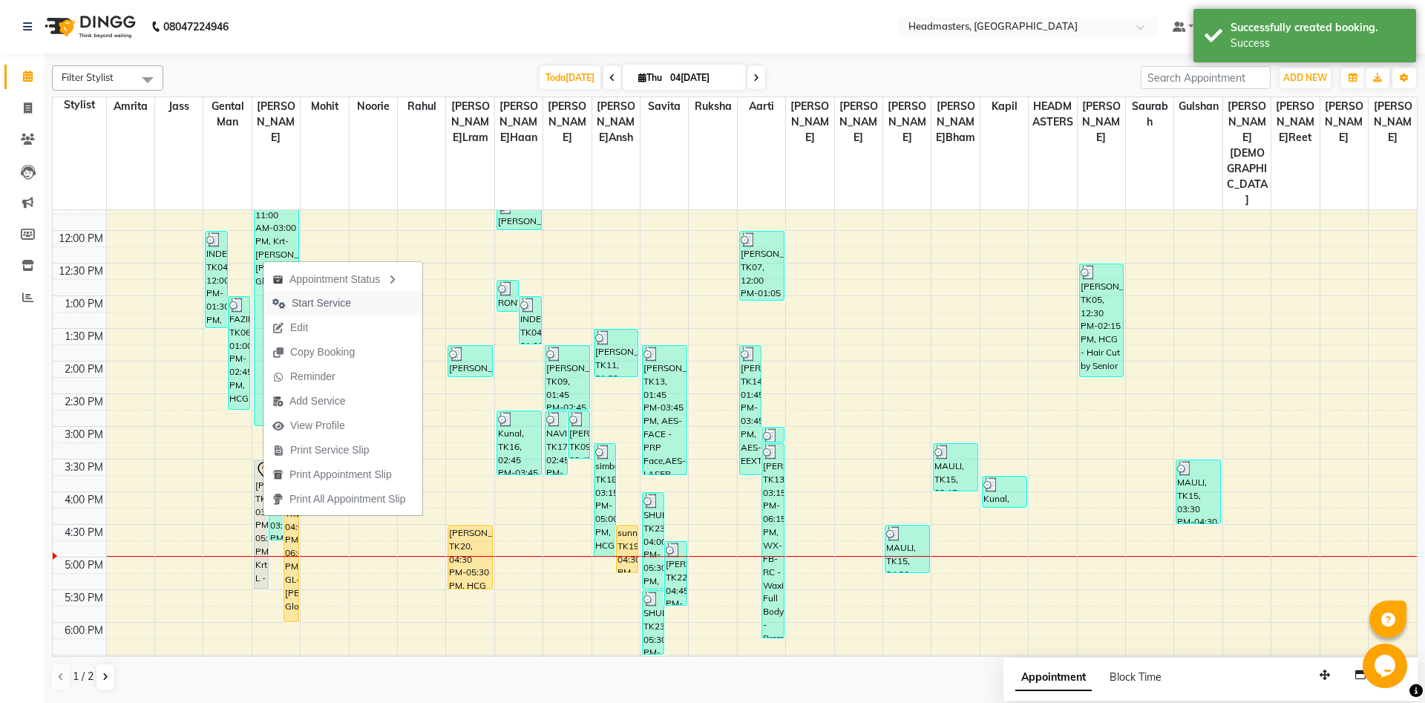
click at [345, 303] on span "Start Service" at bounding box center [321, 303] width 59 height 16
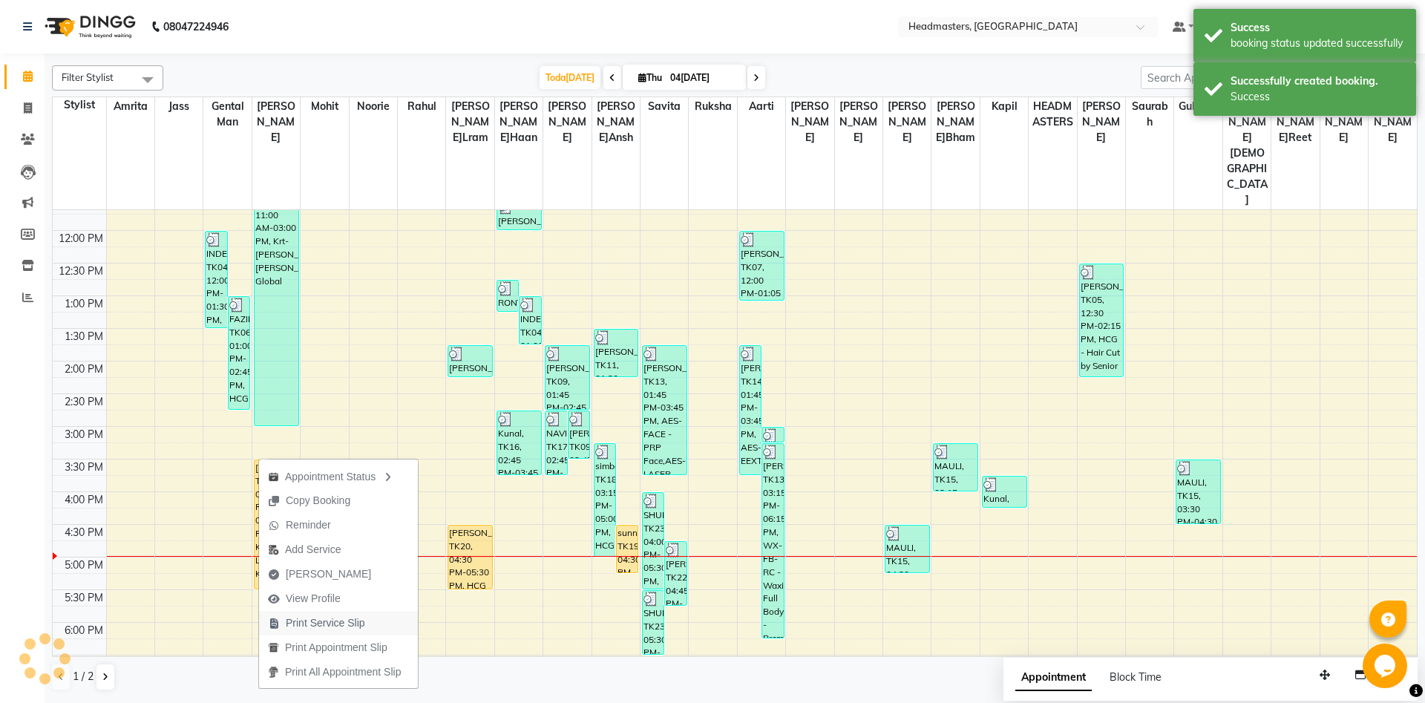
click at [344, 617] on span "Print Service Slip" at bounding box center [325, 623] width 79 height 16
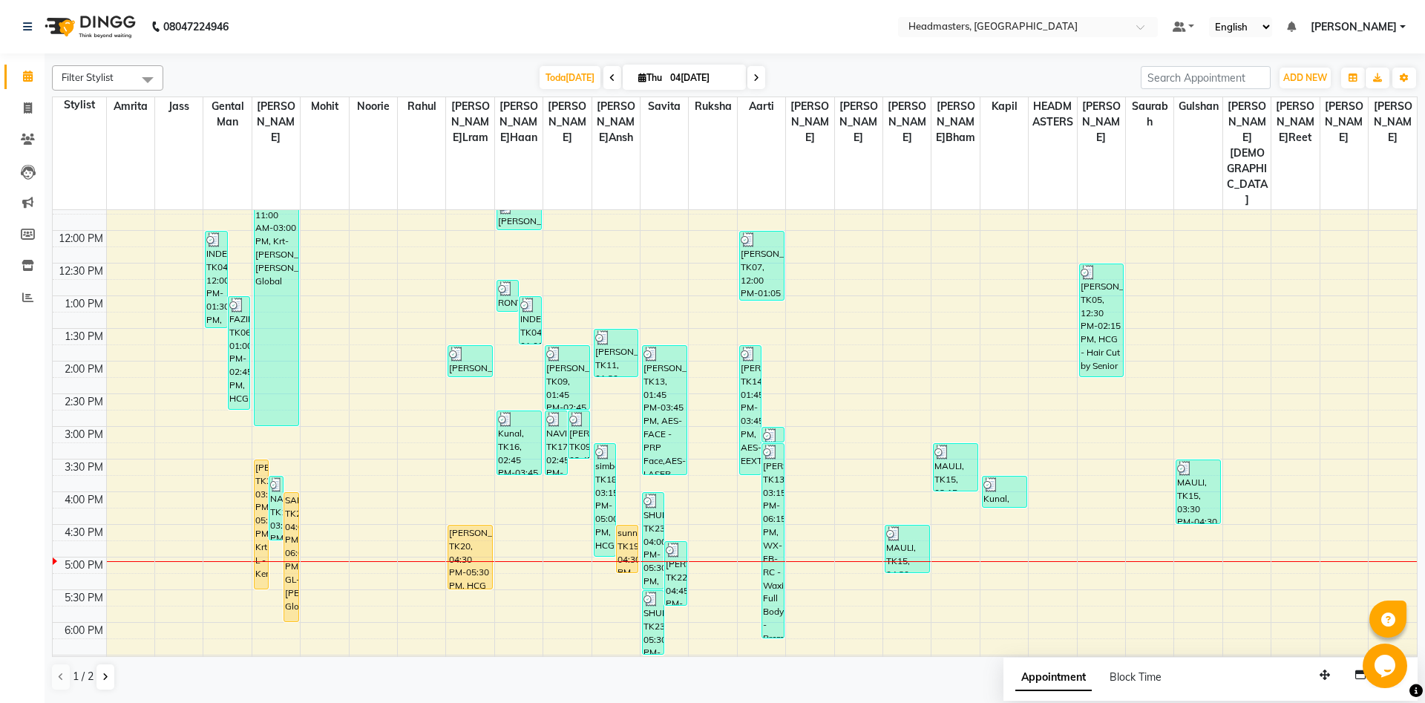
click at [226, 434] on div "8:00 AM 8:30 AM 9:00 AM 9:30 AM 10:00 AM 10:30 AM 11:00 AM 11:30 AM 12:00 PM 12…" at bounding box center [735, 427] width 1365 height 914
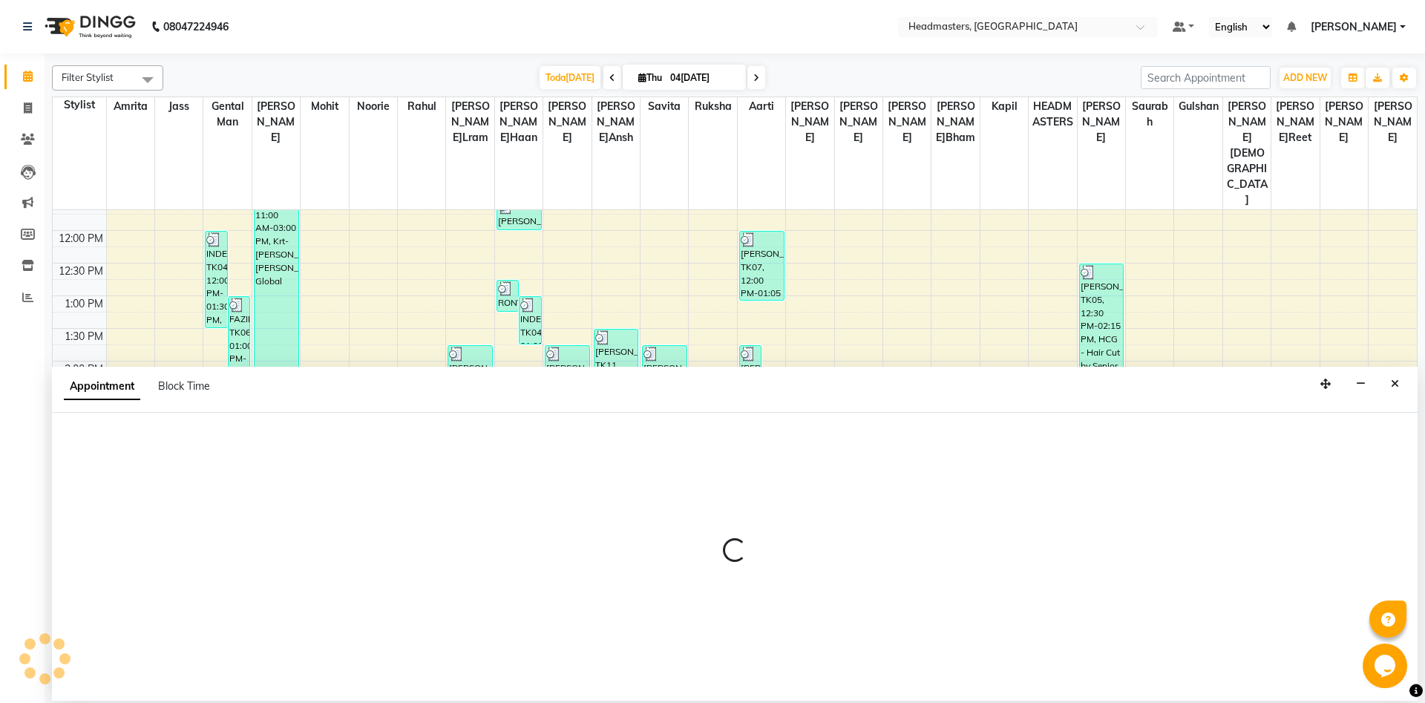
select select "60717"
select select "945"
select select "tentative"
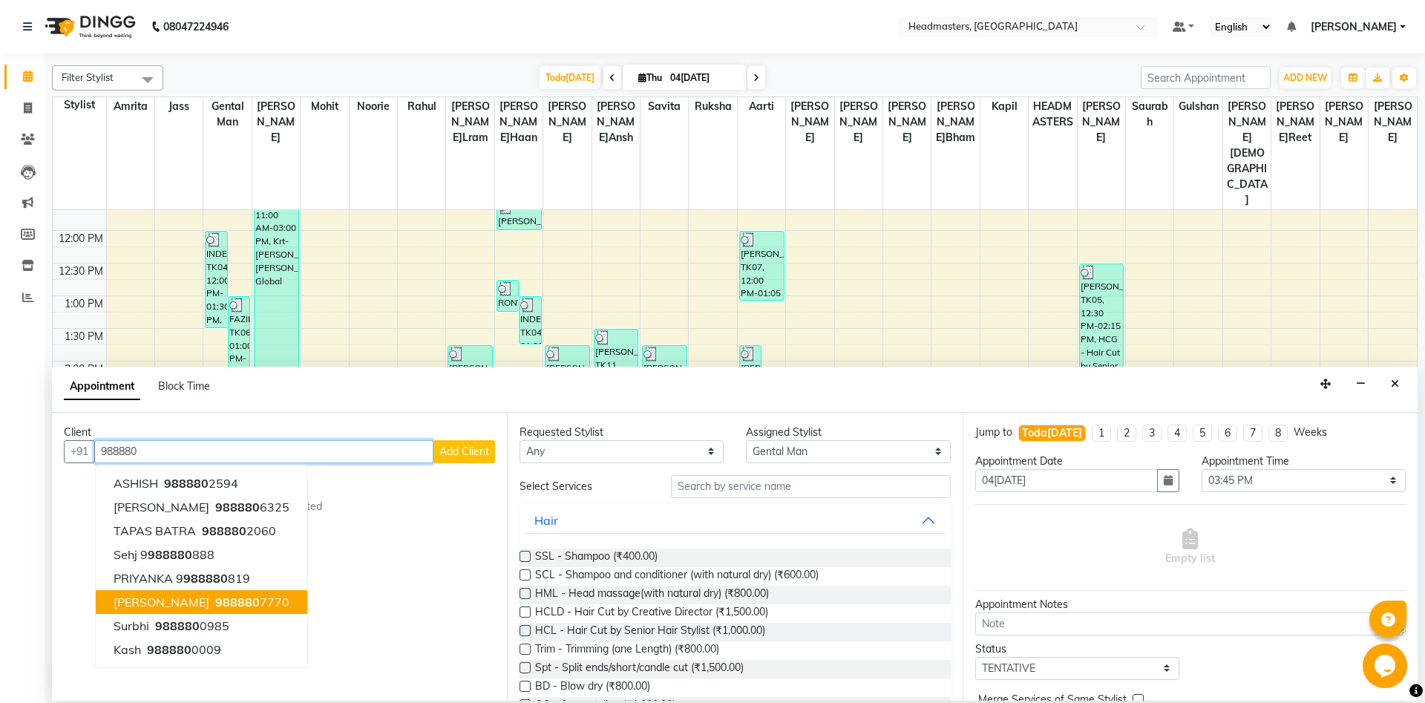
click at [137, 613] on button "Harry 988880 7770" at bounding box center [202, 602] width 212 height 24
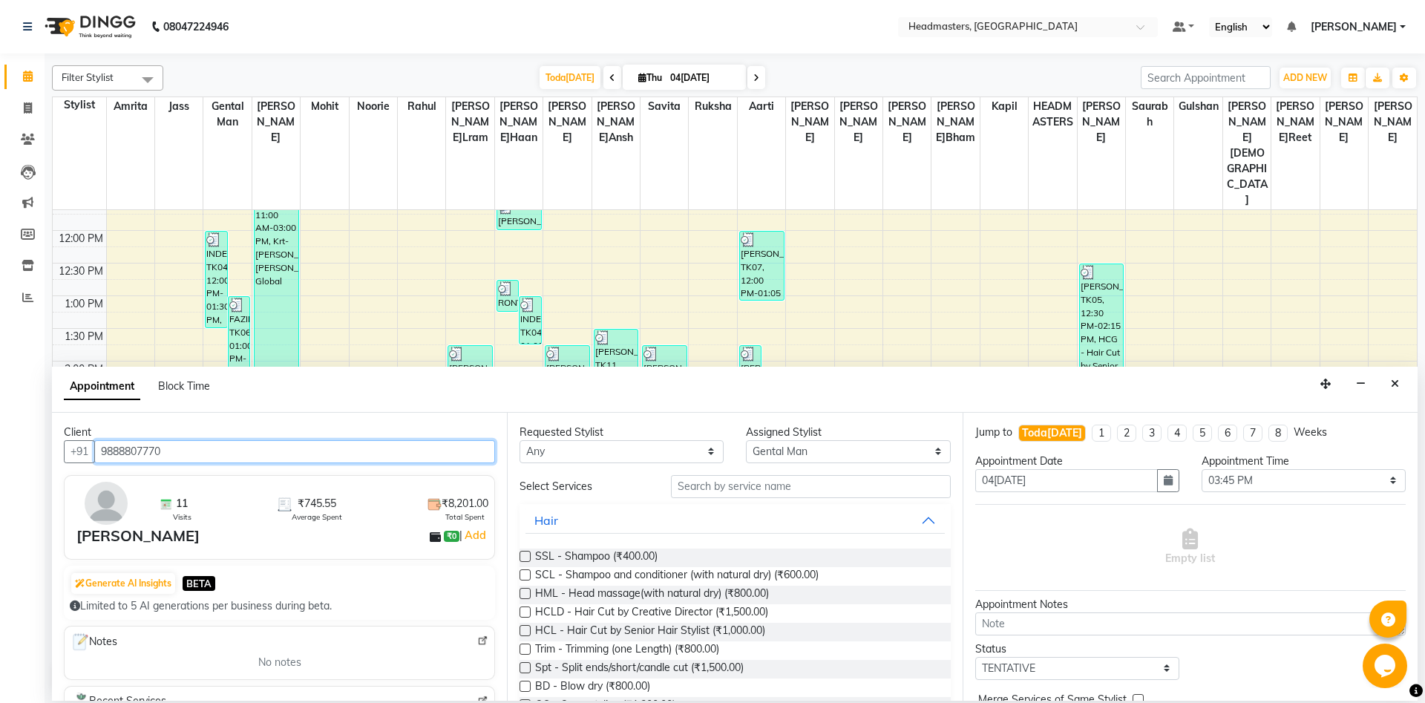
type input "9888807770"
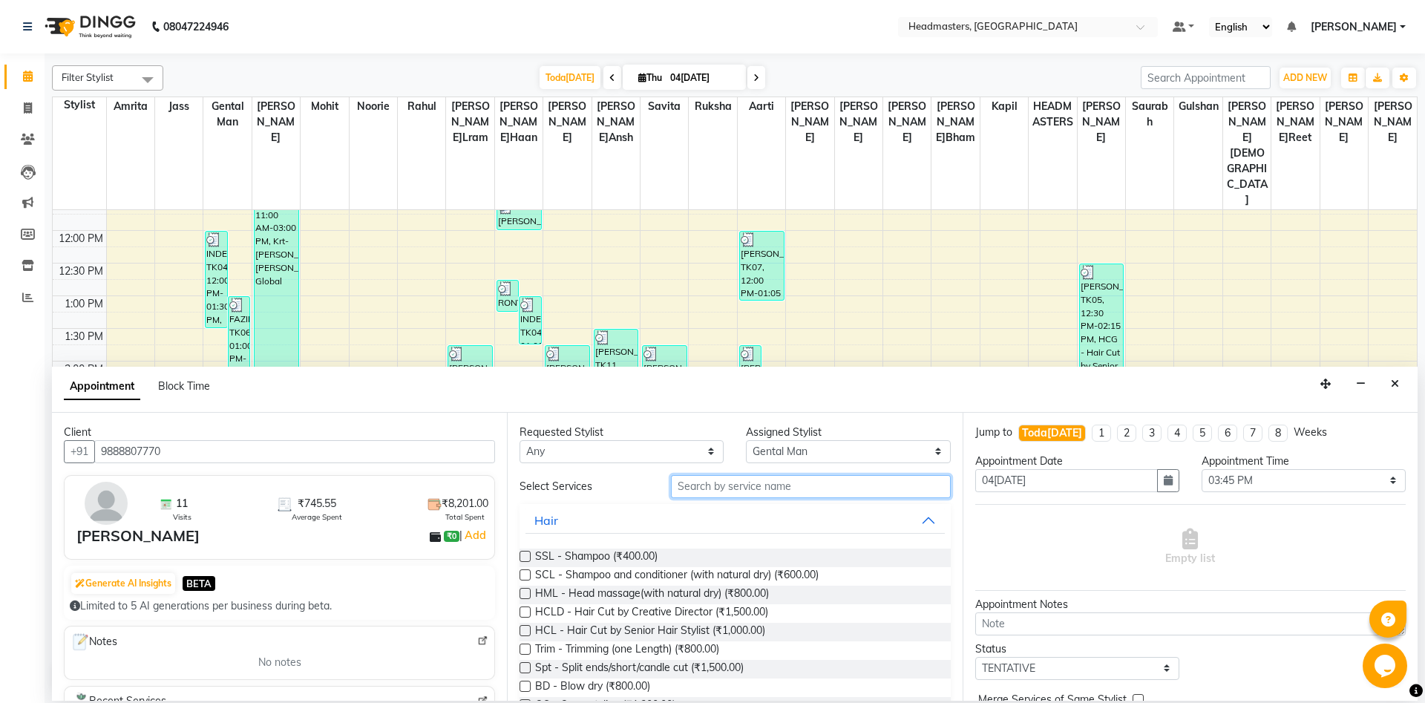
click at [777, 490] on input "text" at bounding box center [811, 486] width 280 height 23
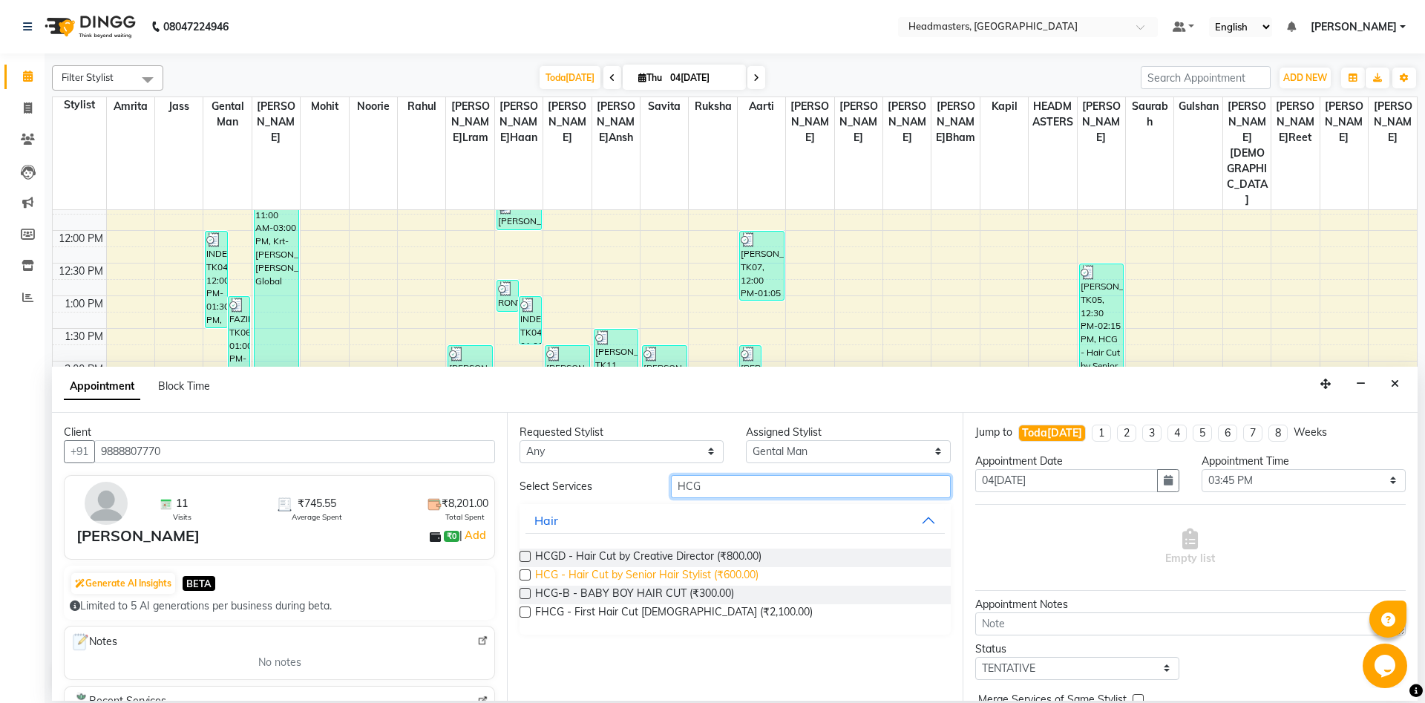
type input "HCG"
click at [733, 572] on span "HCG - Hair Cut by Senior Hair Stylist (₹600.00)" at bounding box center [646, 576] width 223 height 19
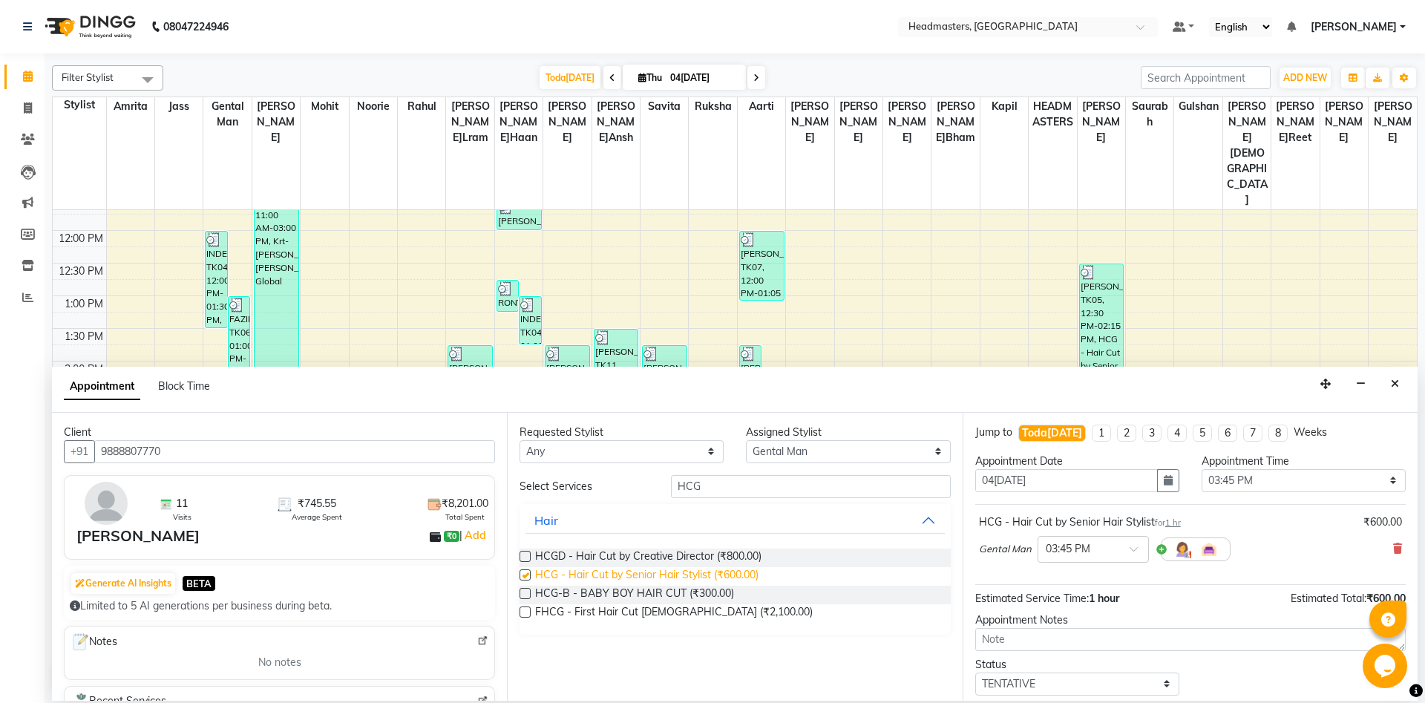
checkbox input "false"
drag, startPoint x: 743, startPoint y: 495, endPoint x: 454, endPoint y: 500, distance: 288.9
click at [671, 498] on input "HCG" at bounding box center [811, 486] width 280 height 23
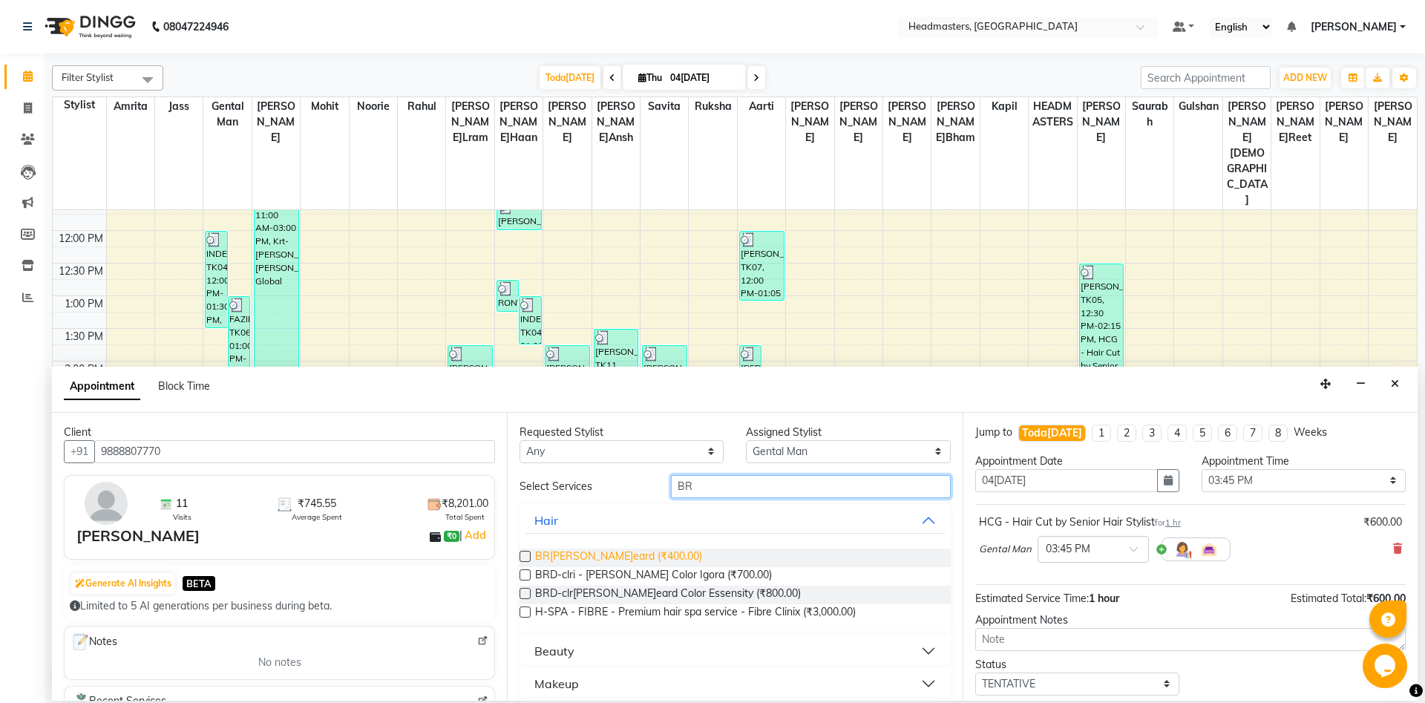
type input "BR"
click at [586, 556] on span "BR[PERSON_NAME]eard (₹400.00)" at bounding box center [618, 558] width 167 height 19
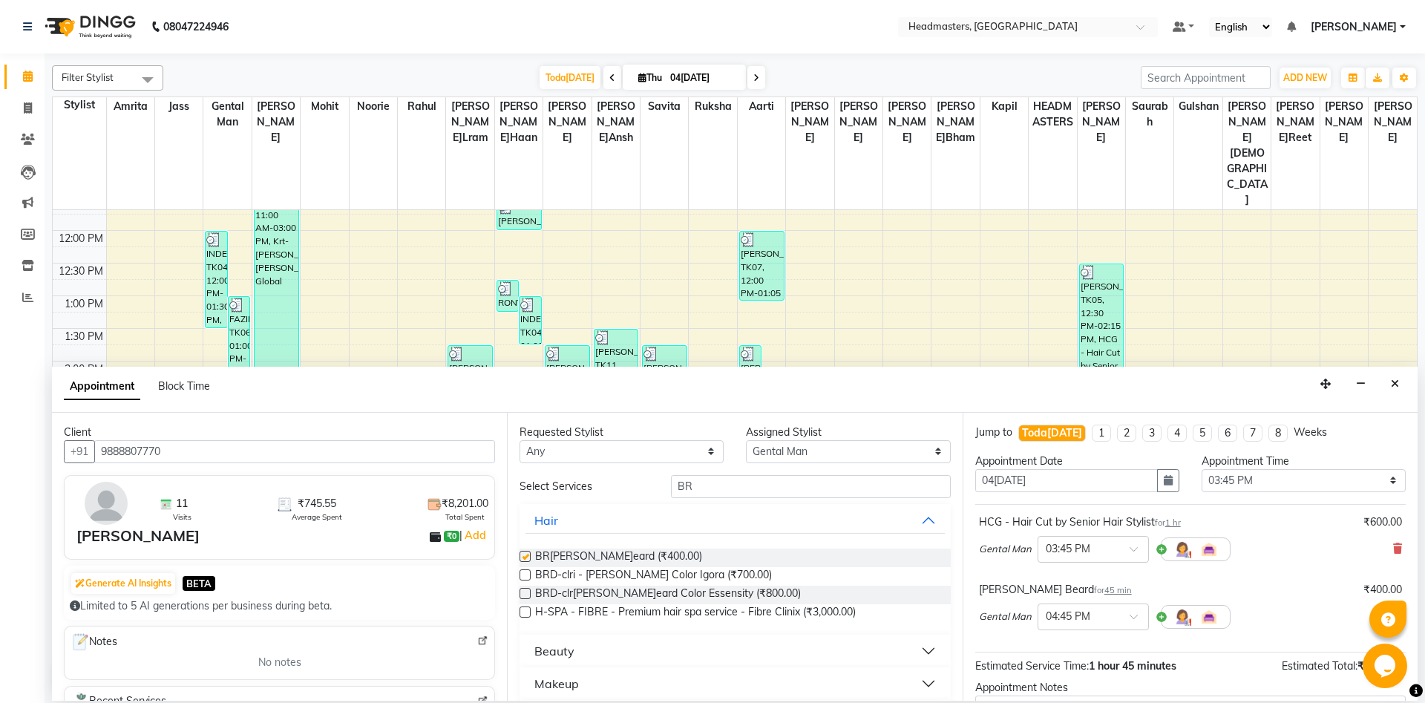
checkbox input "false"
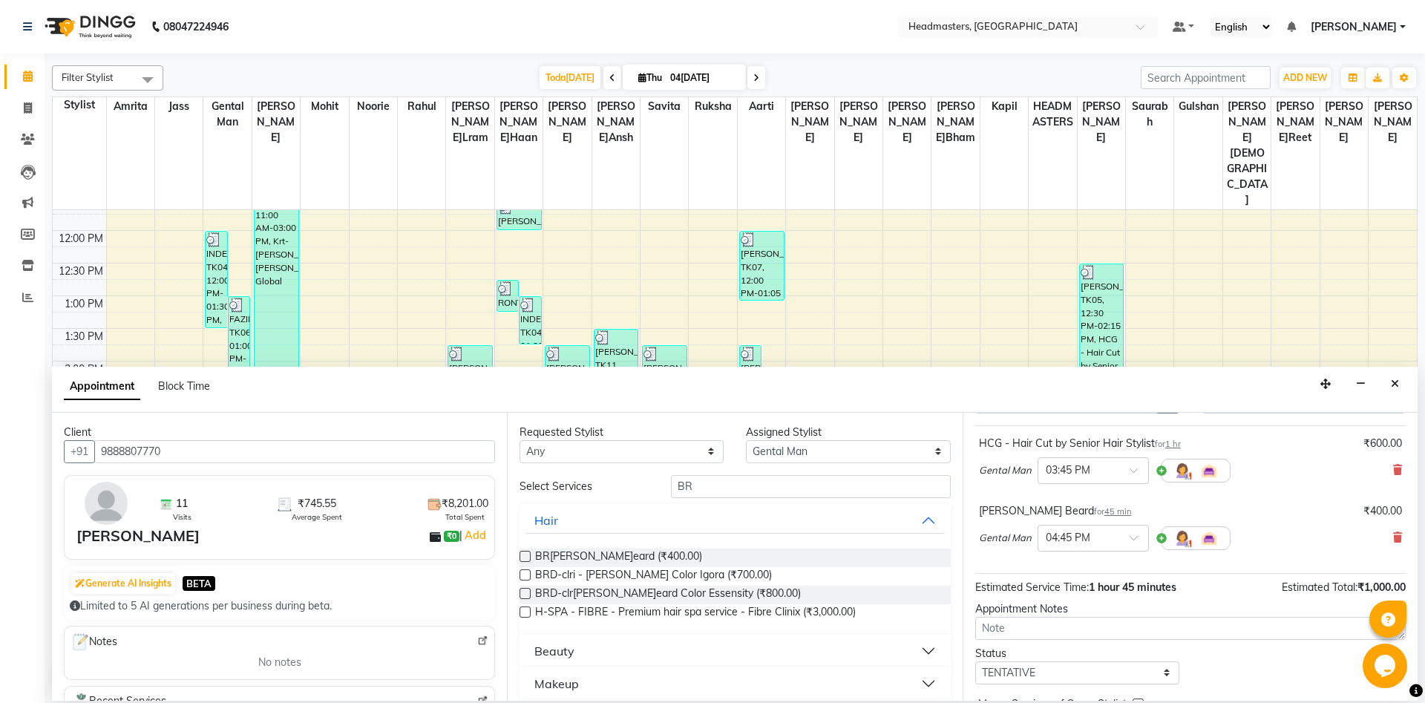
scroll to position [131, 0]
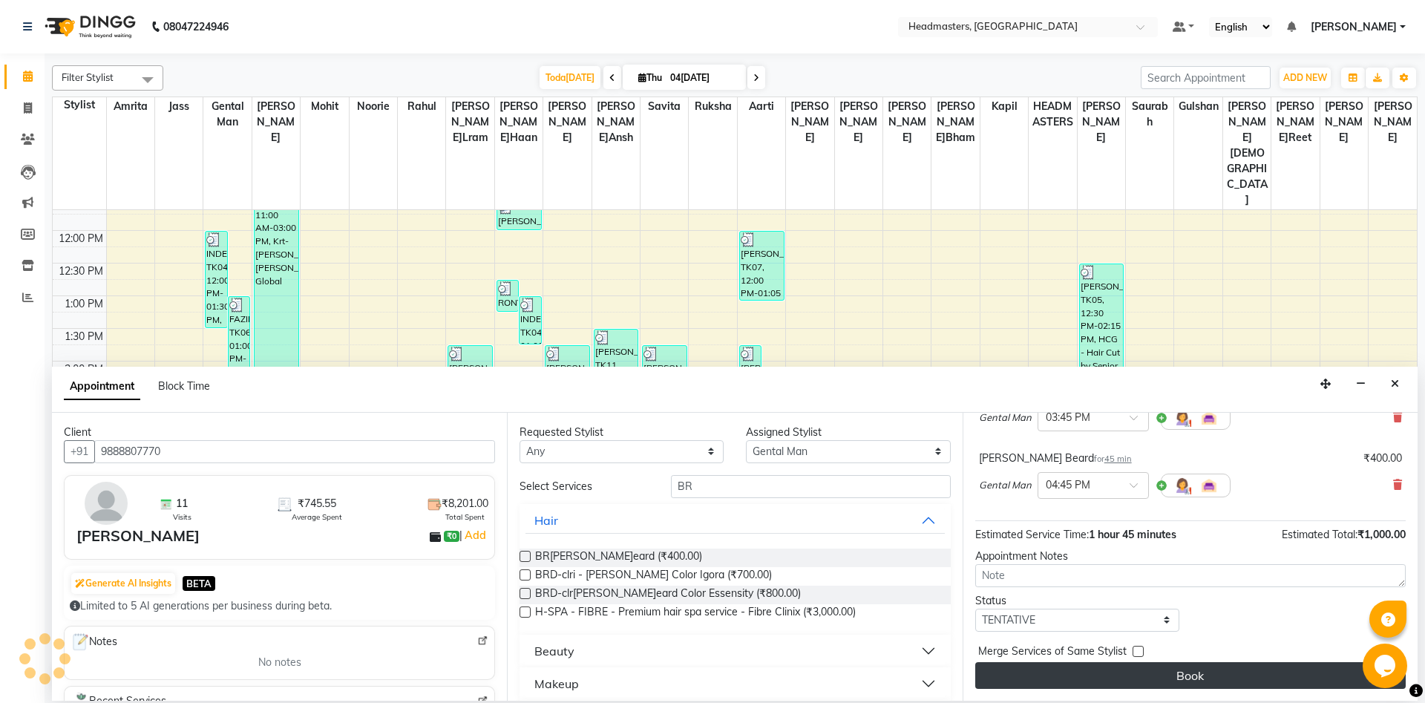
click at [1308, 685] on button "Book" at bounding box center [1191, 675] width 431 height 27
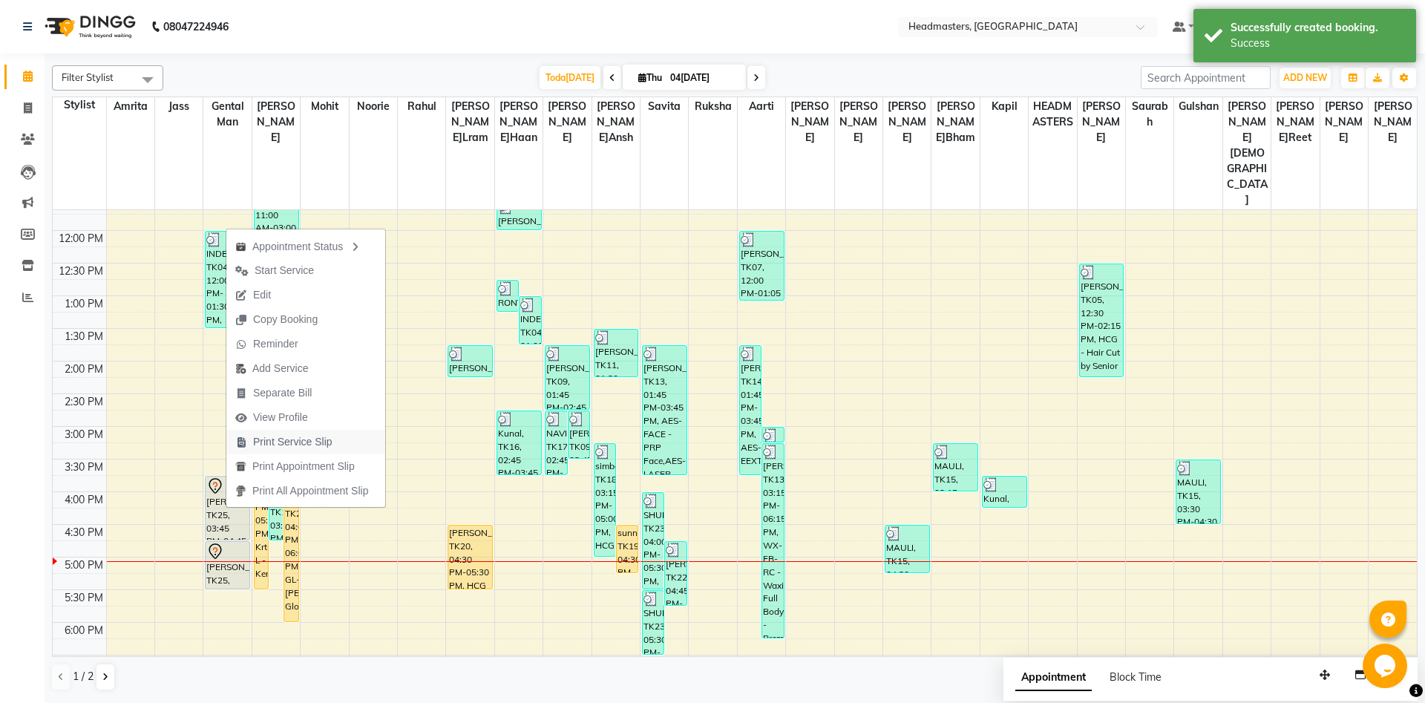
click at [332, 446] on span "Print Service Slip" at bounding box center [292, 442] width 79 height 16
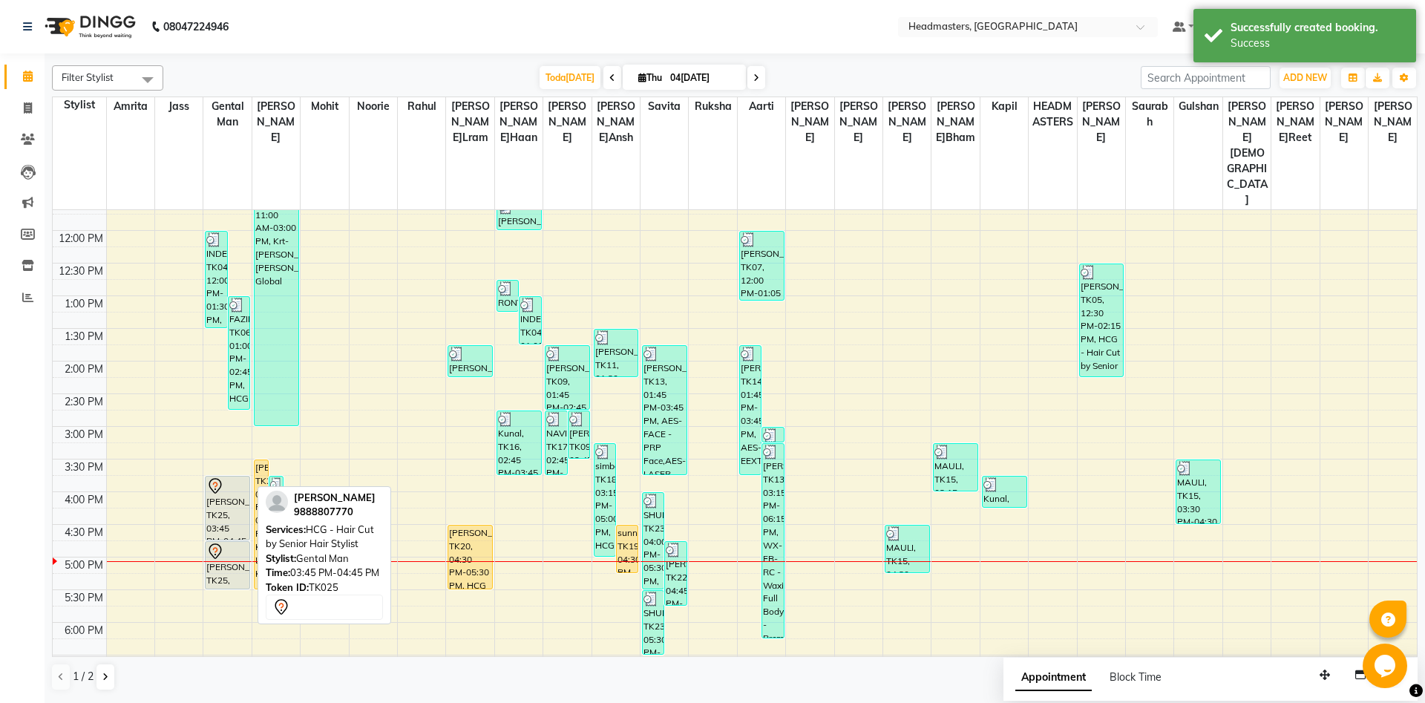
click at [216, 477] on div "Harry, TK25, 03:45 PM-04:45 PM, HCG - Hair Cut by Senior Hair Stylist" at bounding box center [228, 508] width 44 height 63
select select "7"
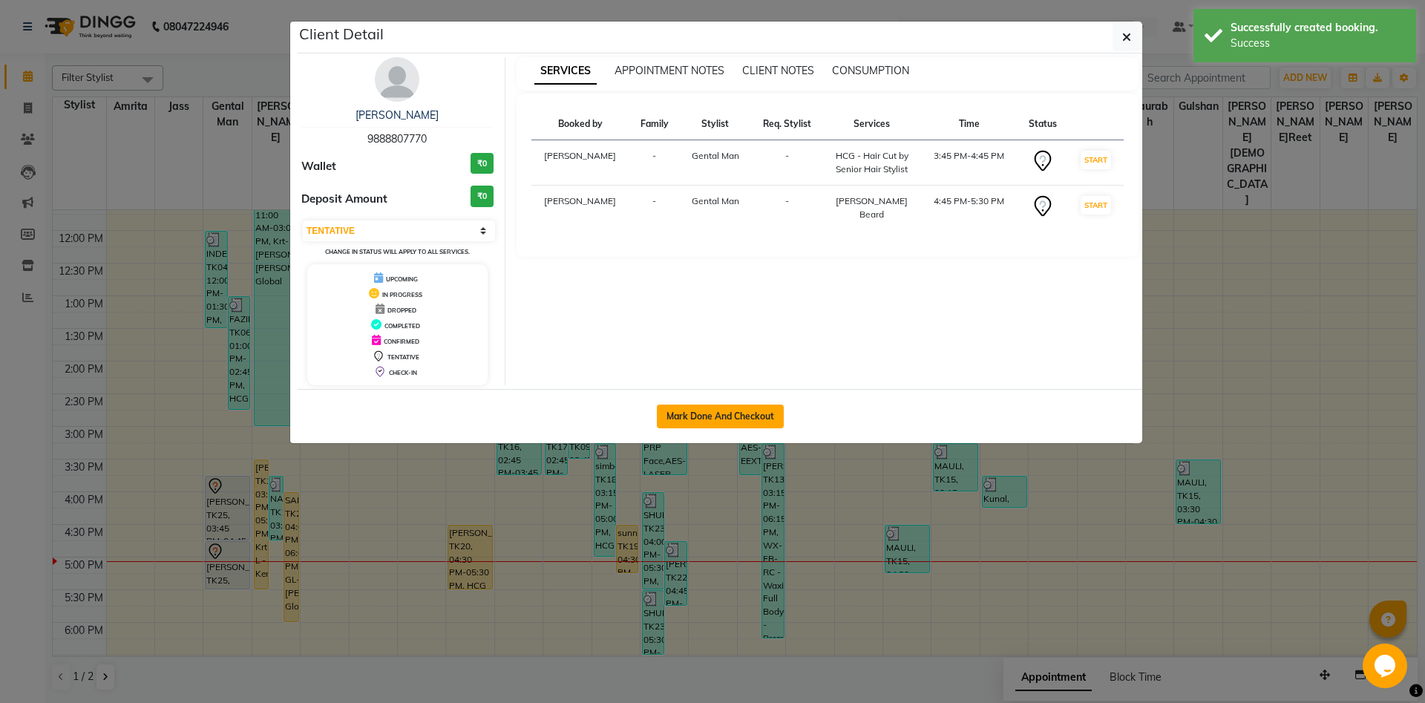
click at [681, 406] on button "Mark Done And Checkout" at bounding box center [720, 417] width 127 height 24
select select "service"
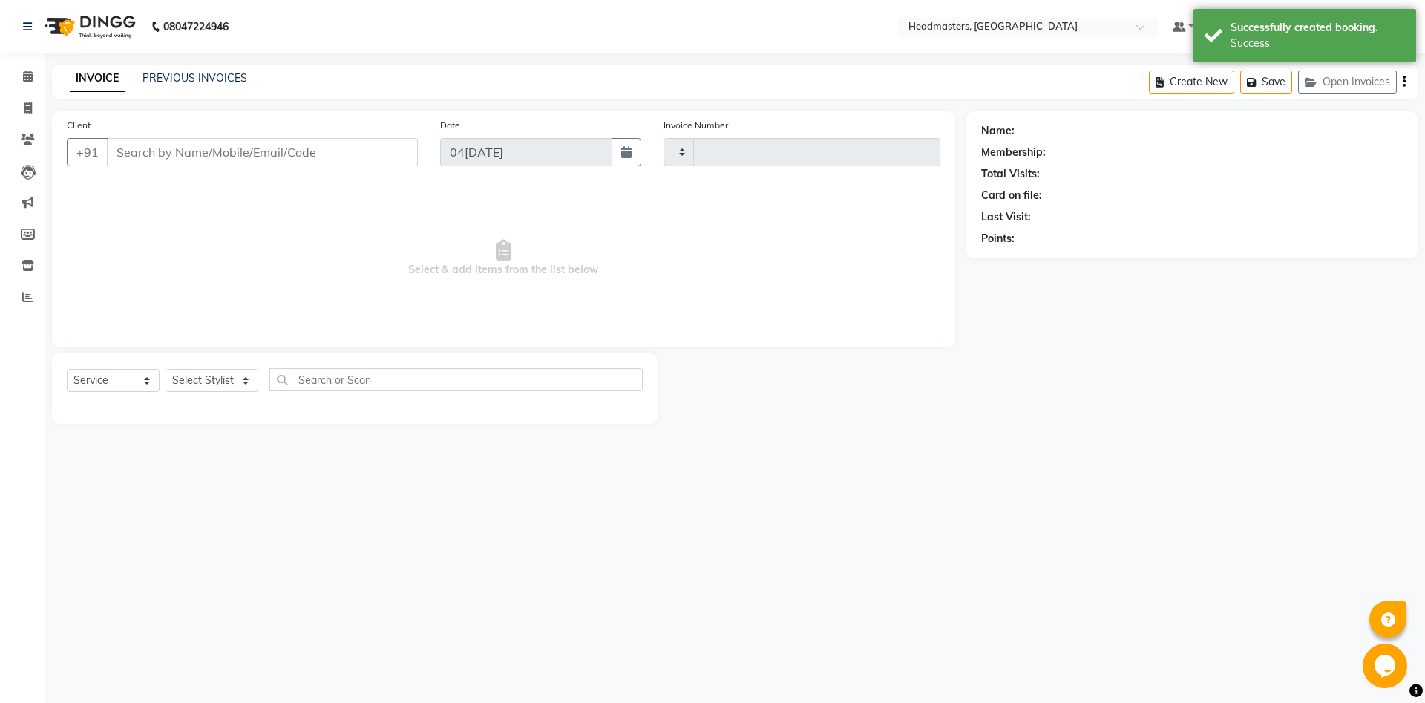
type input "5822"
select select "7130"
type input "9888807770"
select select "60717"
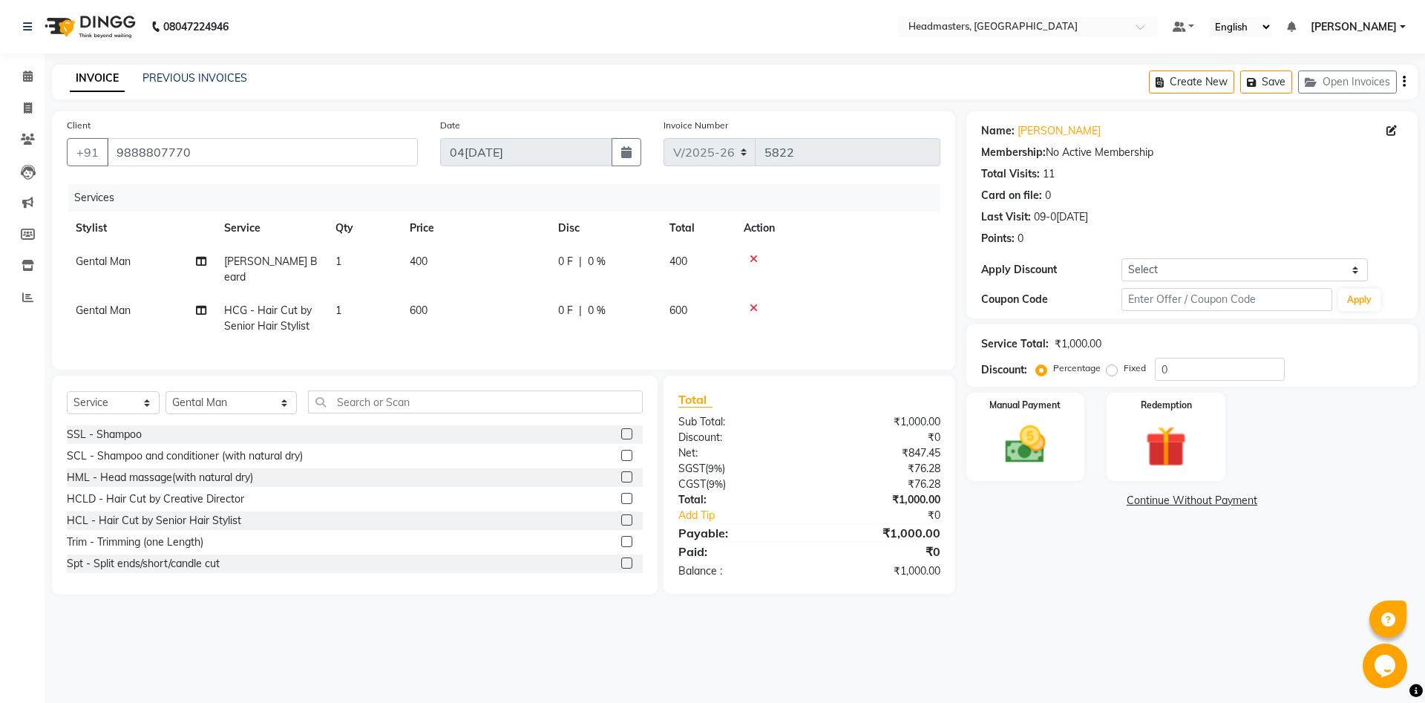
click at [1125, 359] on div "Percentage Fixed 0" at bounding box center [1162, 369] width 246 height 23
click at [1125, 366] on label "Fixed" at bounding box center [1135, 368] width 22 height 13
click at [1120, 366] on input "Fixed" at bounding box center [1115, 368] width 10 height 10
radio input "true"
click at [1241, 361] on input "0" at bounding box center [1220, 369] width 130 height 23
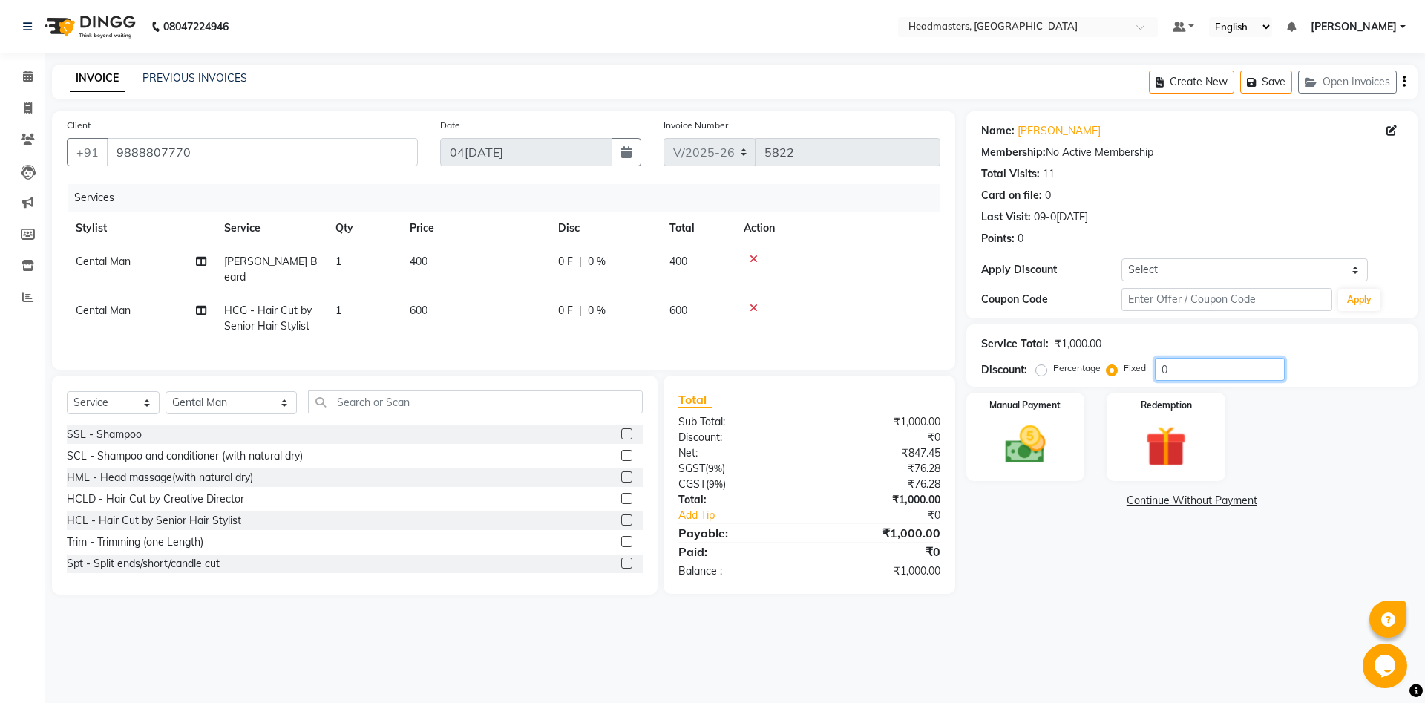
click at [1241, 361] on input "0" at bounding box center [1220, 369] width 130 height 23
type input "200"
click at [1013, 477] on div "Manual Payment" at bounding box center [1025, 436] width 123 height 91
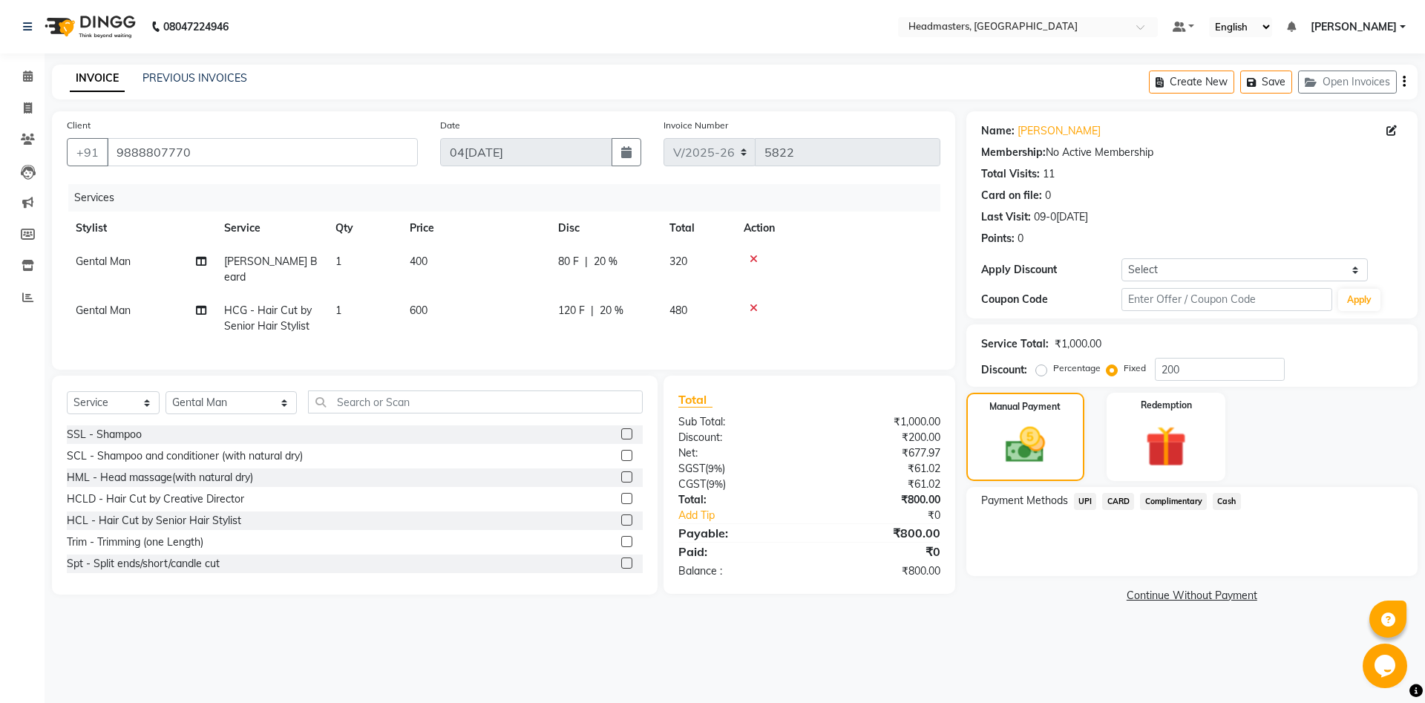
drag, startPoint x: 1238, startPoint y: 503, endPoint x: 1226, endPoint y: 515, distance: 17.3
click at [1236, 503] on span "Cash" at bounding box center [1227, 501] width 28 height 17
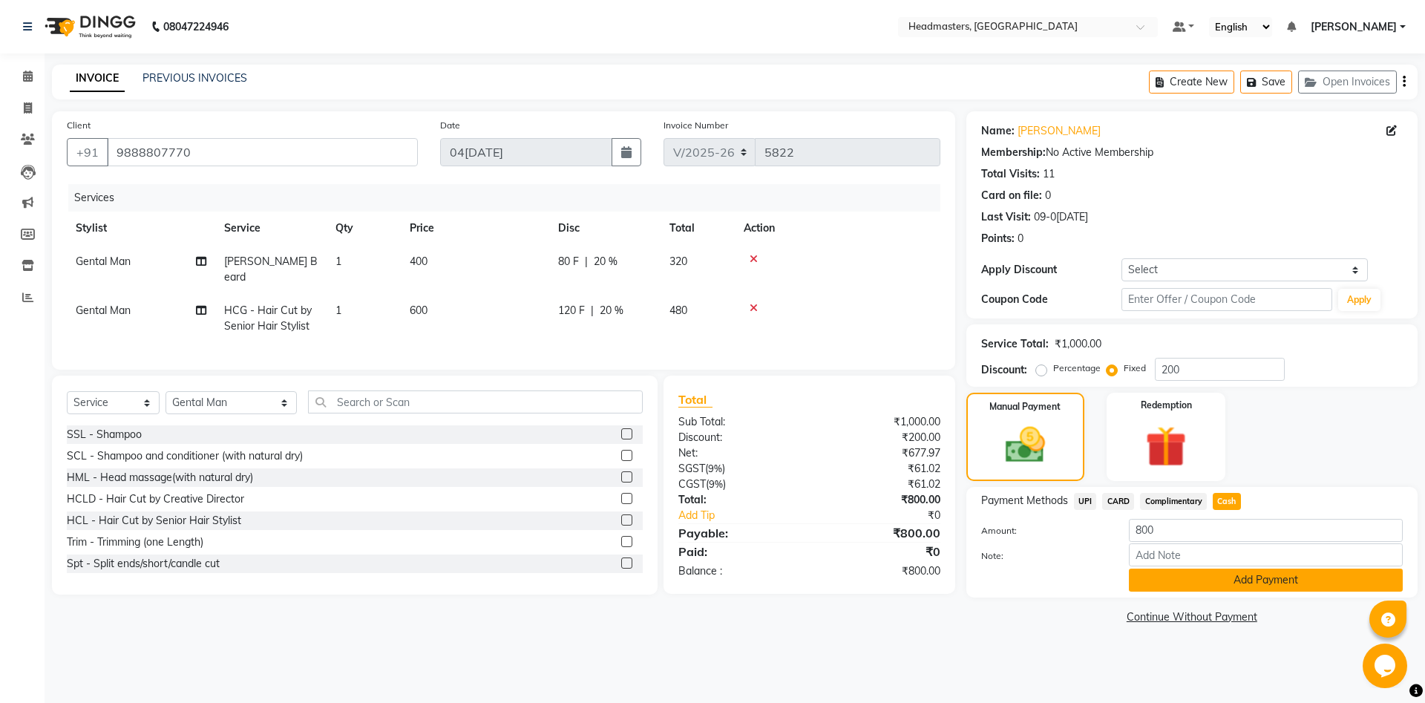
click at [1206, 589] on button "Add Payment" at bounding box center [1266, 580] width 274 height 23
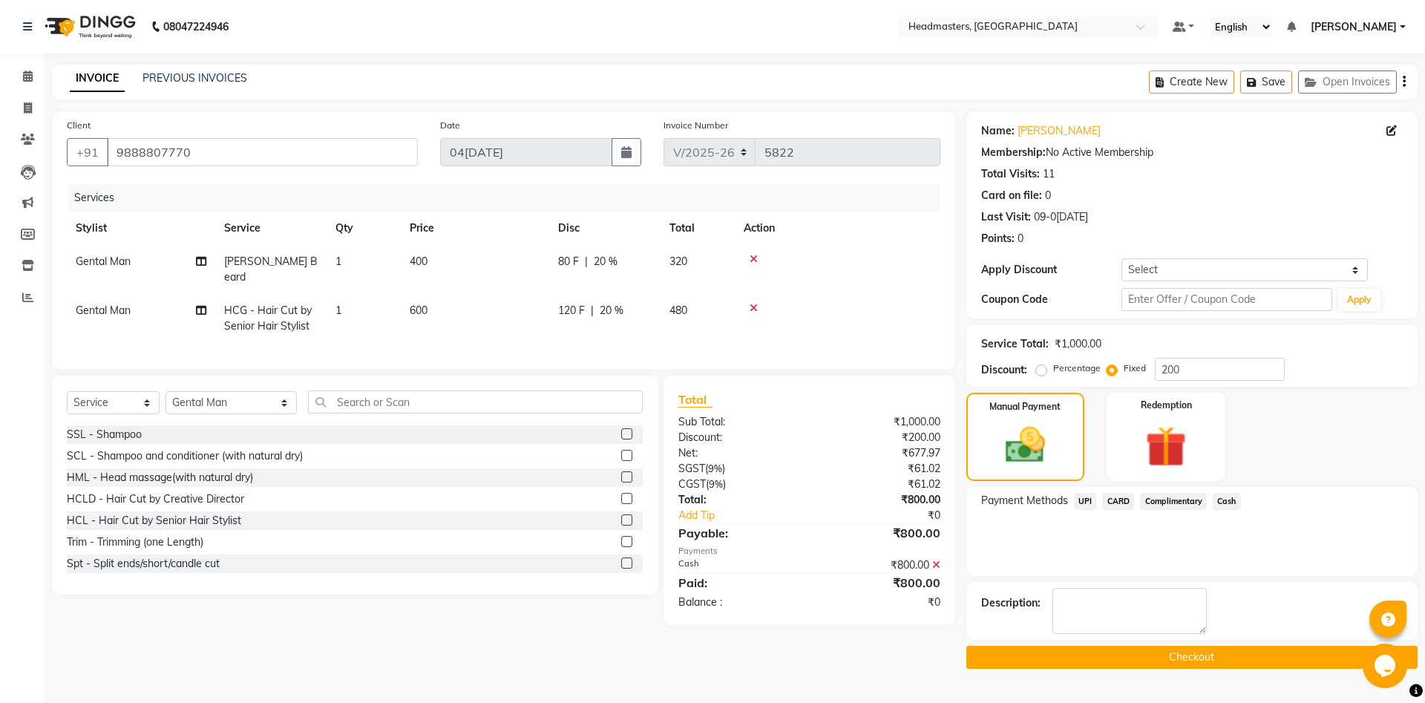
click at [1174, 662] on button "Checkout" at bounding box center [1192, 657] width 451 height 23
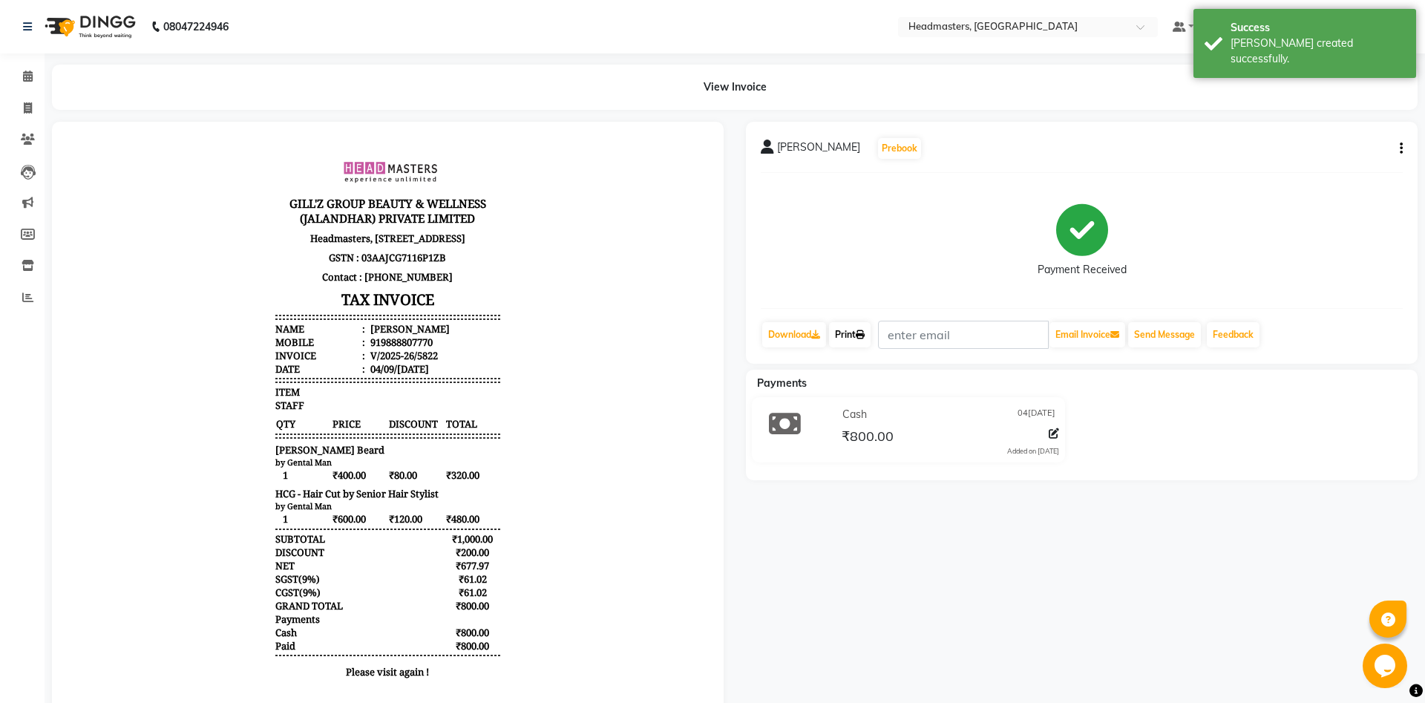
click at [866, 340] on link "Print" at bounding box center [850, 334] width 42 height 25
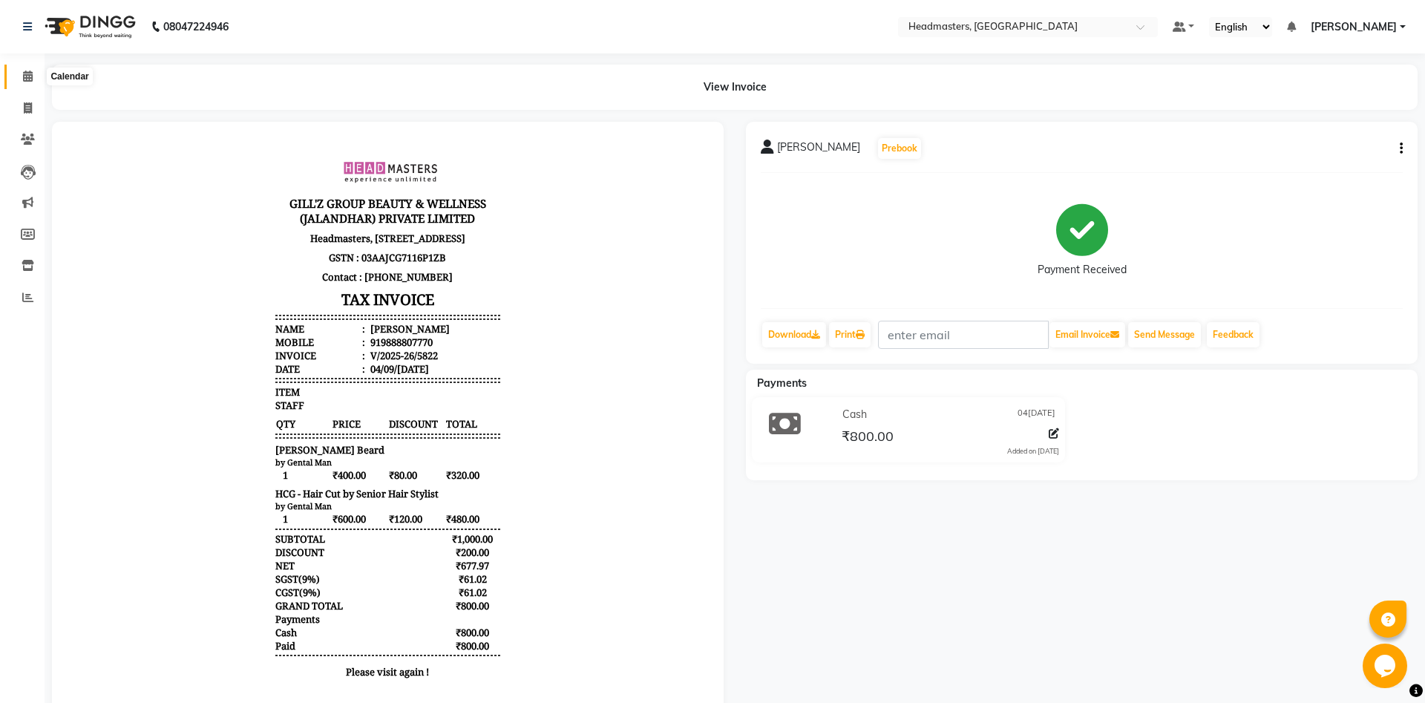
click at [19, 85] on span at bounding box center [28, 76] width 26 height 17
